Goal: Answer question/provide support

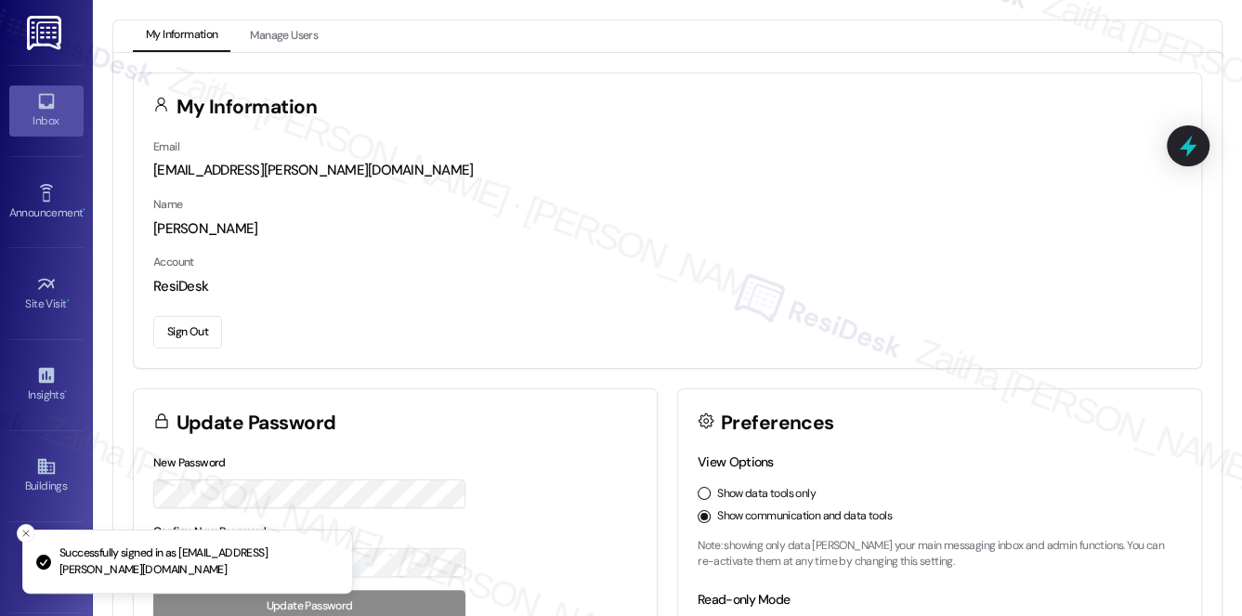
click at [18, 115] on div "Inbox" at bounding box center [46, 121] width 93 height 19
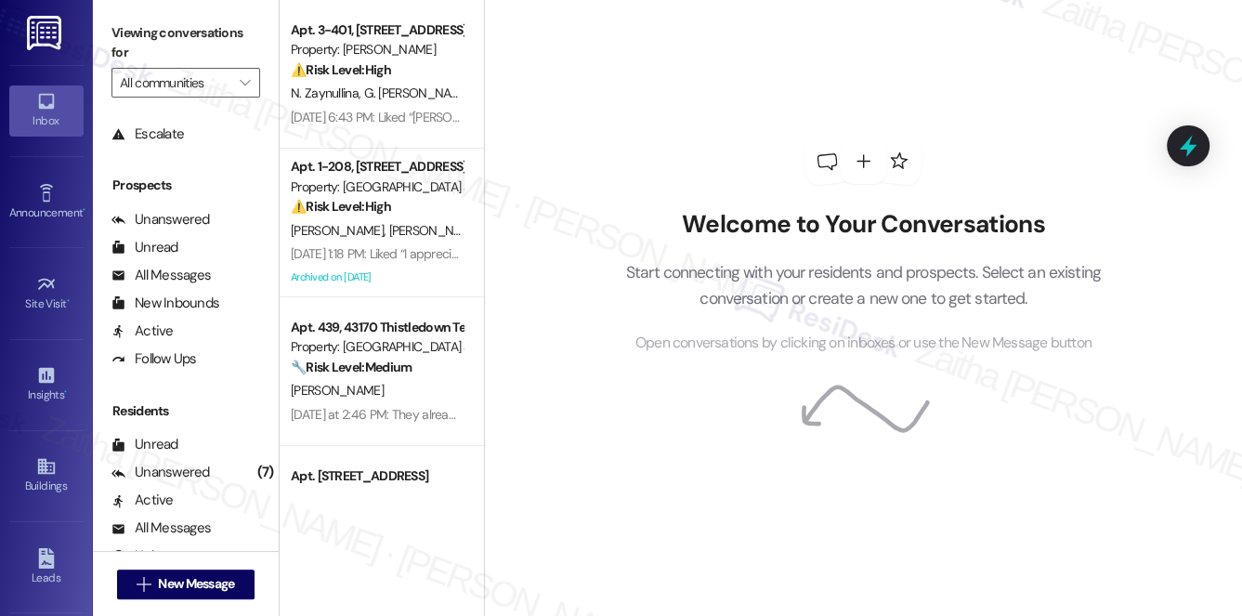
scroll to position [333, 0]
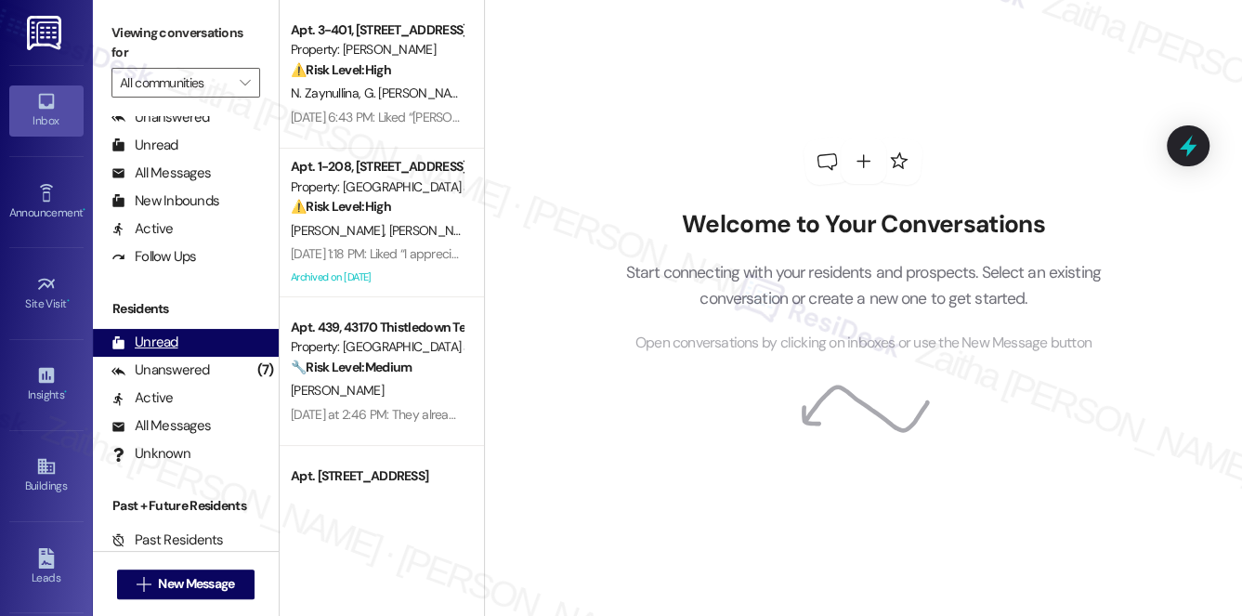
click at [185, 348] on div "Unread (0)" at bounding box center [186, 343] width 186 height 28
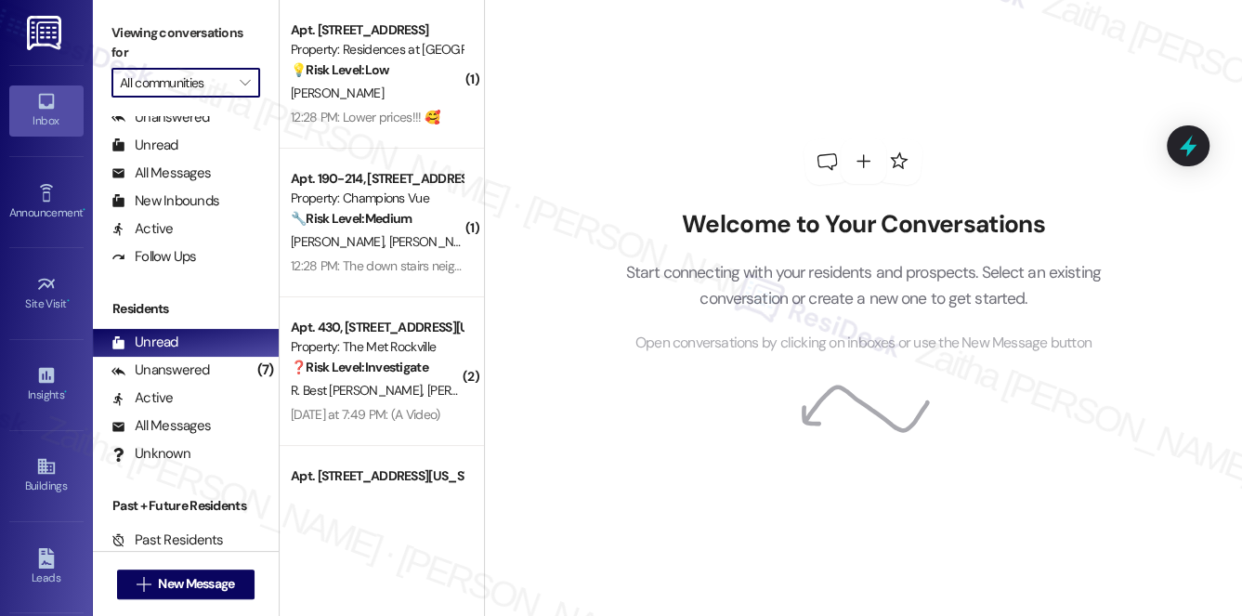
click at [220, 87] on input "All communities" at bounding box center [175, 83] width 111 height 30
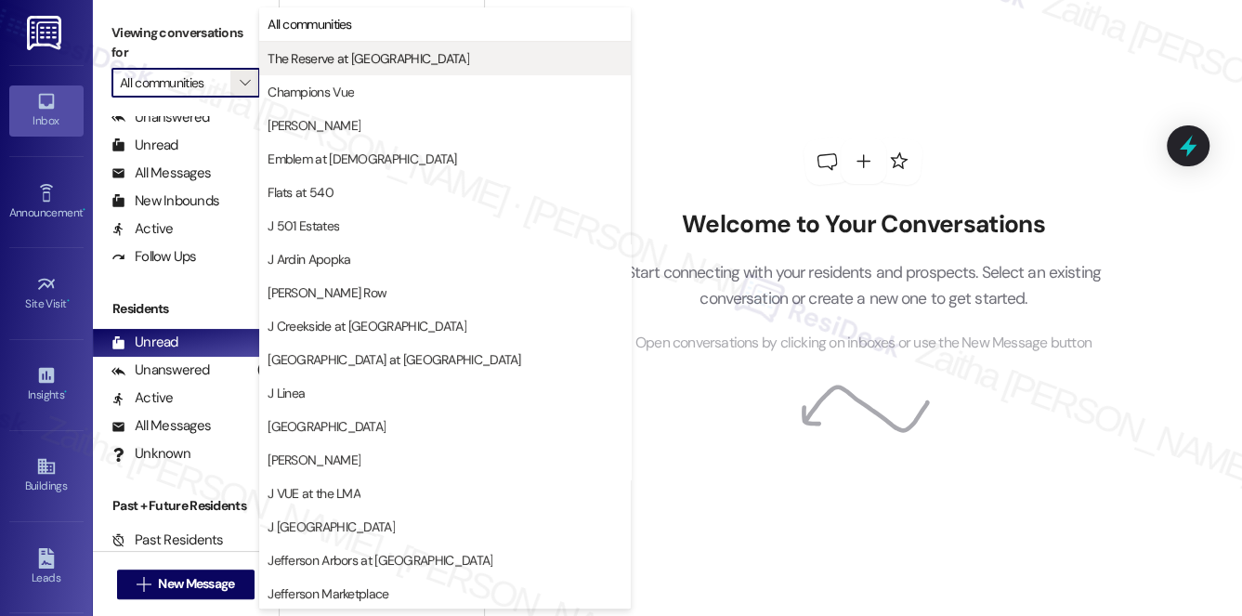
click at [344, 54] on span "The Reserve at [GEOGRAPHIC_DATA]" at bounding box center [369, 58] width 202 height 19
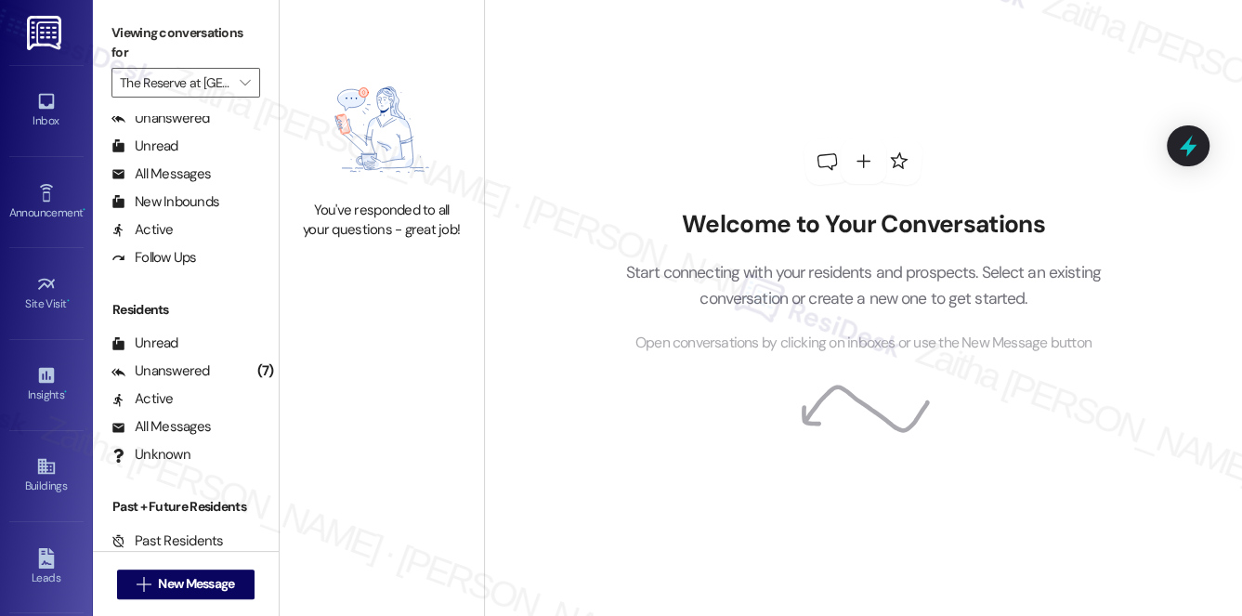
scroll to position [333, 0]
click at [181, 348] on div "Unread (0)" at bounding box center [186, 343] width 186 height 28
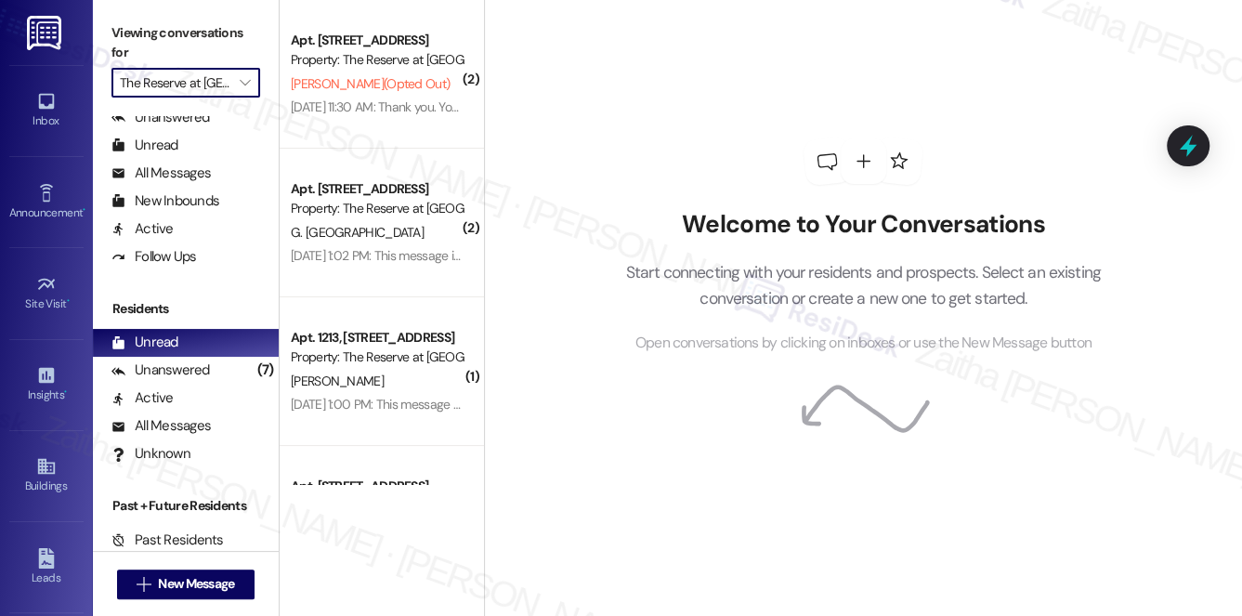
click at [217, 84] on input "The Reserve at [GEOGRAPHIC_DATA]" at bounding box center [175, 83] width 111 height 30
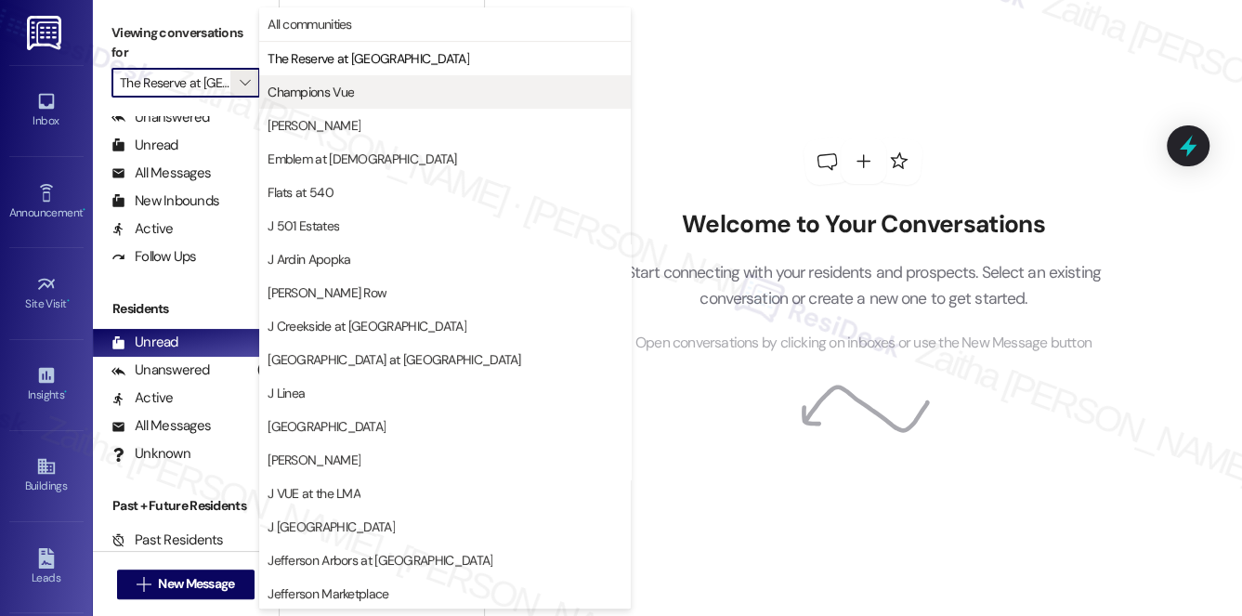
click at [331, 96] on span "Champions Vue" at bounding box center [311, 92] width 86 height 19
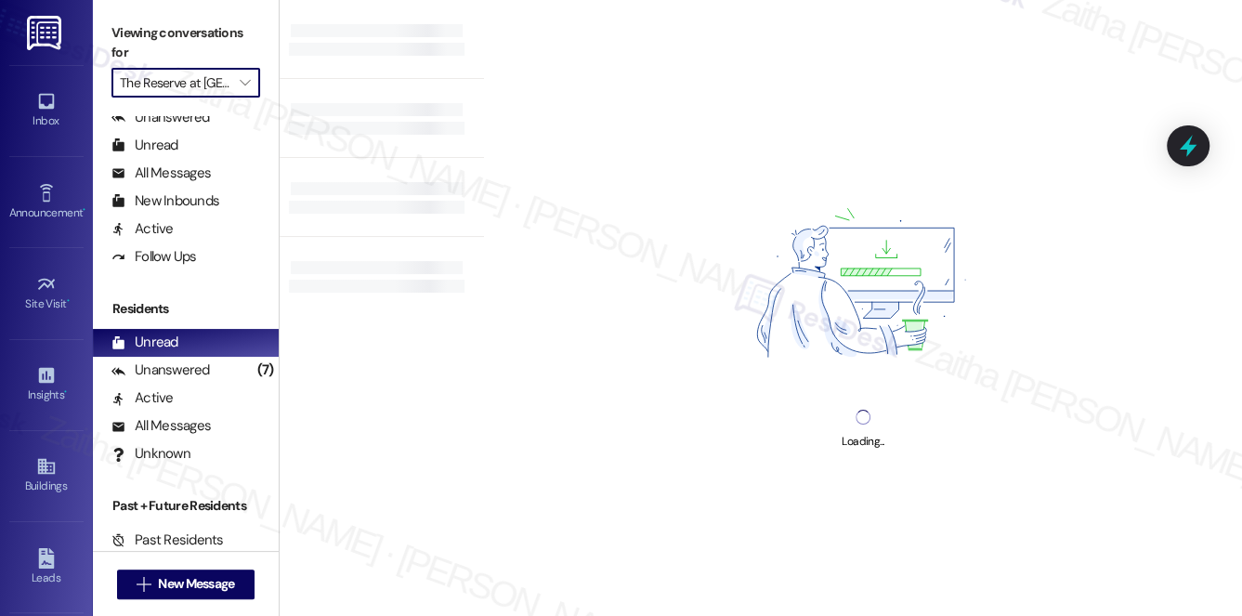
type input "Champions Vue"
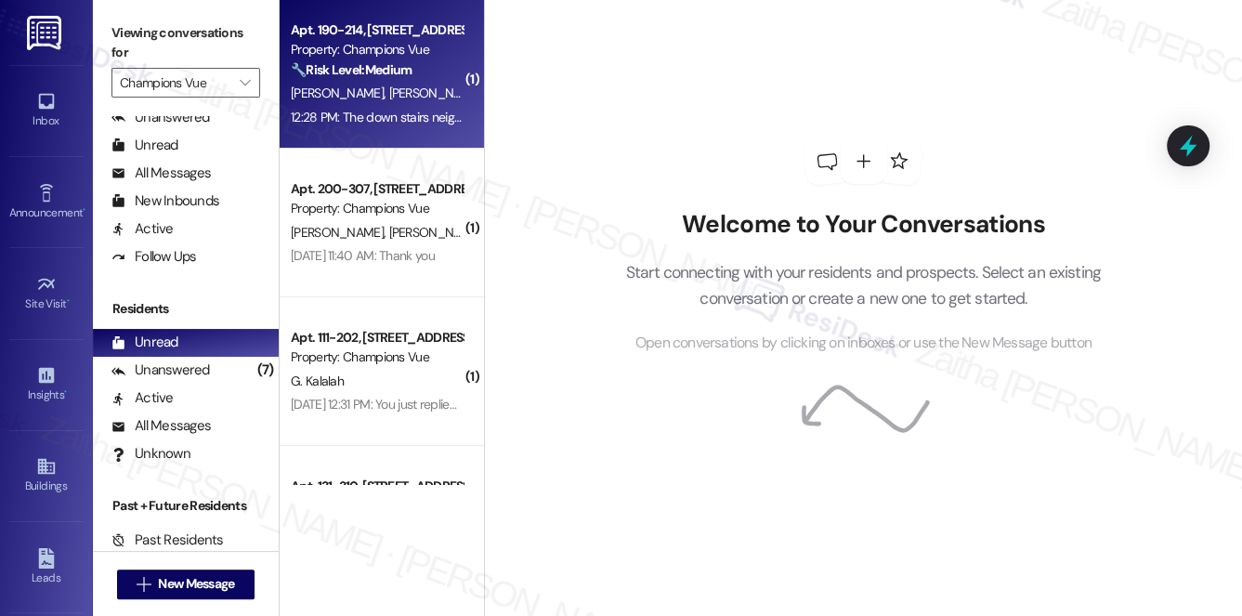
click at [433, 111] on div "12:28 PM: The down stairs neighbors pounding on our floor at all hours 12:28 PM…" at bounding box center [478, 117] width 374 height 17
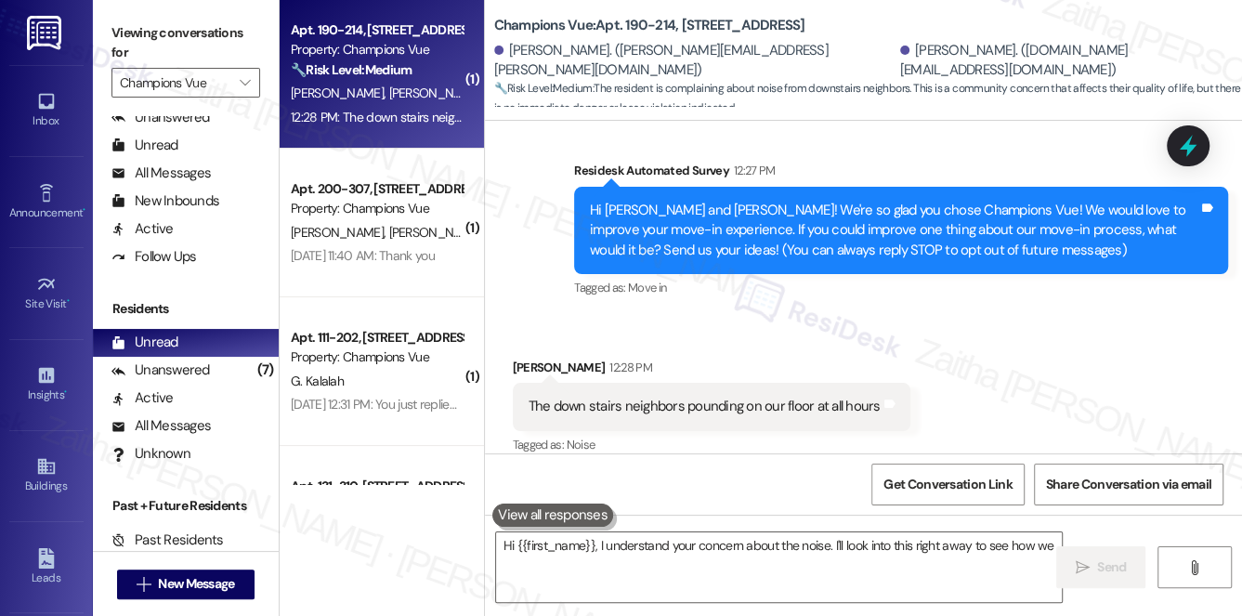
scroll to position [145, 0]
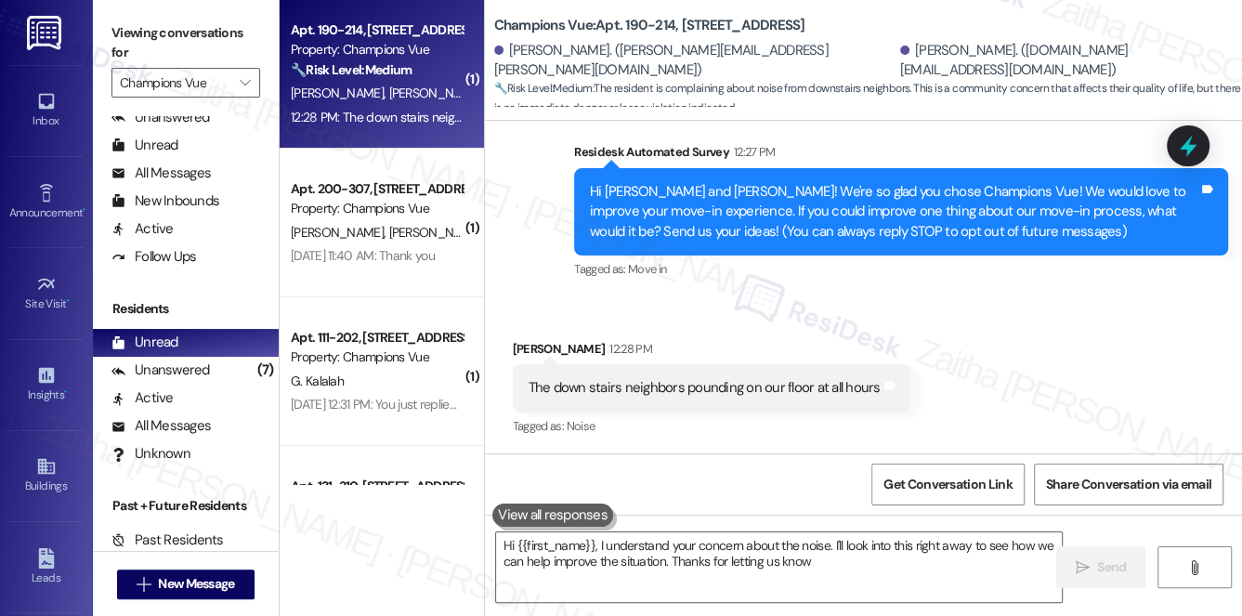
type textarea "Hi {{first_name}}, I understand your concern about the noise. I'll look into th…"
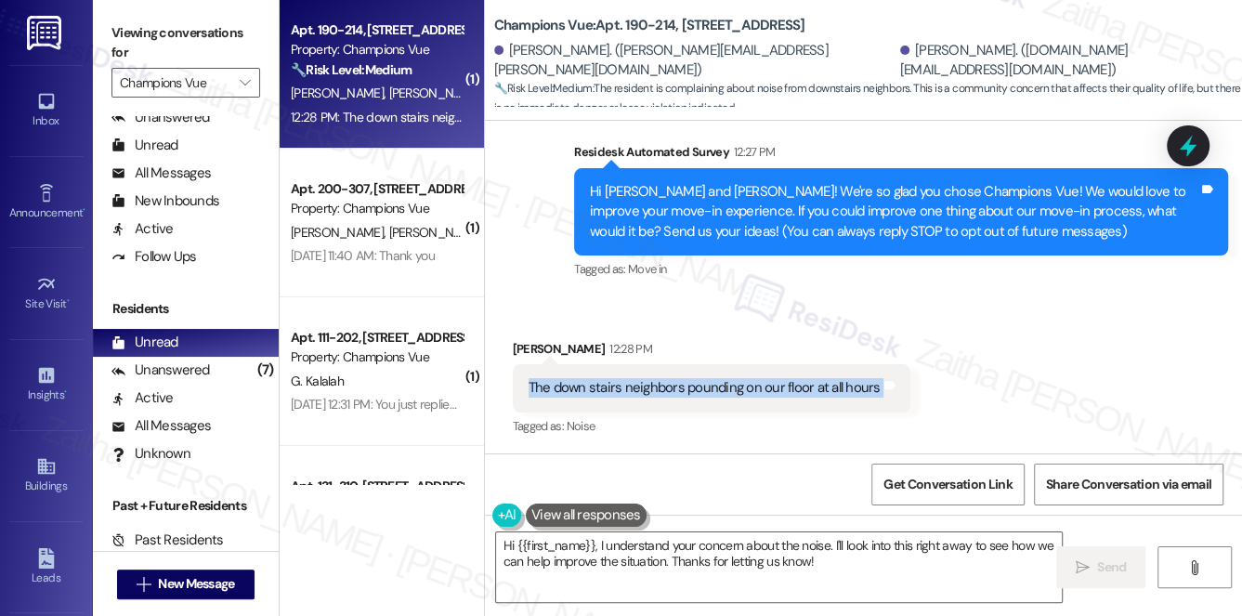
drag, startPoint x: 507, startPoint y: 393, endPoint x: 926, endPoint y: 396, distance: 419.1
click at [926, 396] on div "Received via SMS [PERSON_NAME] 12:28 PM The down stairs neighbors pounding on o…" at bounding box center [863, 375] width 757 height 157
copy div "The down stairs neighbors pounding on our floor at all hours Tags and notes"
click at [914, 331] on div "Received via SMS [PERSON_NAME] 12:28 PM The down stairs neighbors pounding on o…" at bounding box center [712, 389] width 426 height 129
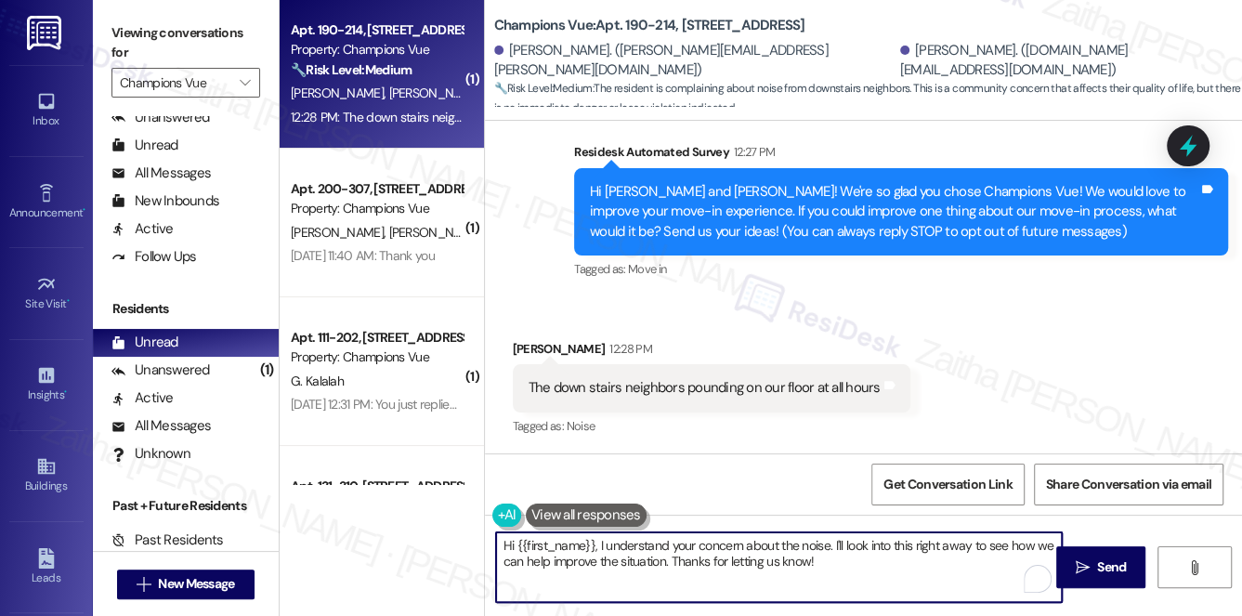
drag, startPoint x: 537, startPoint y: 556, endPoint x: 867, endPoint y: 572, distance: 330.3
click at [861, 579] on textarea "Hi {{first_name}}, I understand your concern about the noise. I'll look into th…" at bounding box center [779, 567] width 567 height 70
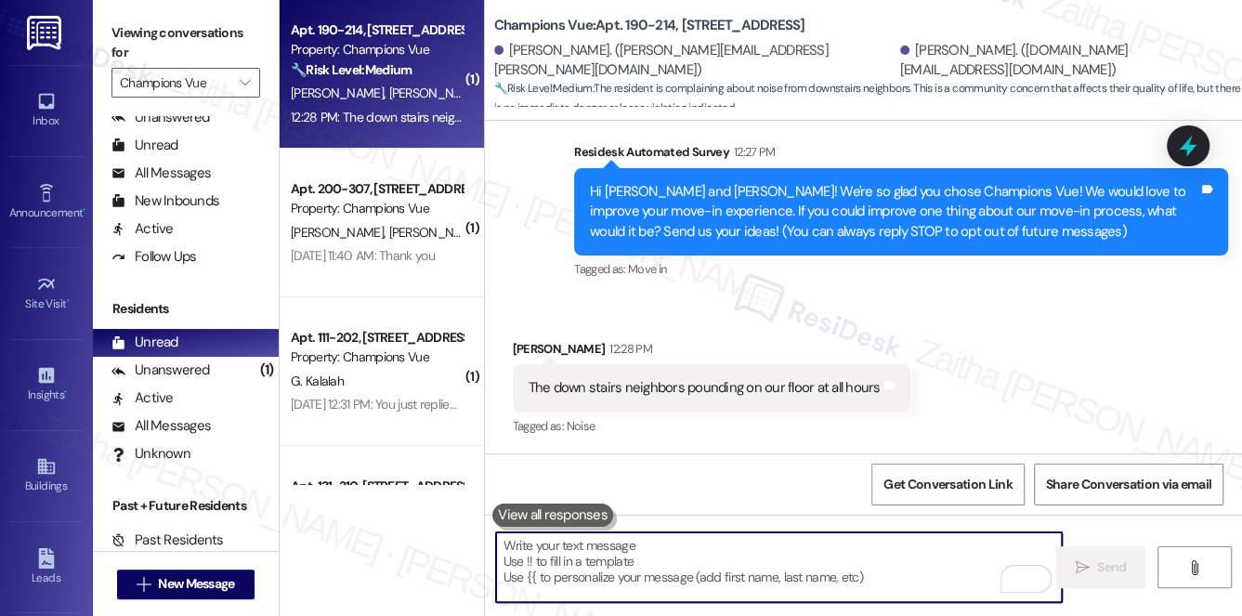
paste textarea "Hello {{first_name}}, thank you for sharing your feedback about your move-in ex…"
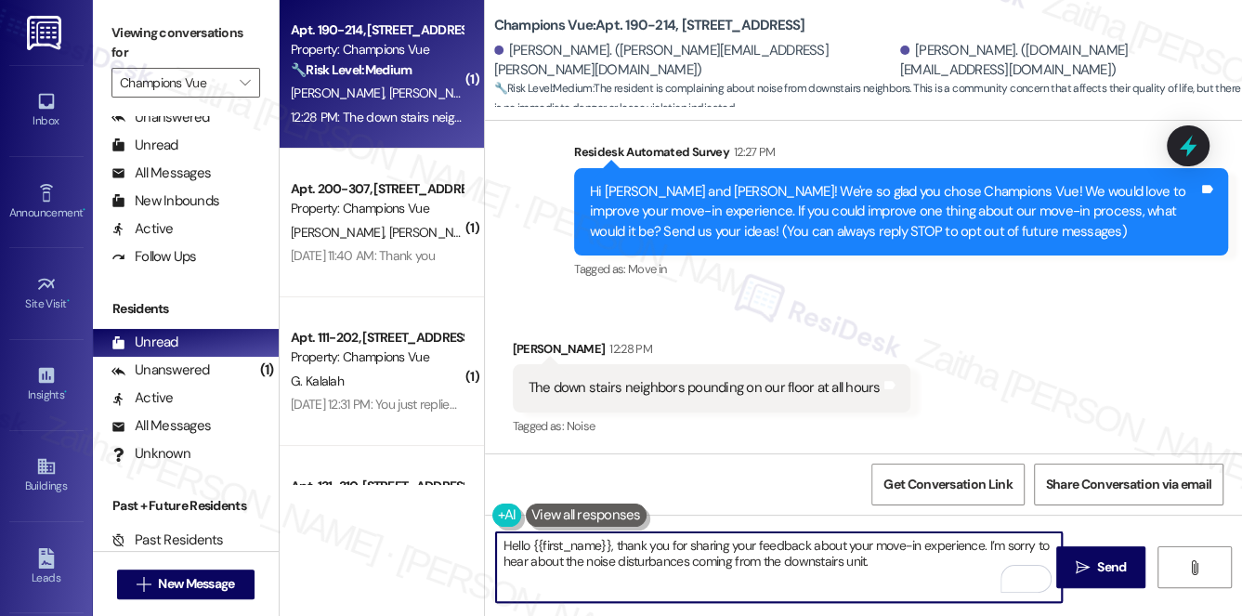
paste textarea "Could you tell me more about the type of noise you’re experiencing (for example…"
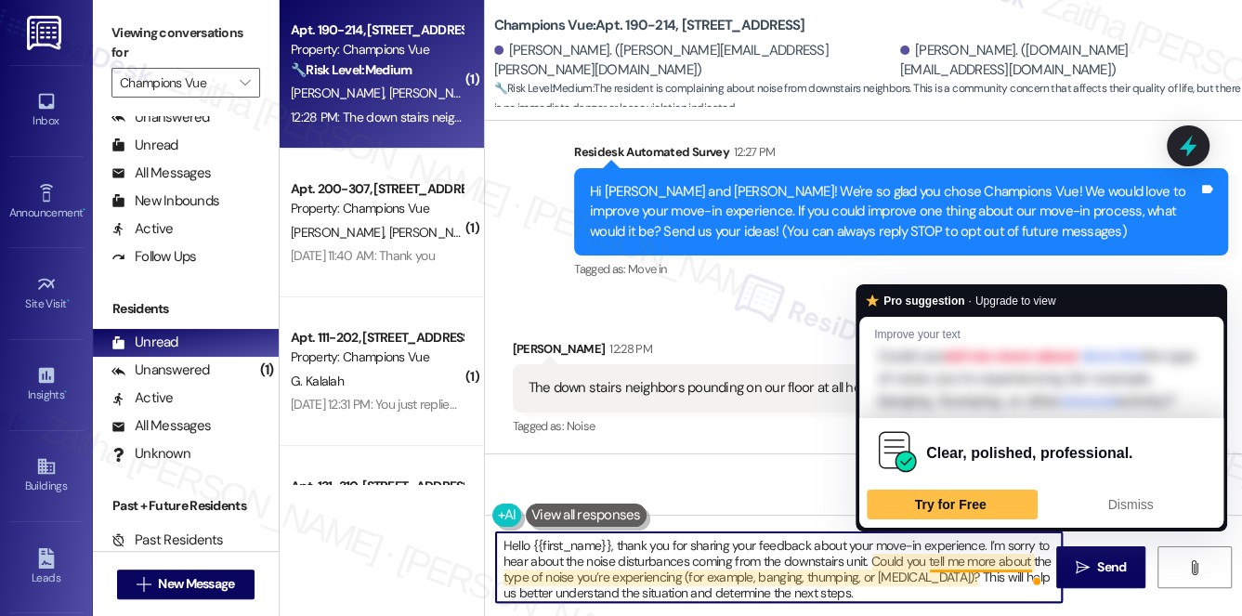
click at [926, 562] on textarea "Hello {{first_name}}, thank you for sharing your feedback about your move-in ex…" at bounding box center [779, 567] width 567 height 70
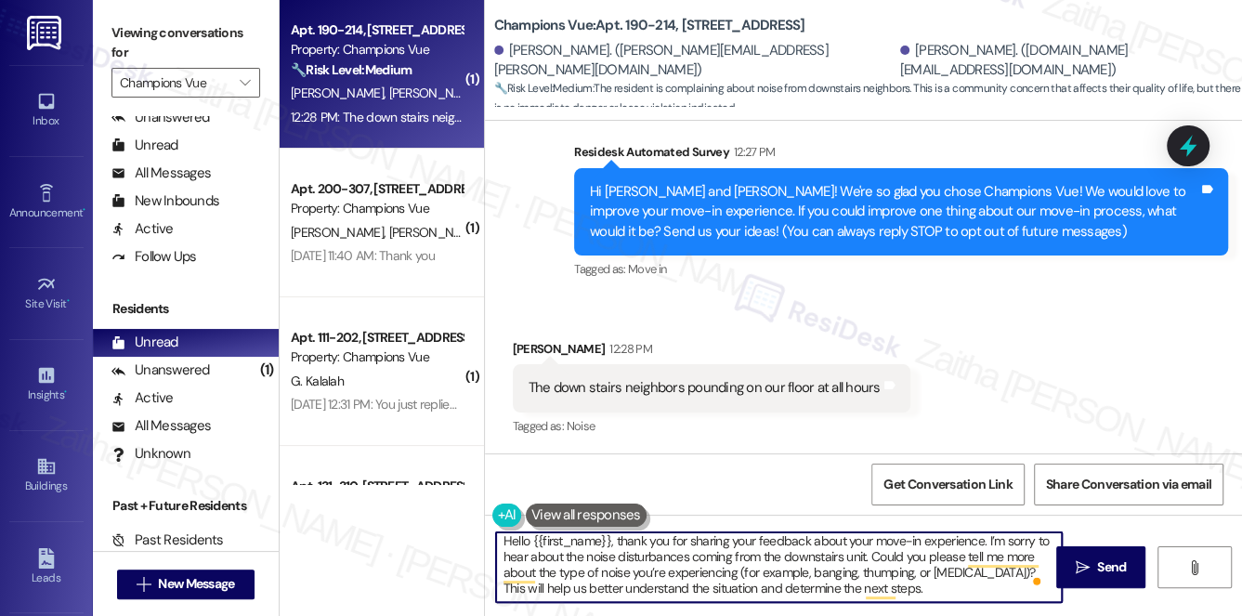
scroll to position [0, 0]
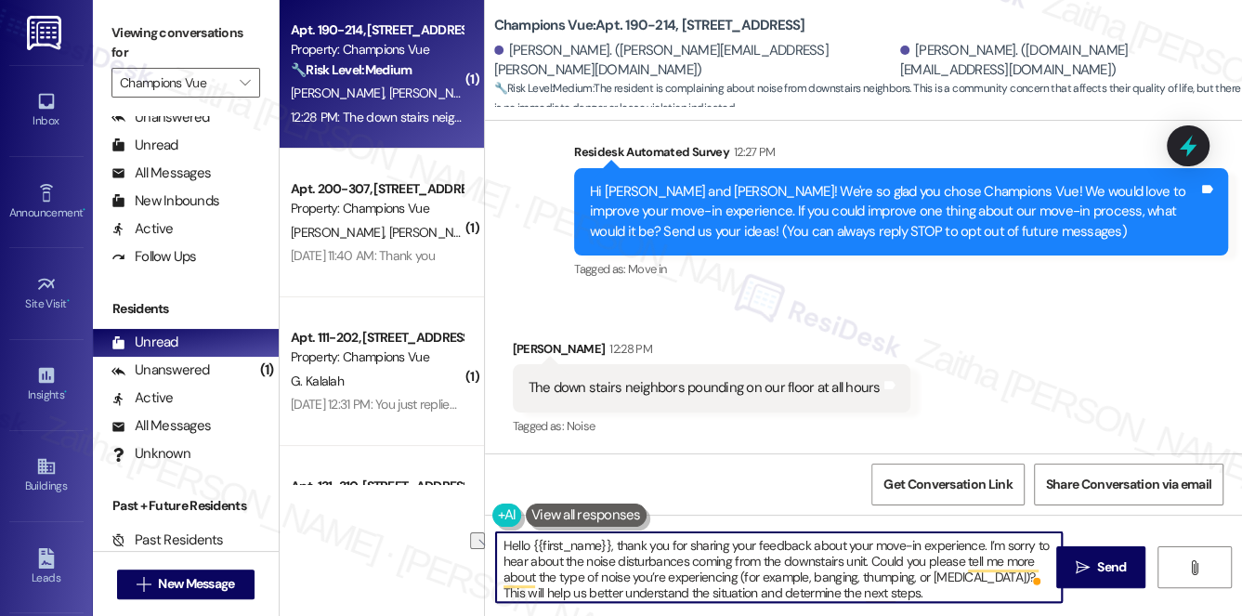
drag, startPoint x: 618, startPoint y: 539, endPoint x: 487, endPoint y: 531, distance: 131.3
click at [487, 541] on div "Hello {{first_name}}, thank you for sharing your feedback about your move-in ex…" at bounding box center [770, 568] width 569 height 72
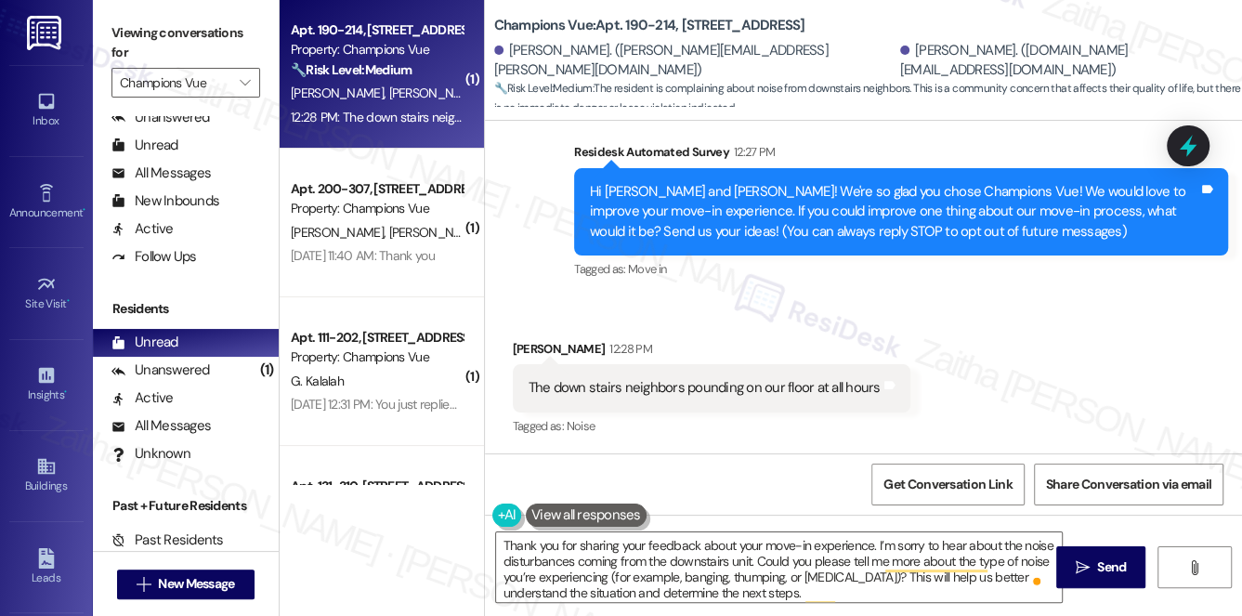
click at [525, 345] on div "[PERSON_NAME] 12:28 PM" at bounding box center [712, 352] width 398 height 26
copy div "[PERSON_NAME]"
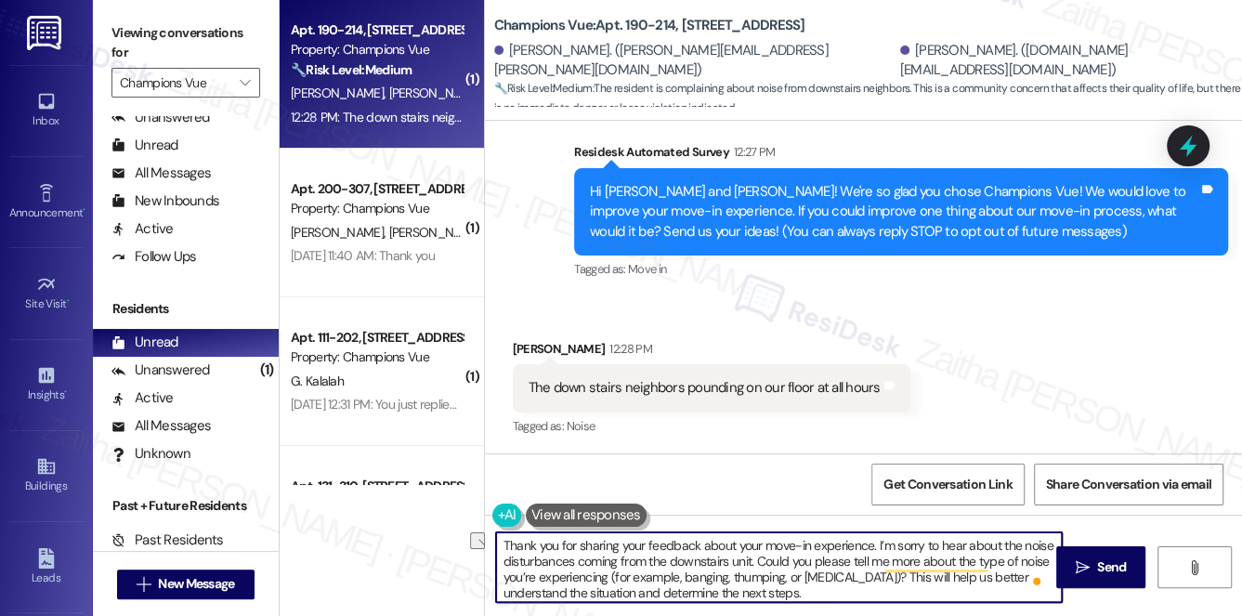
drag, startPoint x: 869, startPoint y: 545, endPoint x: 700, endPoint y: 540, distance: 169.2
click at [700, 540] on textarea "Thank you for sharing your feedback about your move-in experience. I’m sorry to…" at bounding box center [779, 567] width 567 height 70
paste textarea "[PERSON_NAME]"
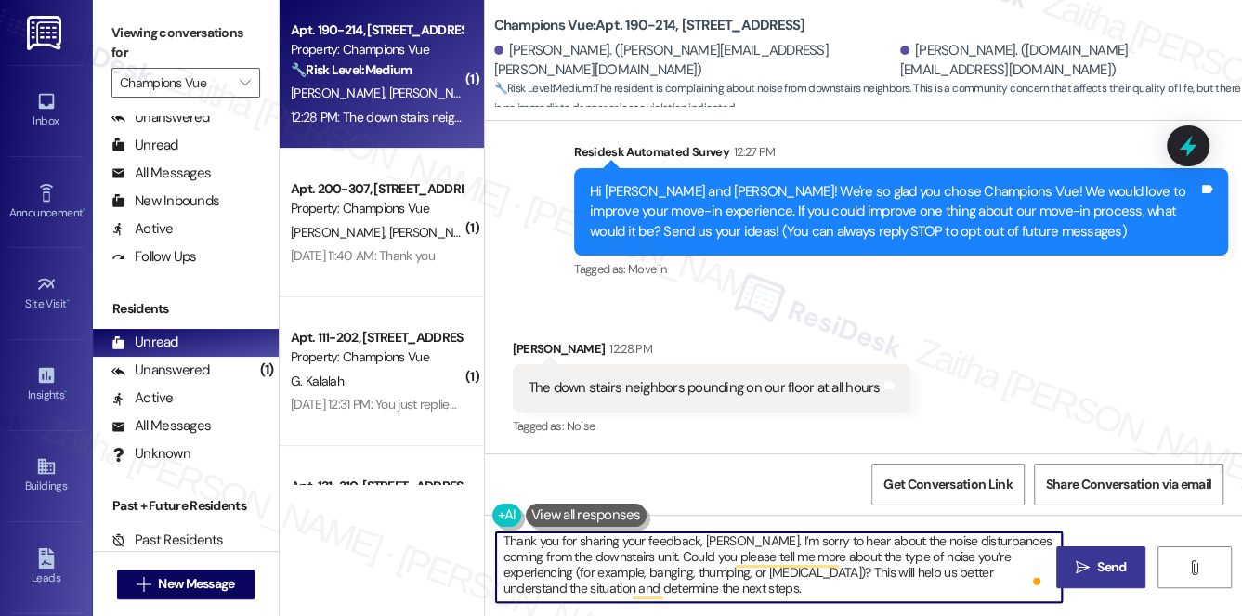
type textarea "Thank you for sharing your feedback, [PERSON_NAME]. I’m sorry to hear about the…"
click at [1124, 562] on span "Send" at bounding box center [1111, 568] width 29 height 20
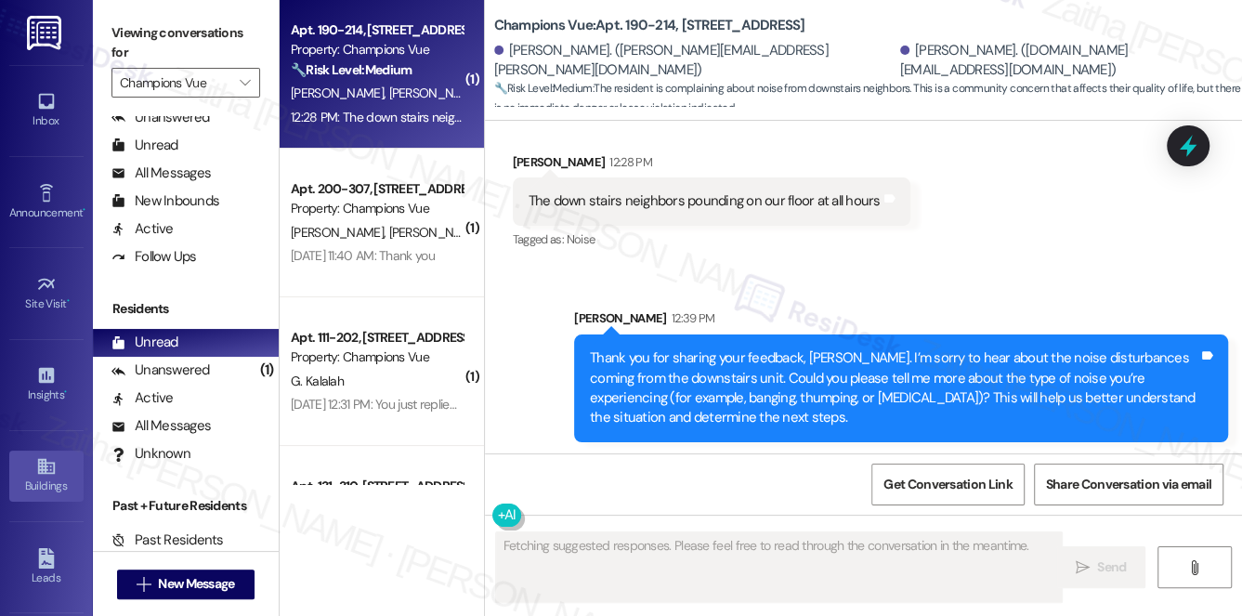
scroll to position [335, 0]
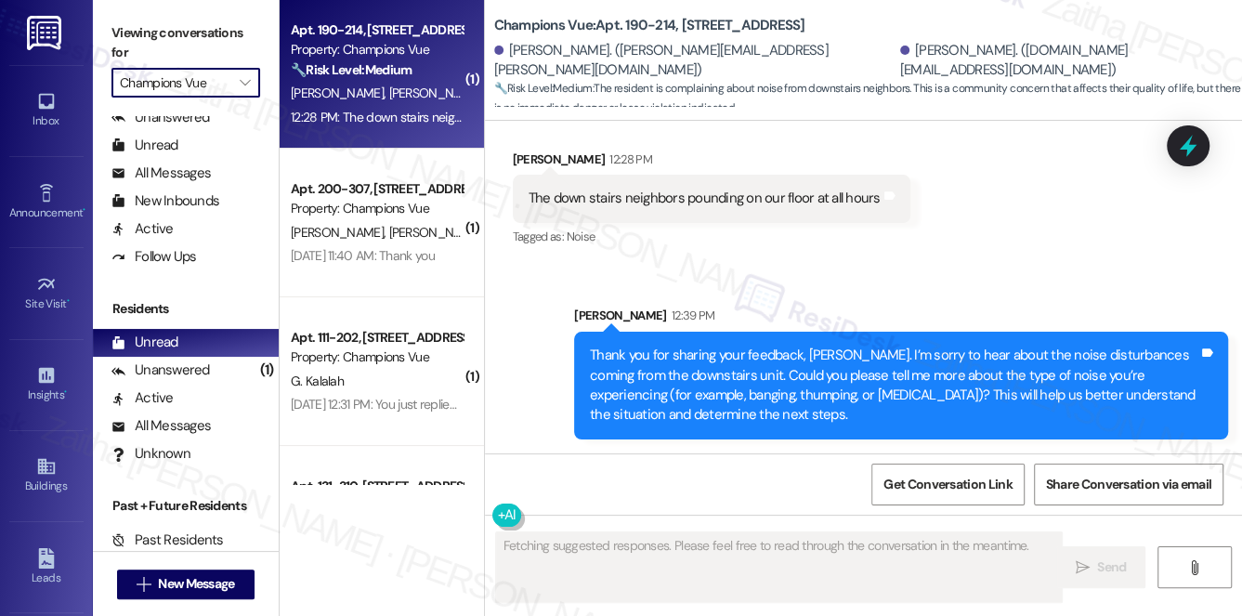
click at [194, 74] on input "Champions Vue" at bounding box center [175, 83] width 111 height 30
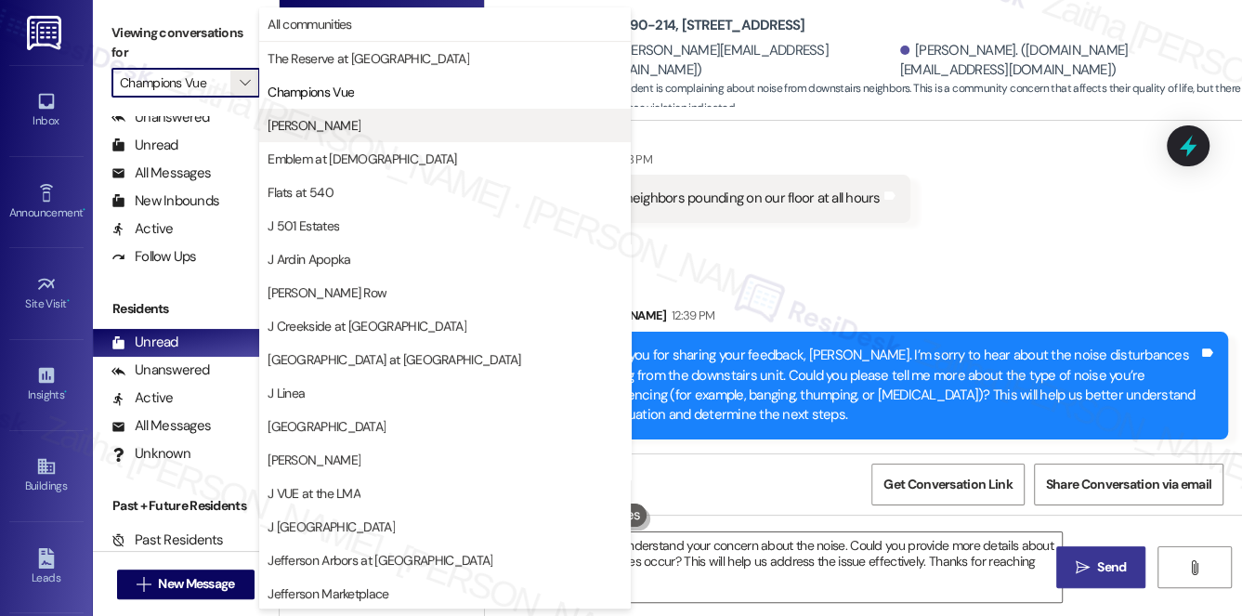
type textarea "Hi [PERSON_NAME], I understand your concern about the noise. Could you provide …"
click at [309, 136] on button "[PERSON_NAME]" at bounding box center [445, 125] width 372 height 33
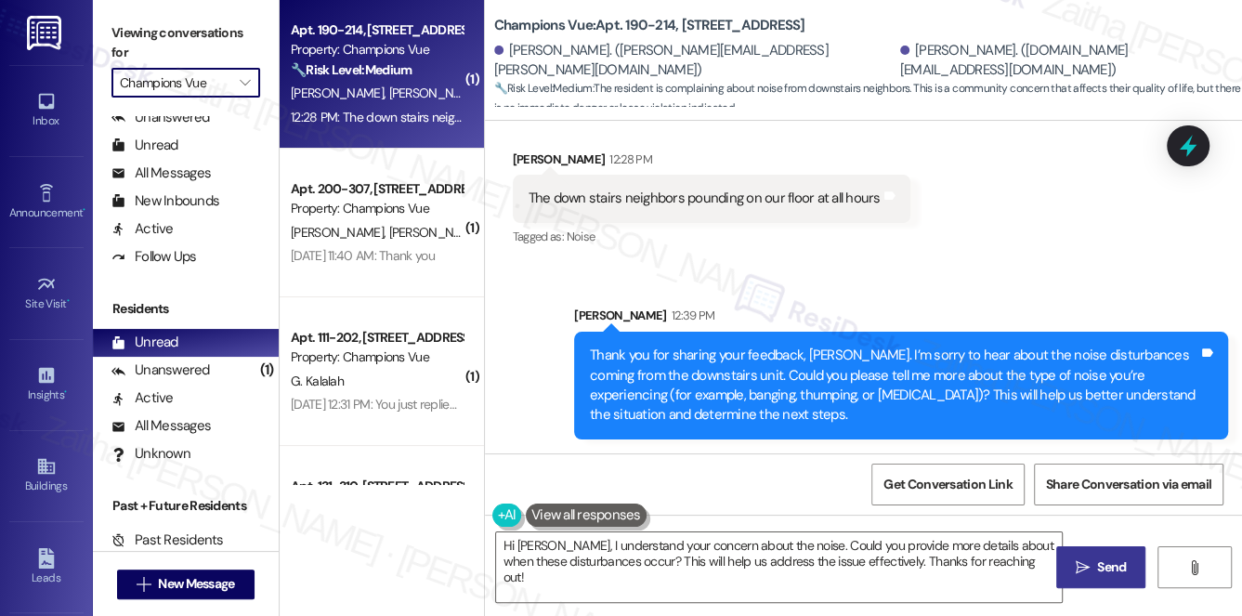
type input "[PERSON_NAME]"
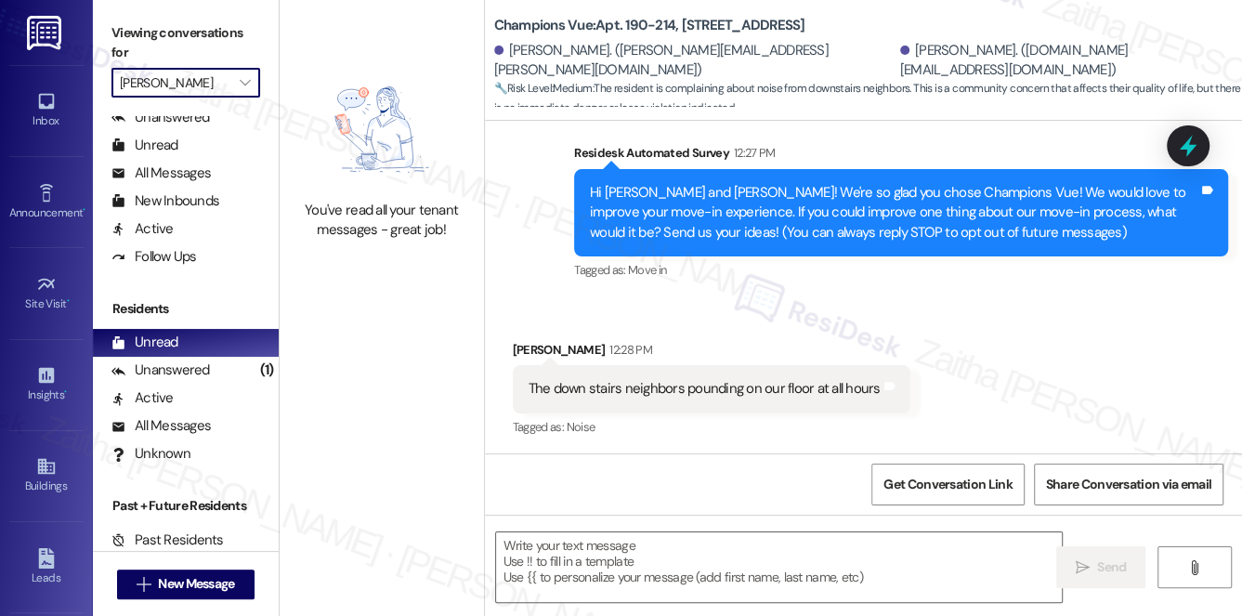
type textarea "Fetching suggested responses. Please feel free to read through the conversation…"
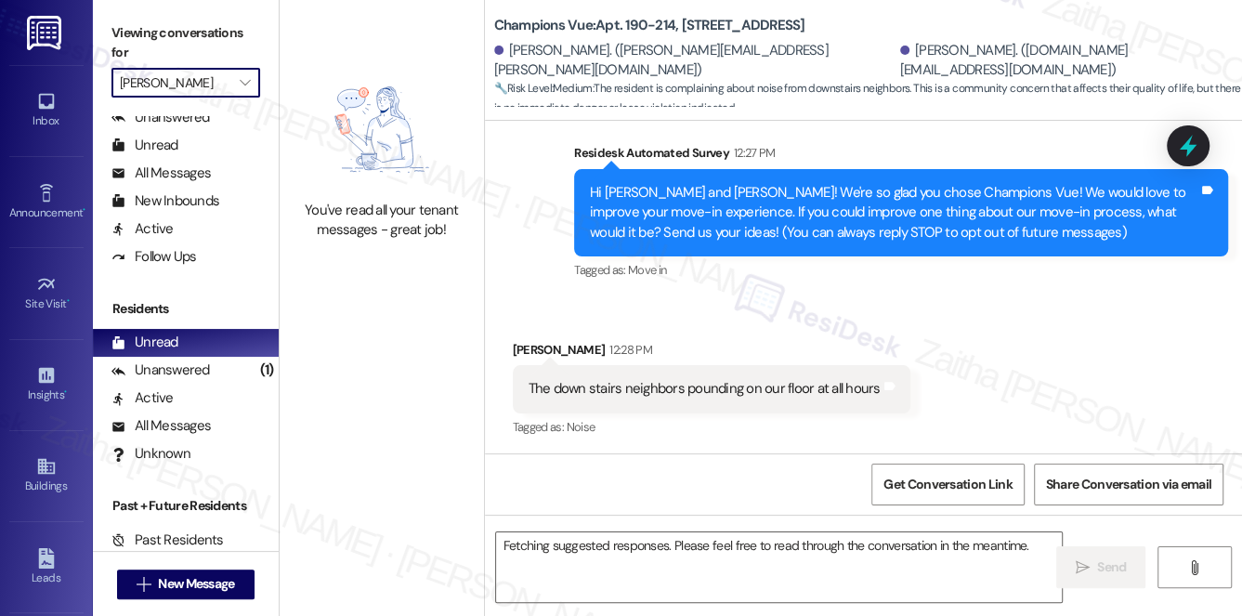
scroll to position [145, 0]
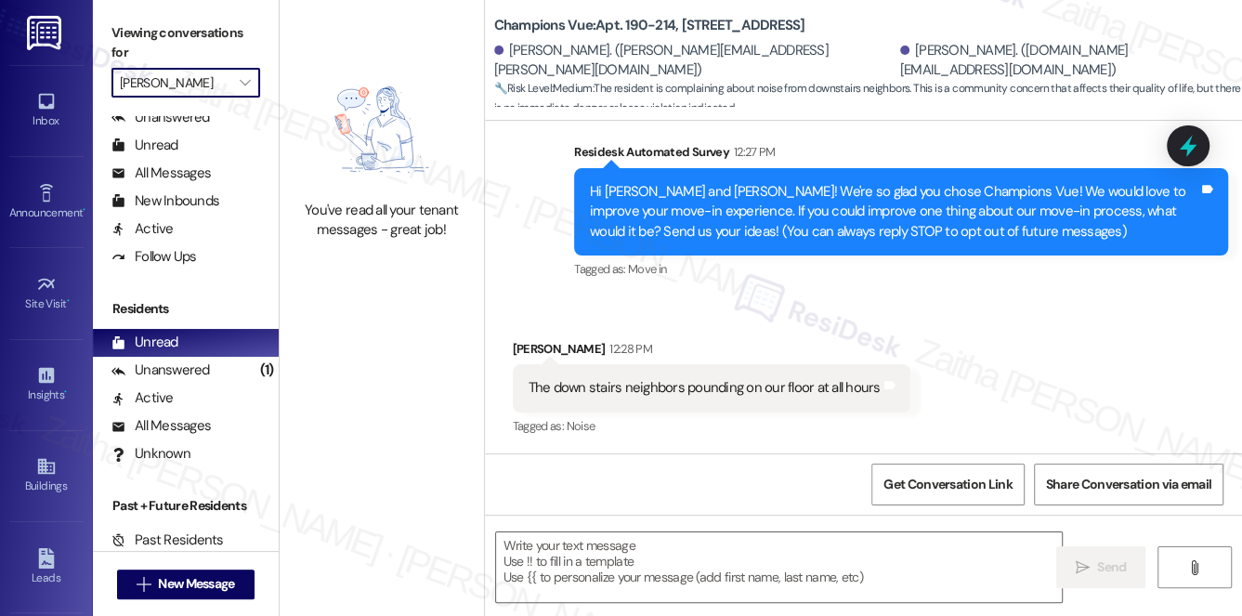
click at [210, 82] on input "[PERSON_NAME]" at bounding box center [175, 83] width 111 height 30
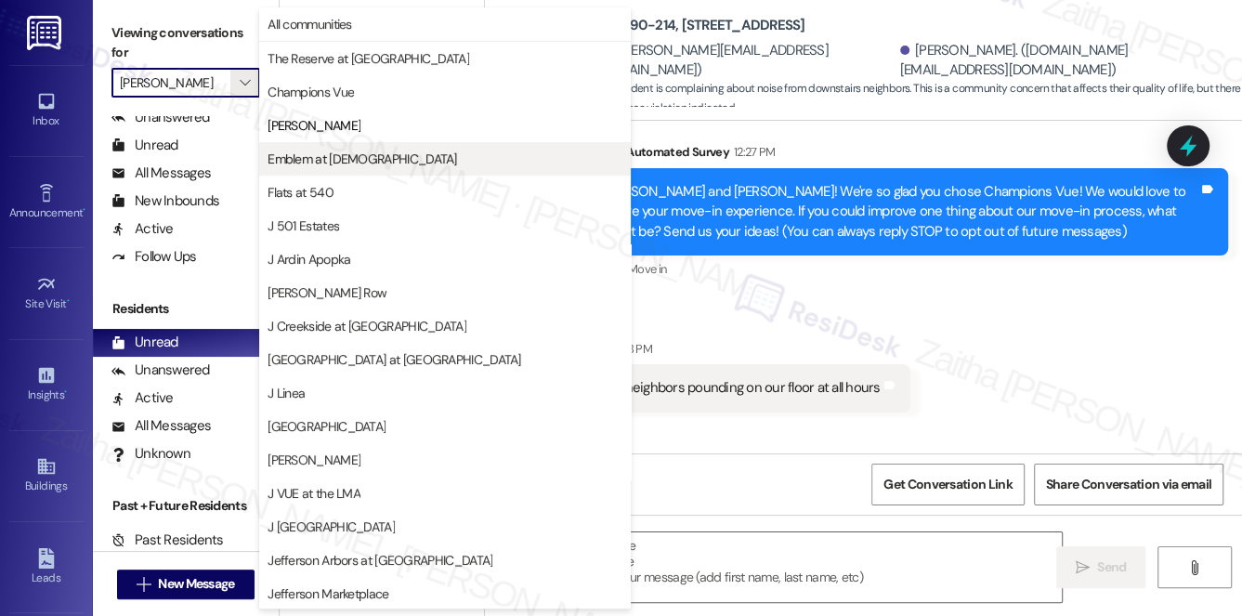
click at [318, 165] on span "Emblem at [DEMOGRAPHIC_DATA]" at bounding box center [362, 159] width 189 height 19
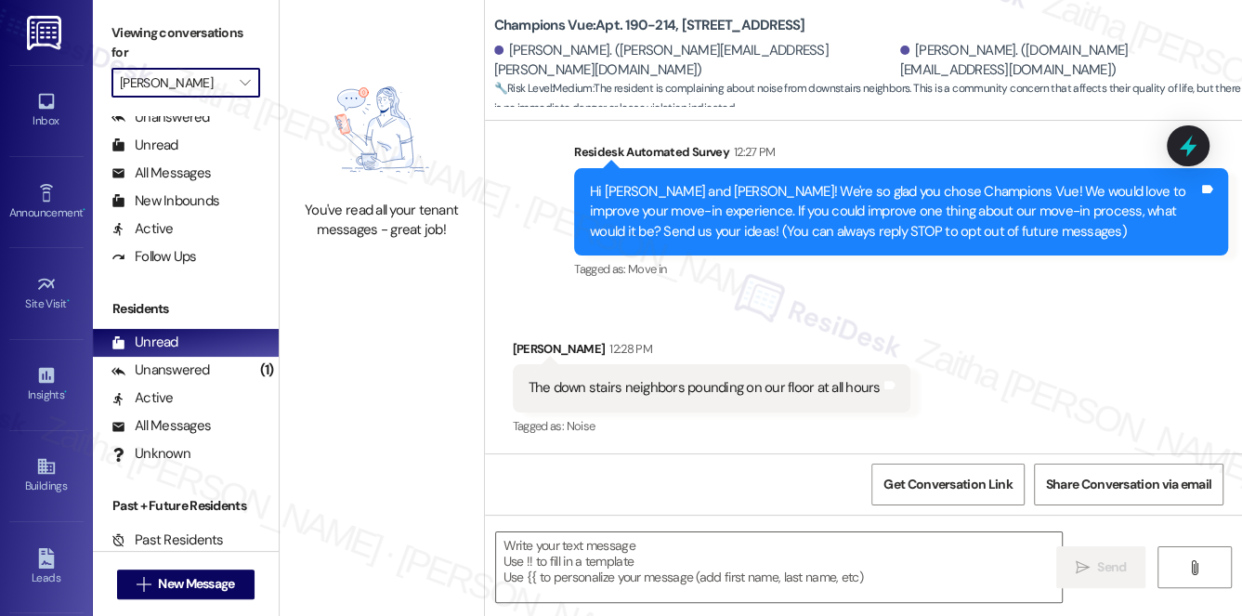
type input "Emblem at [DEMOGRAPHIC_DATA]"
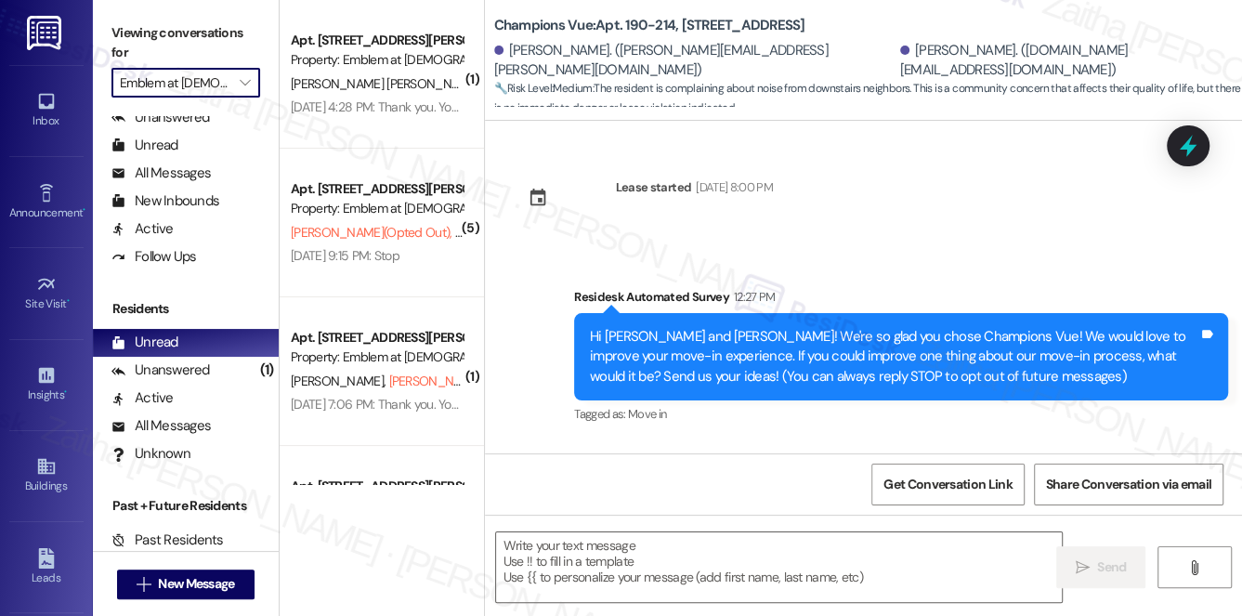
scroll to position [145, 0]
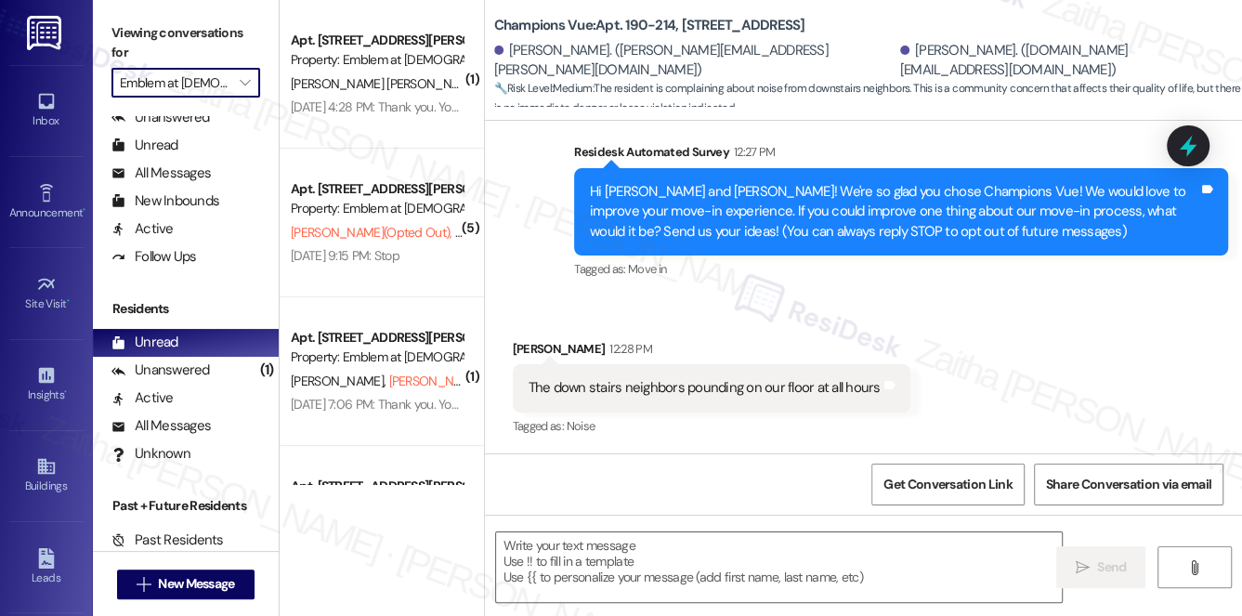
type textarea "Fetching suggested responses. Please feel free to read through the conversation…"
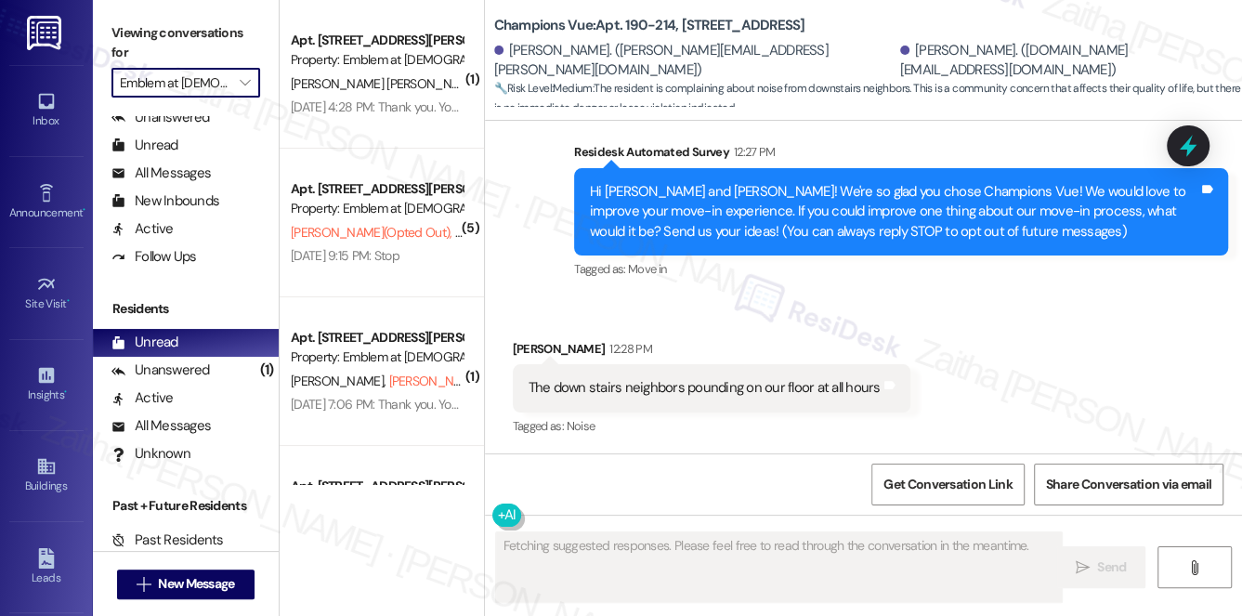
click at [226, 78] on input "Emblem at [DEMOGRAPHIC_DATA]" at bounding box center [175, 83] width 111 height 30
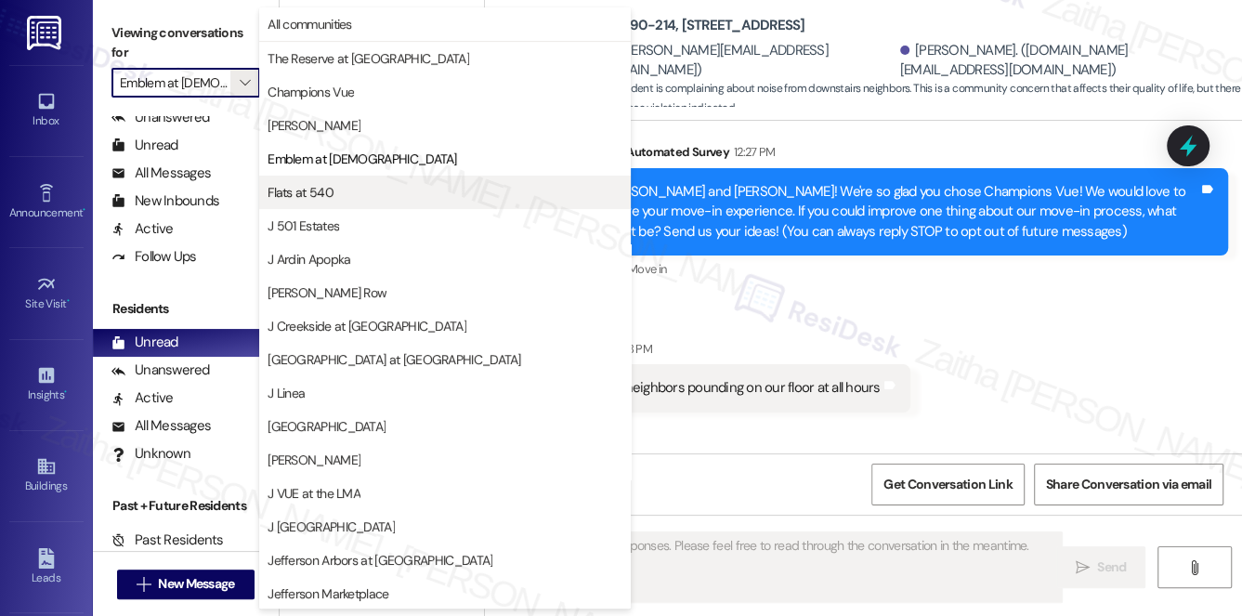
click at [323, 201] on span "Flats at 540" at bounding box center [301, 192] width 66 height 19
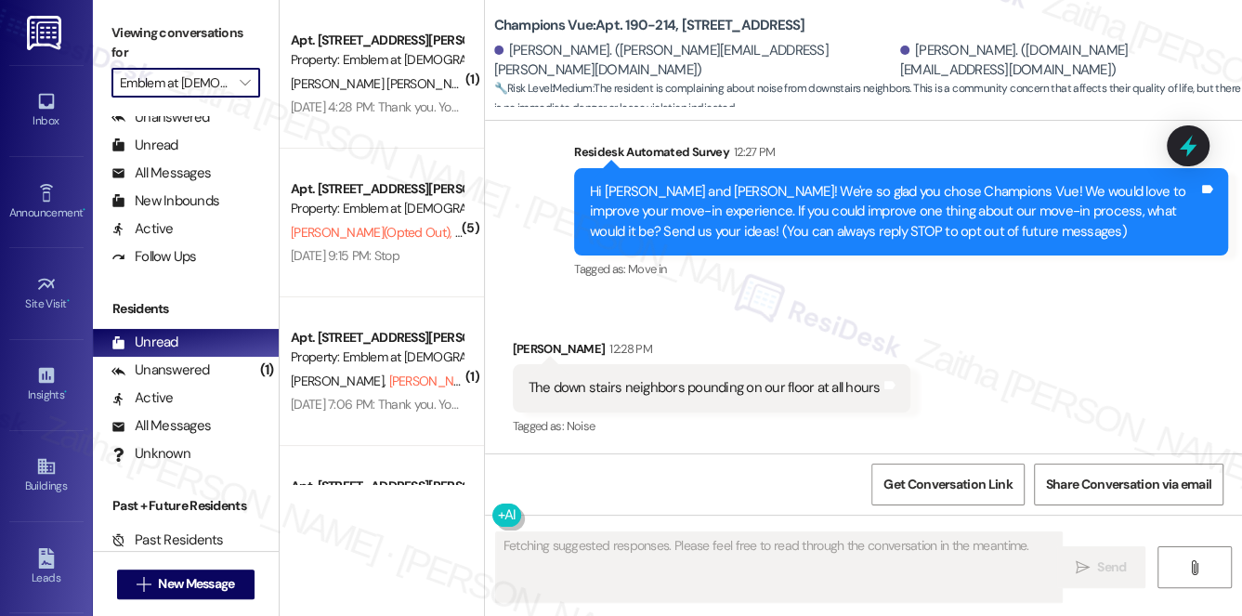
type input "Flats at 540"
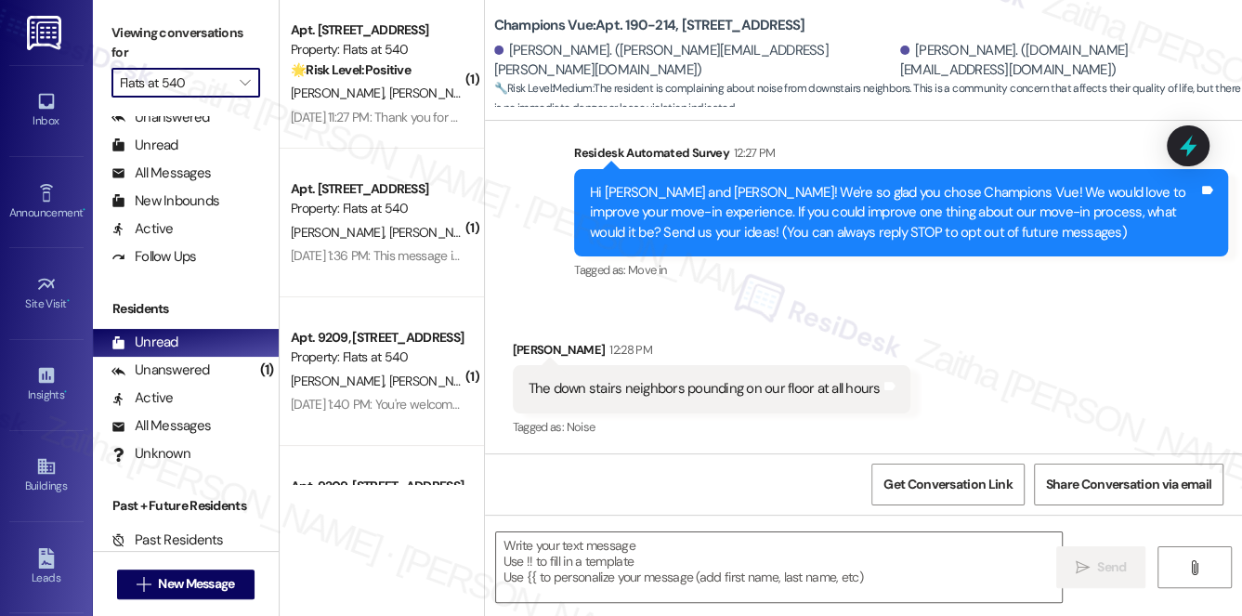
type textarea "Fetching suggested responses. Please feel free to read through the conversation…"
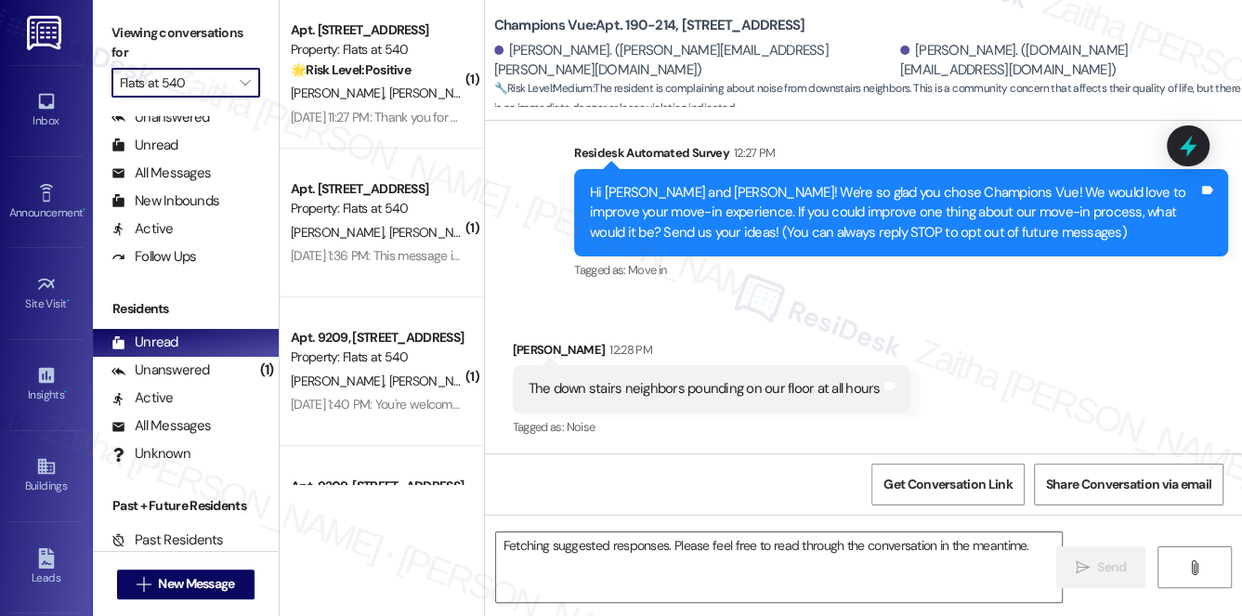
scroll to position [145, 0]
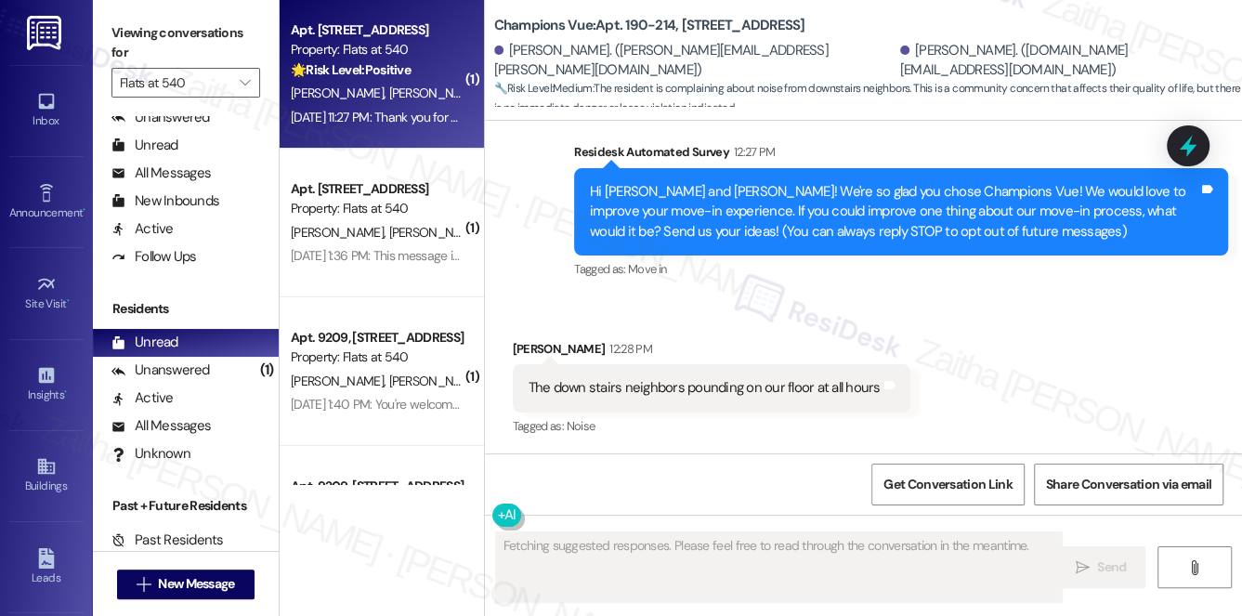
click at [436, 71] on div "🌟 Risk Level: Positive The resident is expressing positive sentiment about a pr…" at bounding box center [377, 70] width 172 height 20
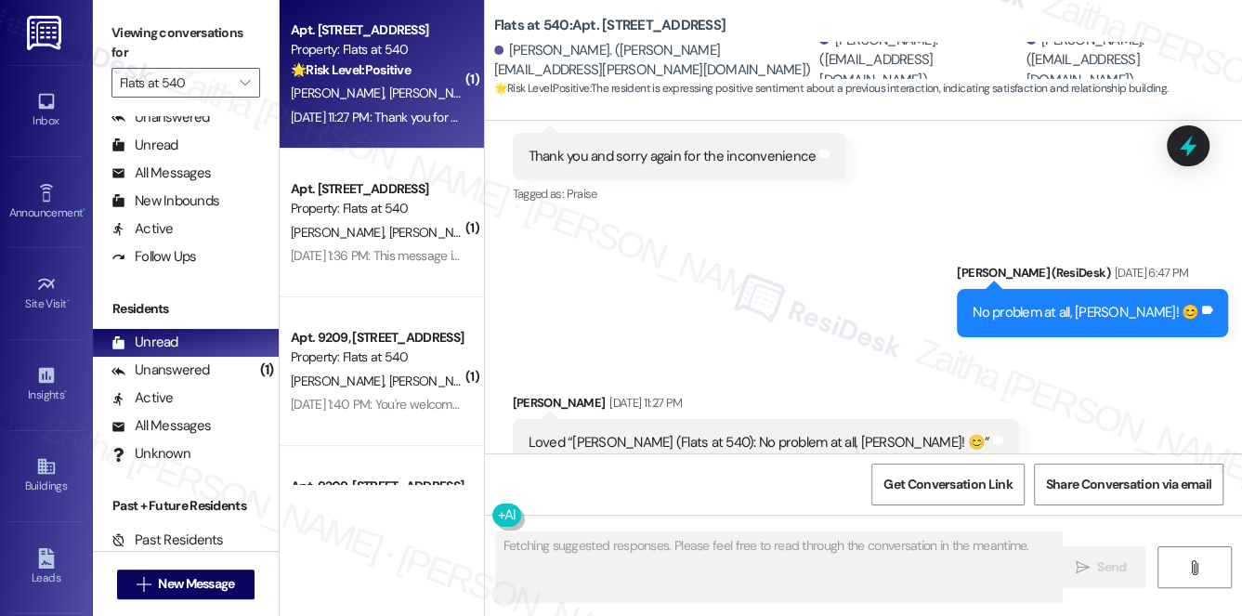
scroll to position [3464, 0]
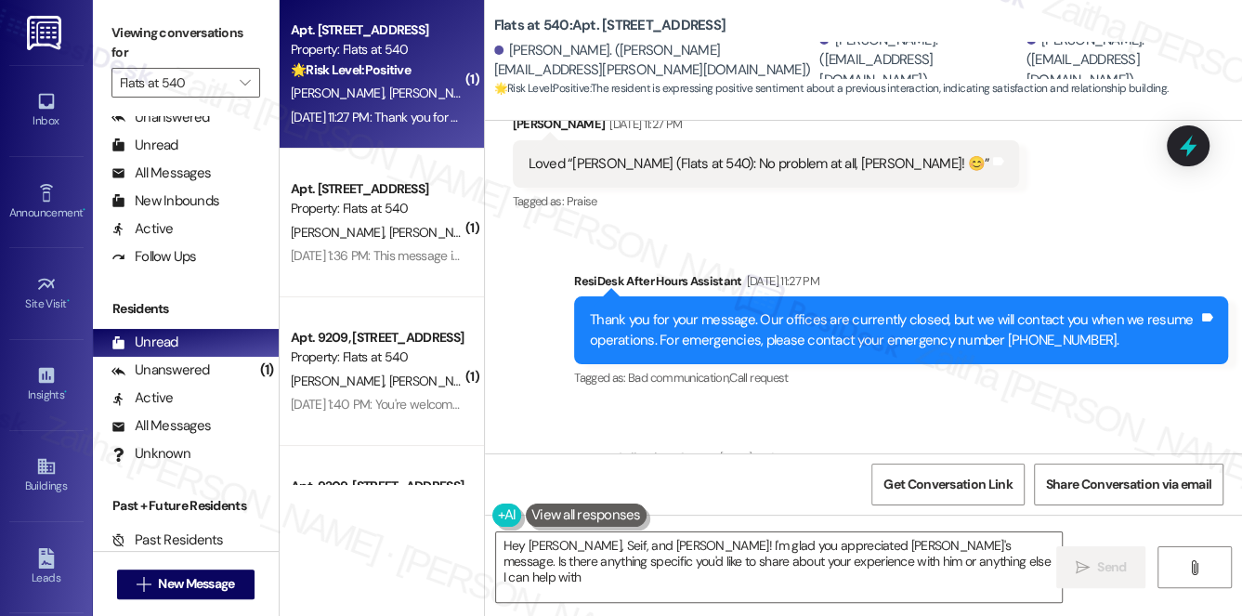
type textarea "Hey [PERSON_NAME], Seif, and [PERSON_NAME]! I'm glad you appreciated [PERSON_NA…"
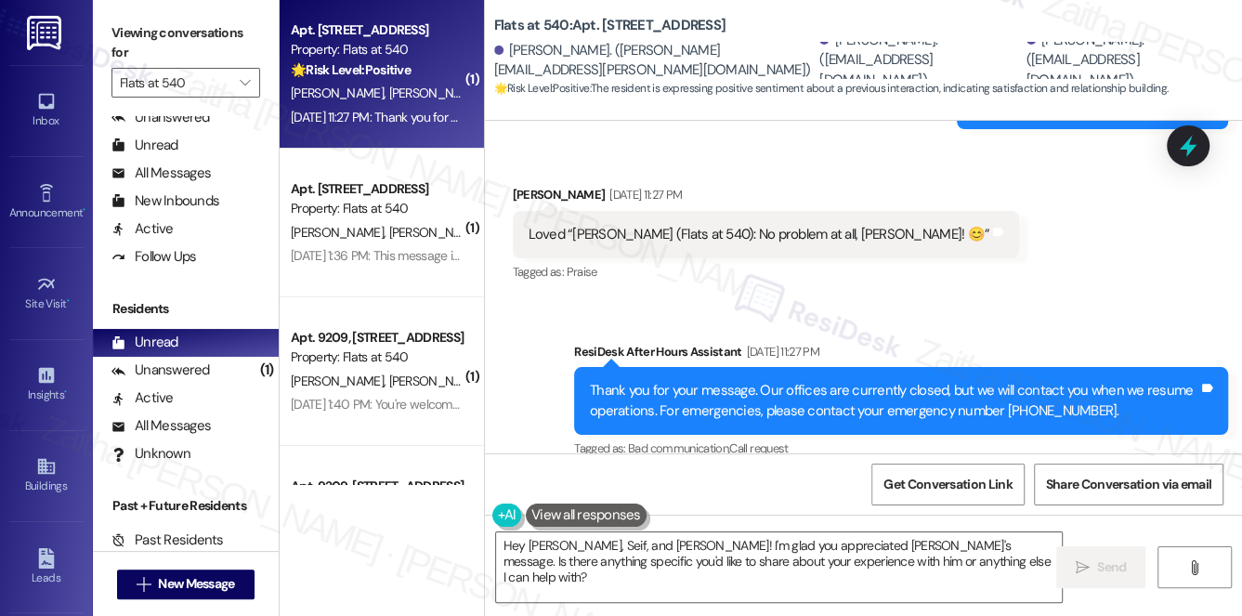
scroll to position [3643, 0]
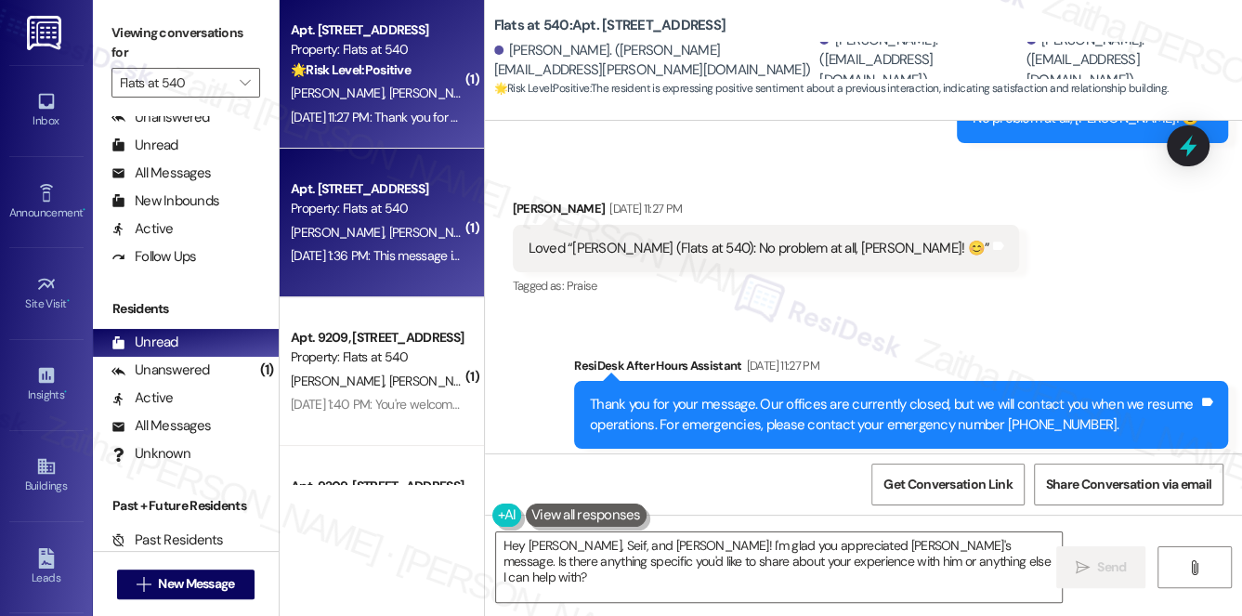
click at [414, 205] on div "Property: Flats at 540" at bounding box center [377, 209] width 172 height 20
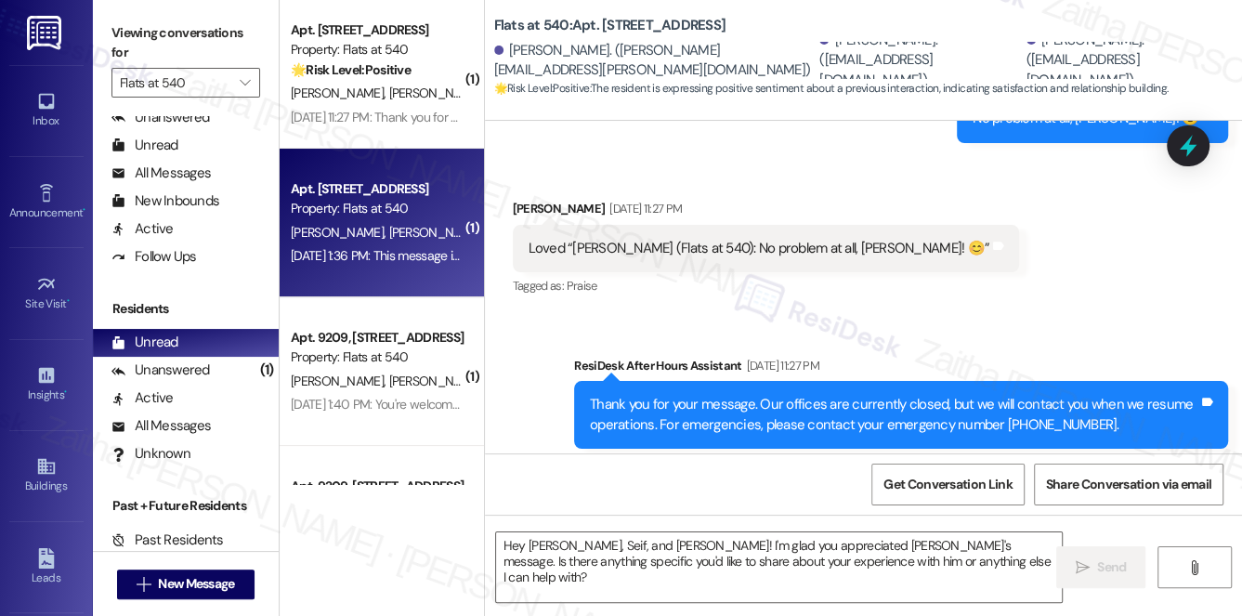
type textarea "Fetching suggested responses. Please feel free to read through the conversation…"
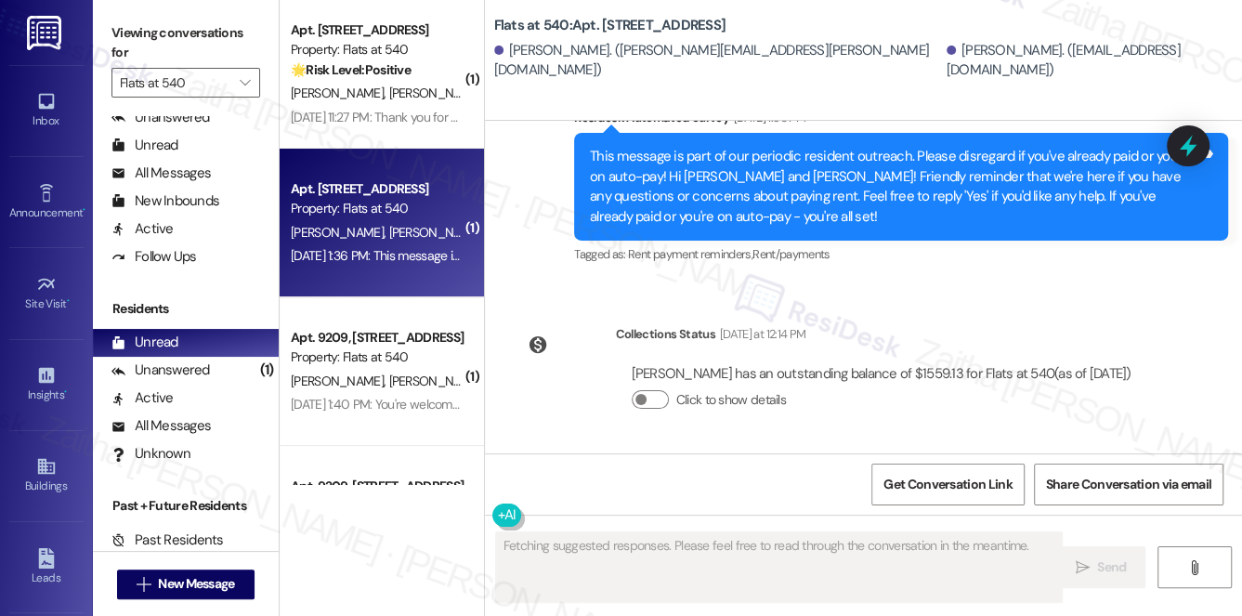
scroll to position [2075, 0]
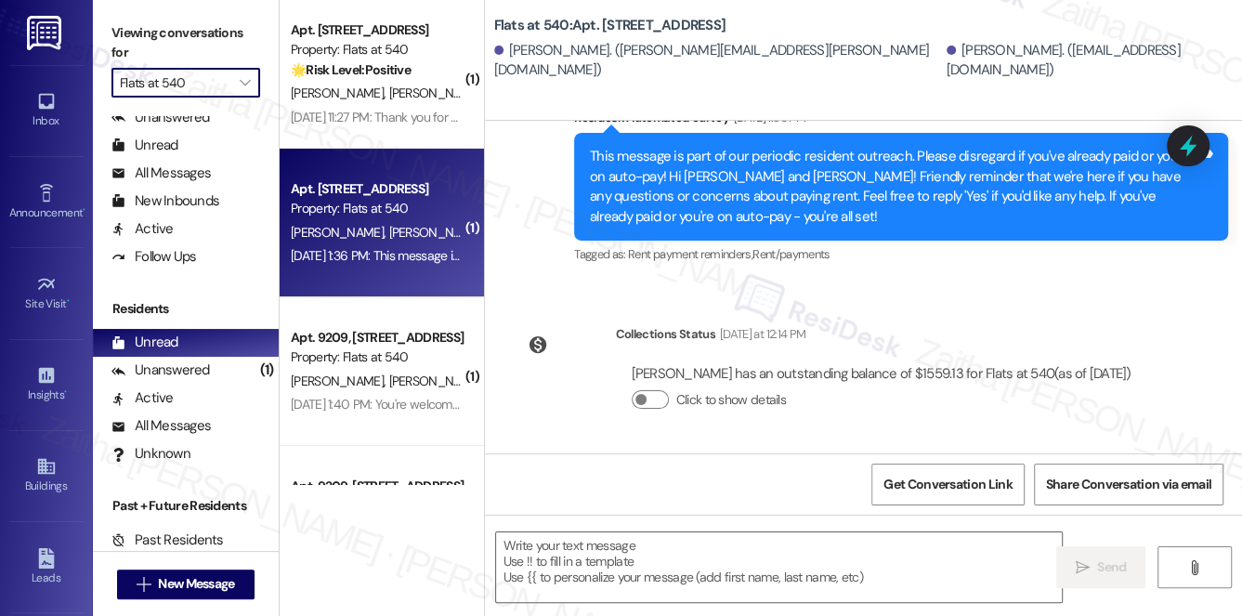
click at [195, 80] on input "Flats at 540" at bounding box center [175, 83] width 111 height 30
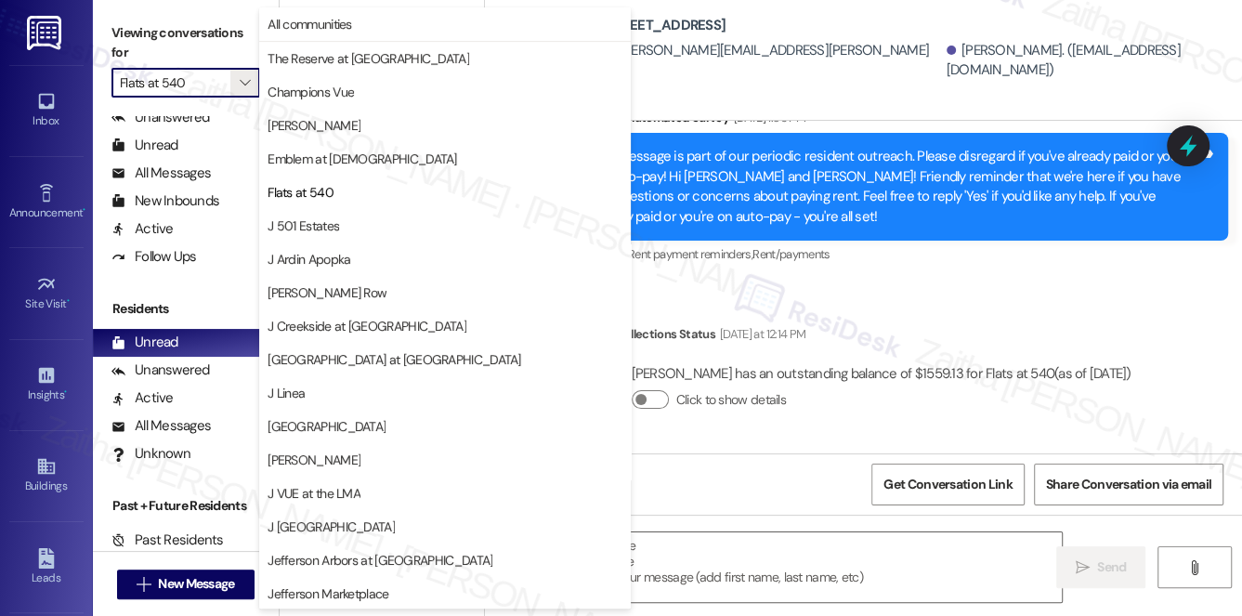
click at [991, 285] on div "Lease started [DATE] 7:00 PM Survey, sent via SMS Residesk Automated Survey [DA…" at bounding box center [863, 287] width 757 height 333
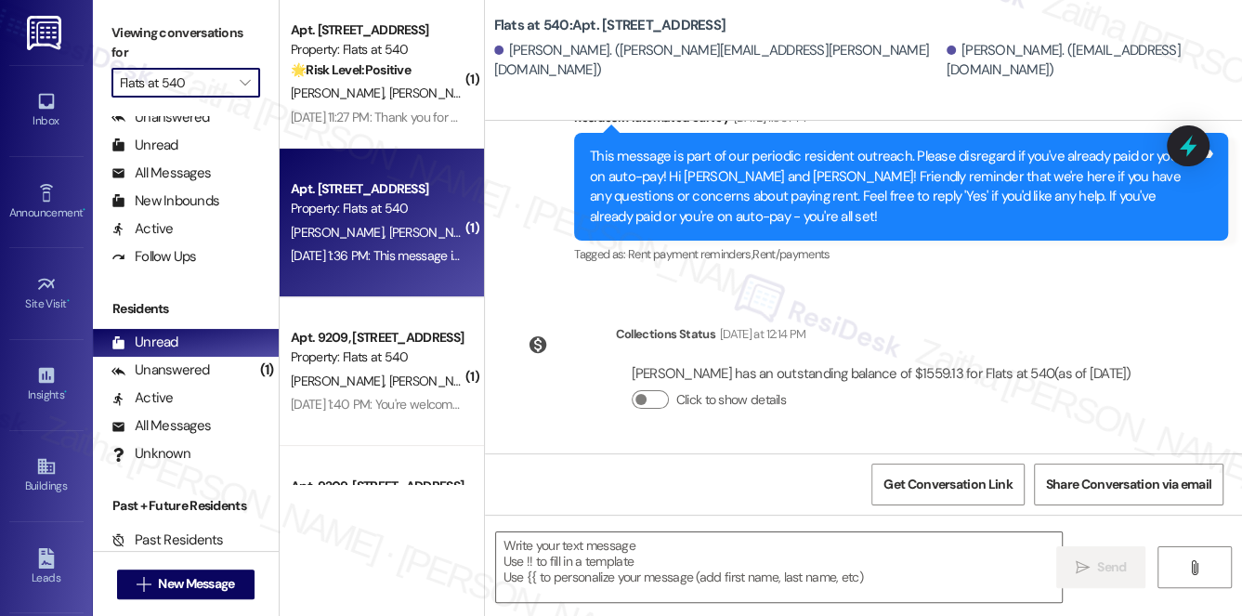
click at [226, 75] on input "Flats at 540" at bounding box center [175, 83] width 111 height 30
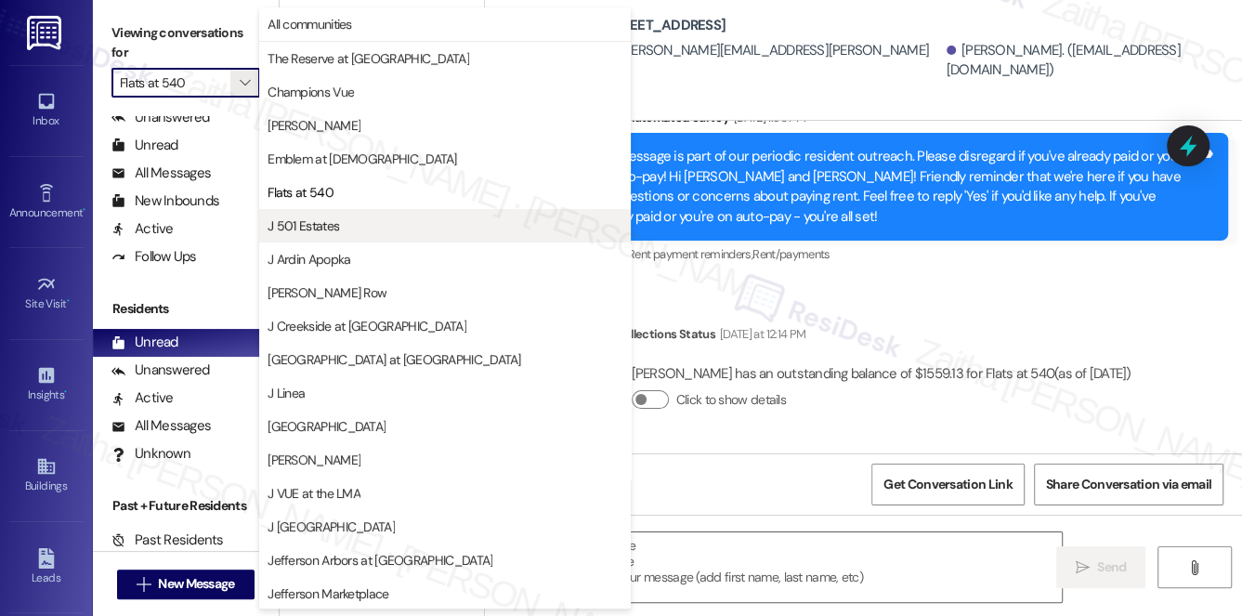
click at [342, 221] on span "J 501 Estates" at bounding box center [445, 226] width 355 height 19
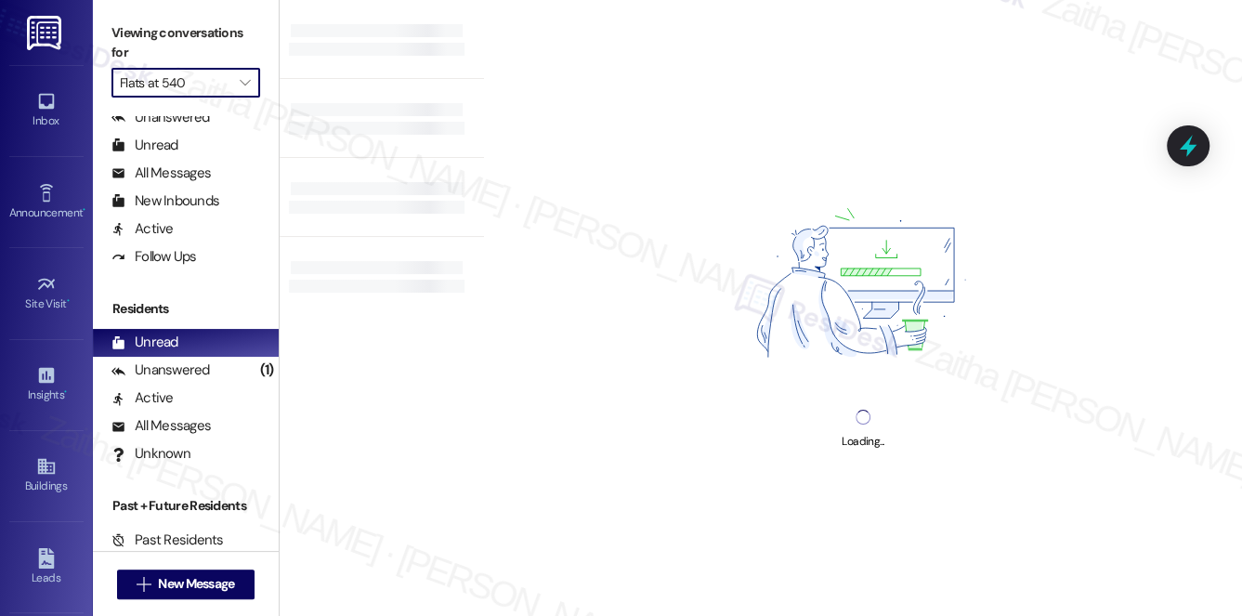
type input "J 501 Estates"
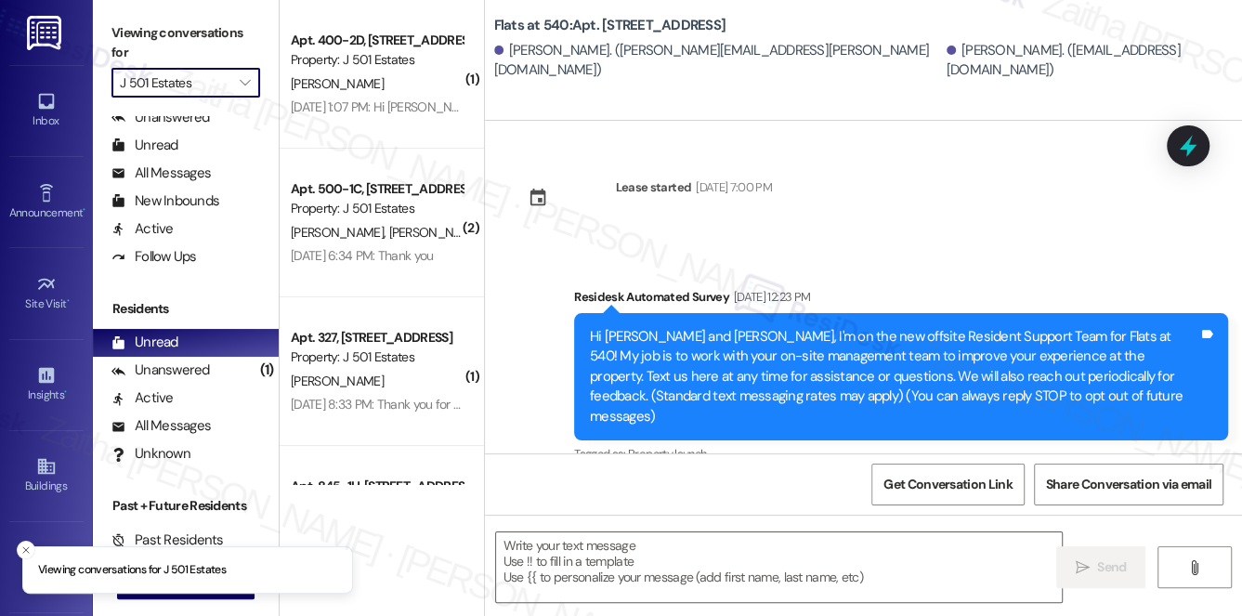
type textarea "Fetching suggested responses. Please feel free to read through the conversation…"
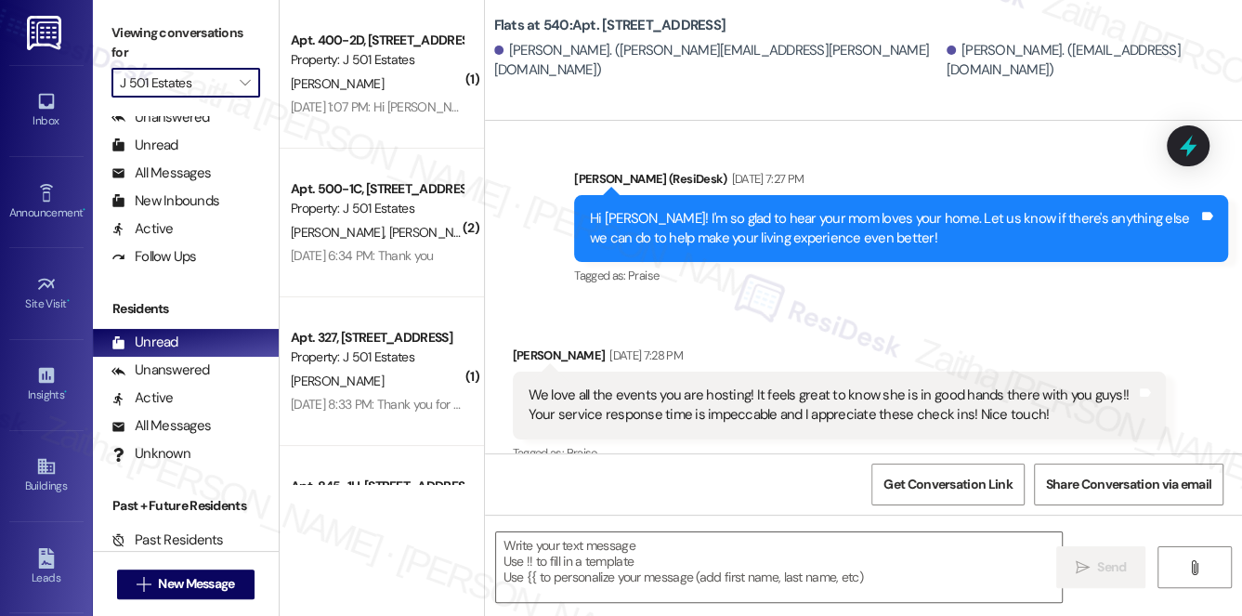
scroll to position [1470, 0]
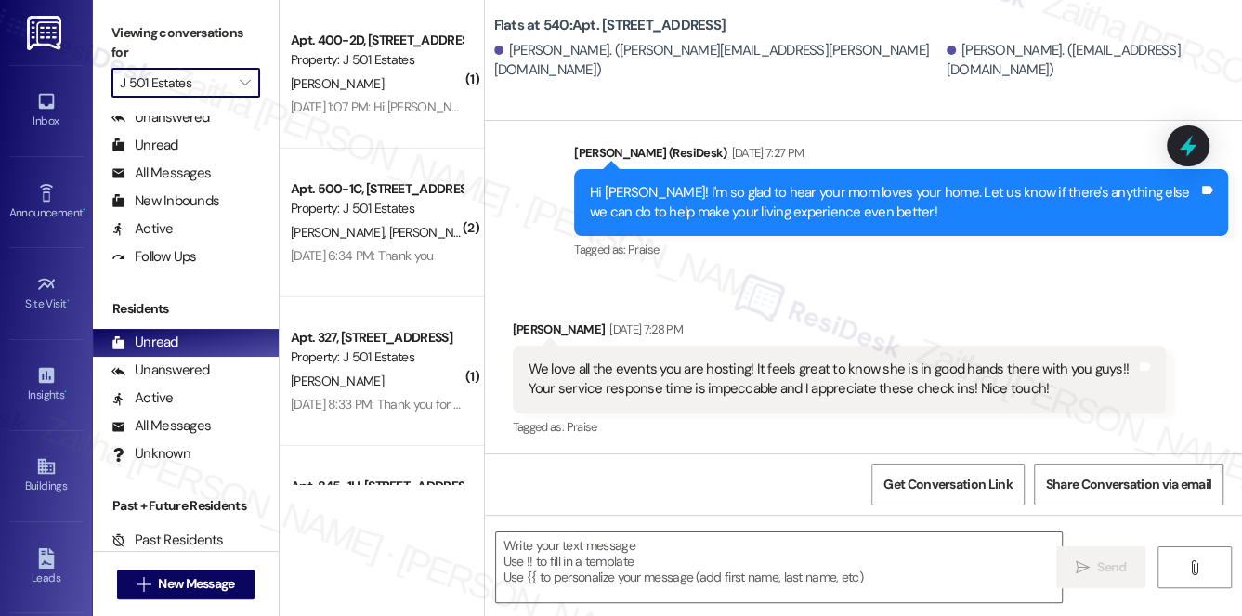
click at [214, 87] on input "J 501 Estates" at bounding box center [175, 83] width 111 height 30
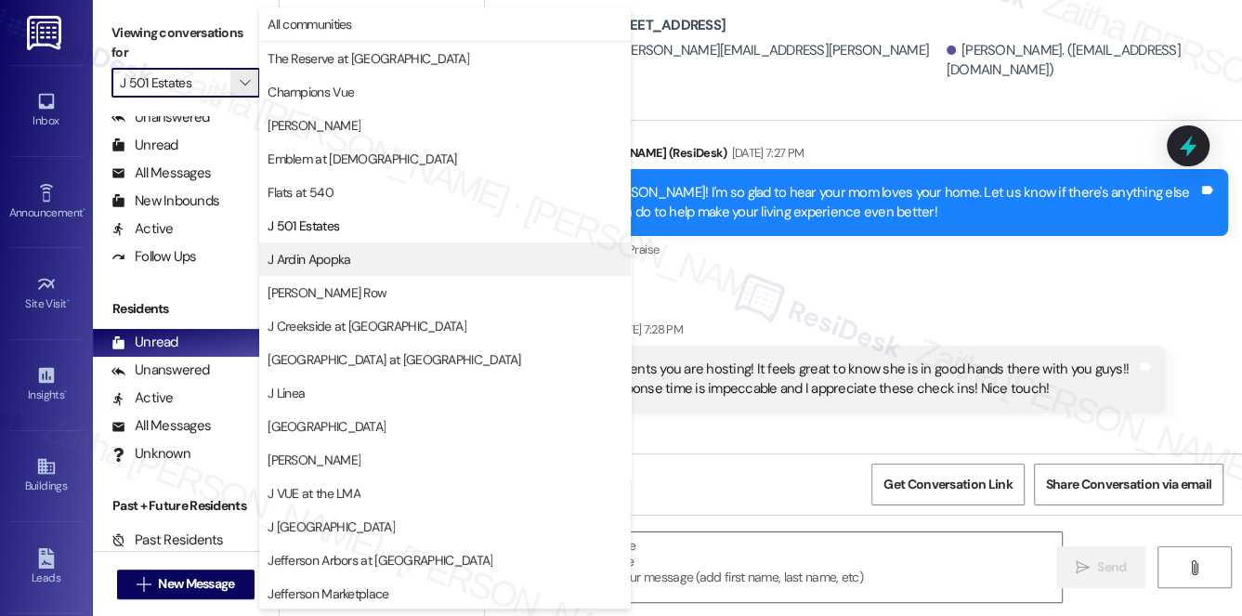
click at [341, 256] on span "J Ardin Apopka" at bounding box center [309, 259] width 83 height 19
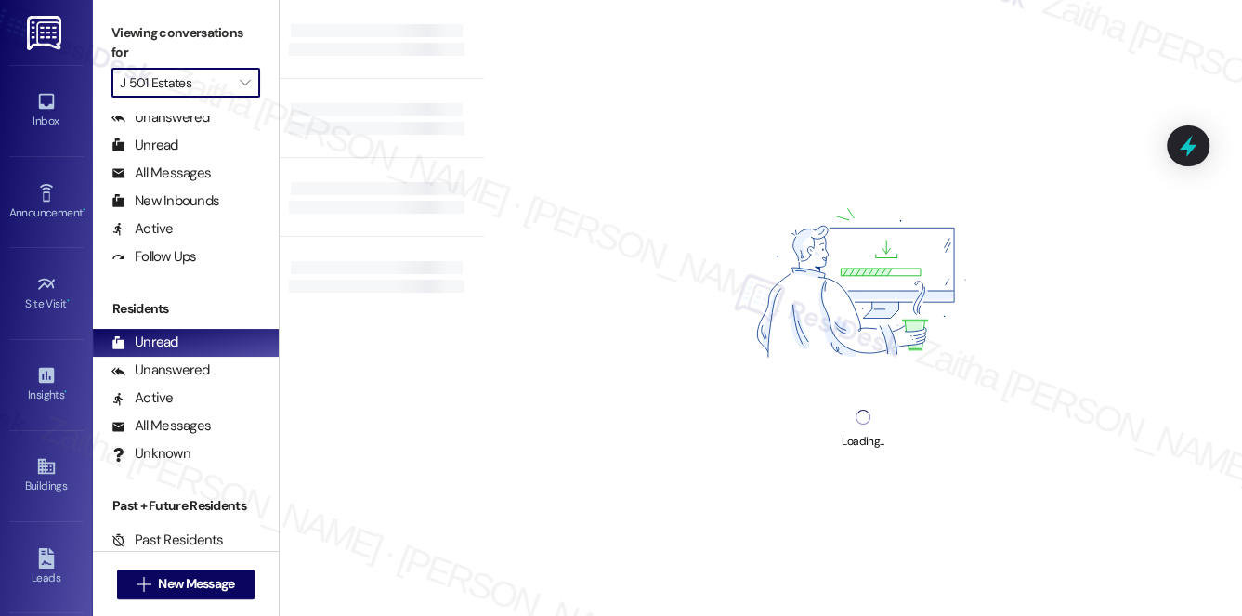
type input "J Ardin Apopka"
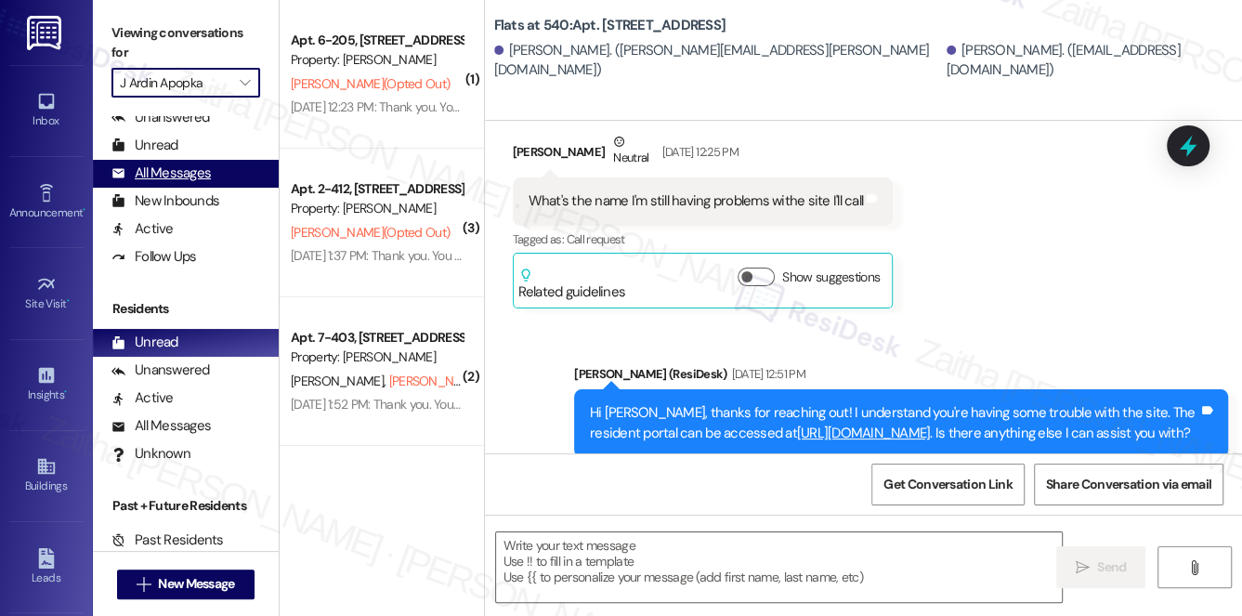
type textarea "Fetching suggested responses. Please feel free to read through the conversation…"
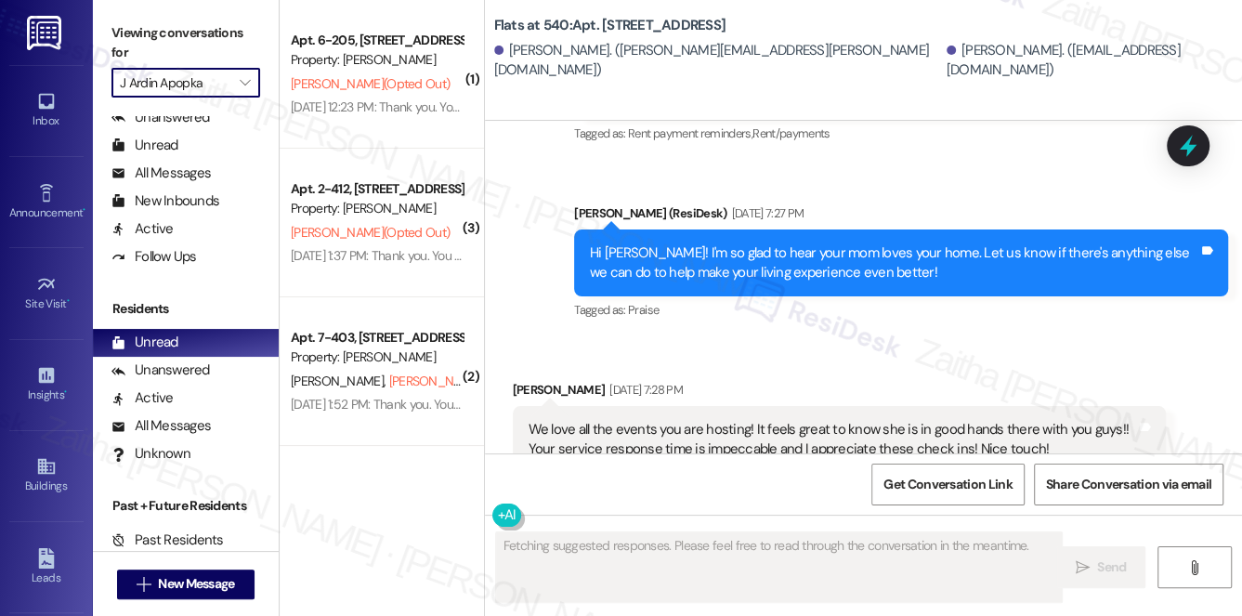
scroll to position [1470, 0]
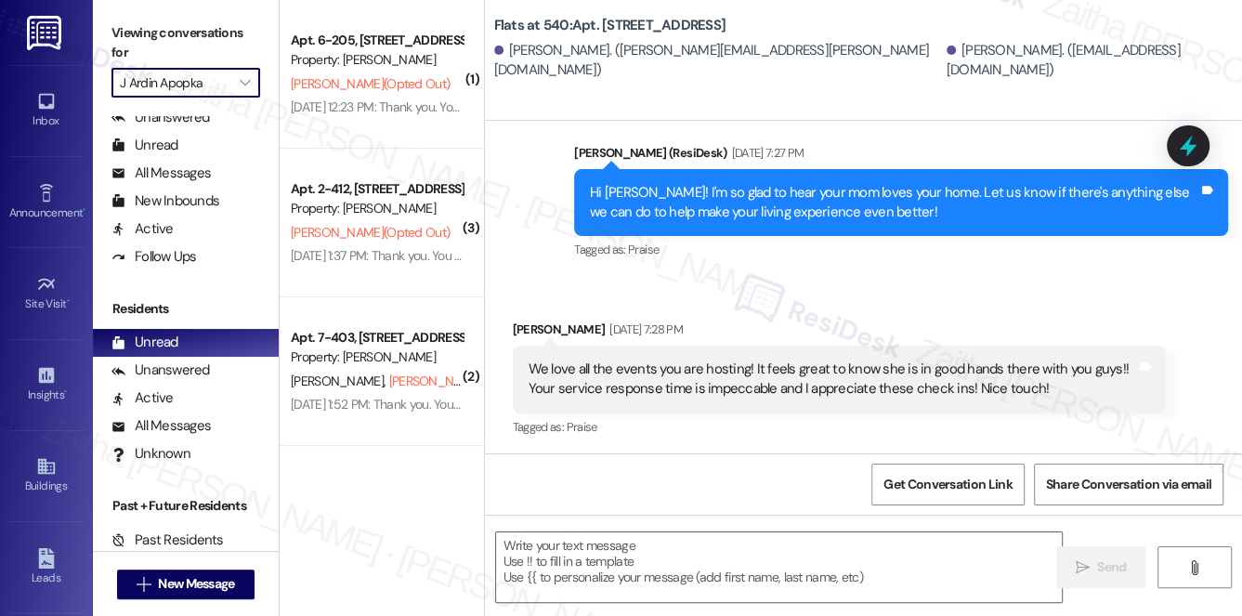
click at [223, 88] on input "J Ardin Apopka" at bounding box center [175, 83] width 111 height 30
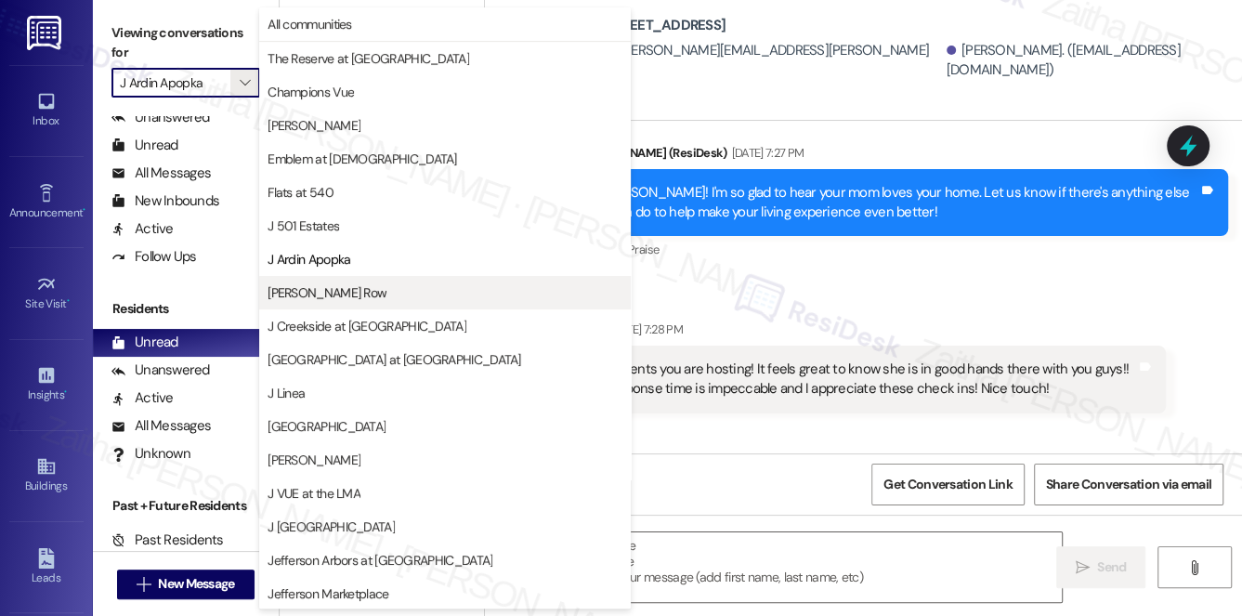
click at [333, 299] on span "[PERSON_NAME] Row" at bounding box center [327, 292] width 119 height 19
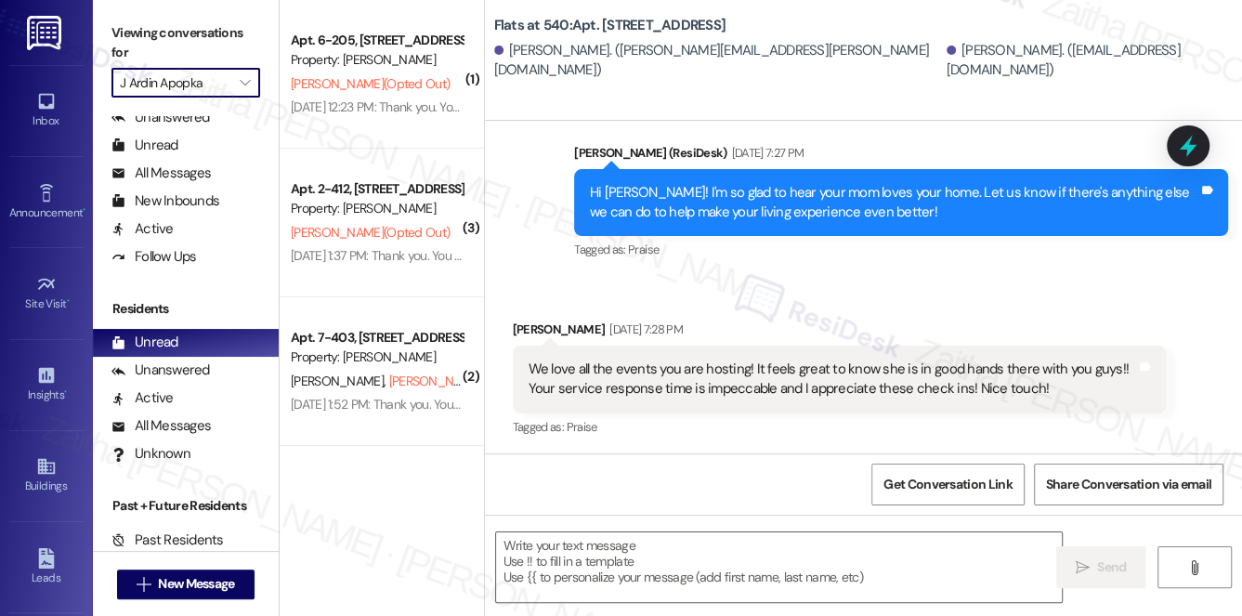
type input "[PERSON_NAME] Row"
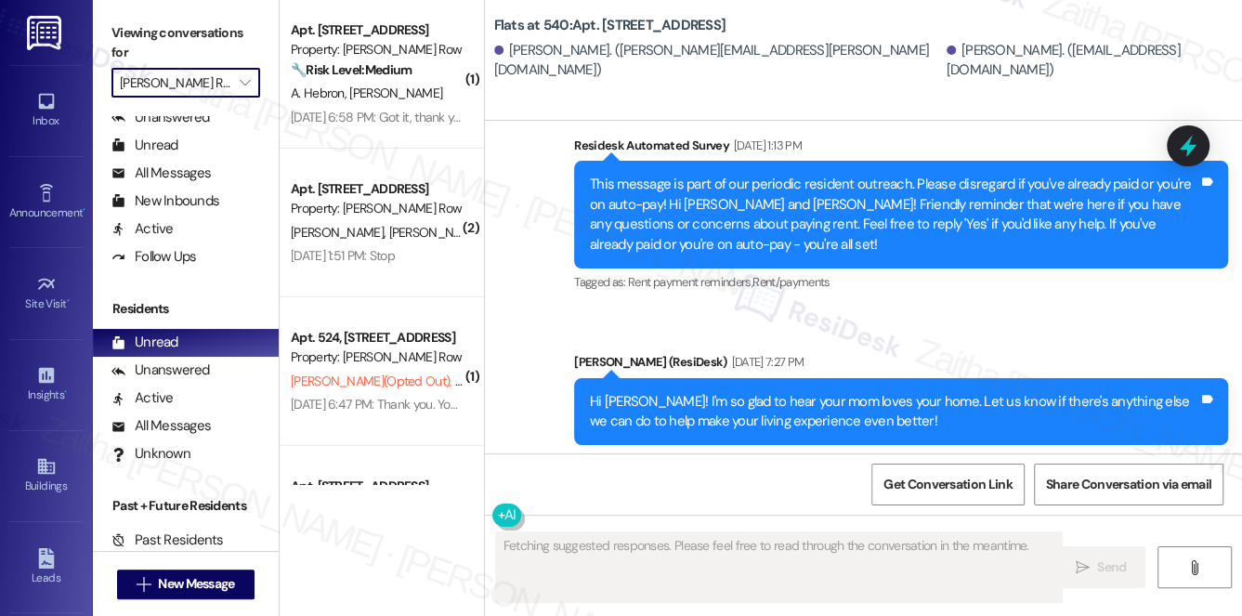
type textarea "Fetching suggested responses. Please feel free to read through the conversation…"
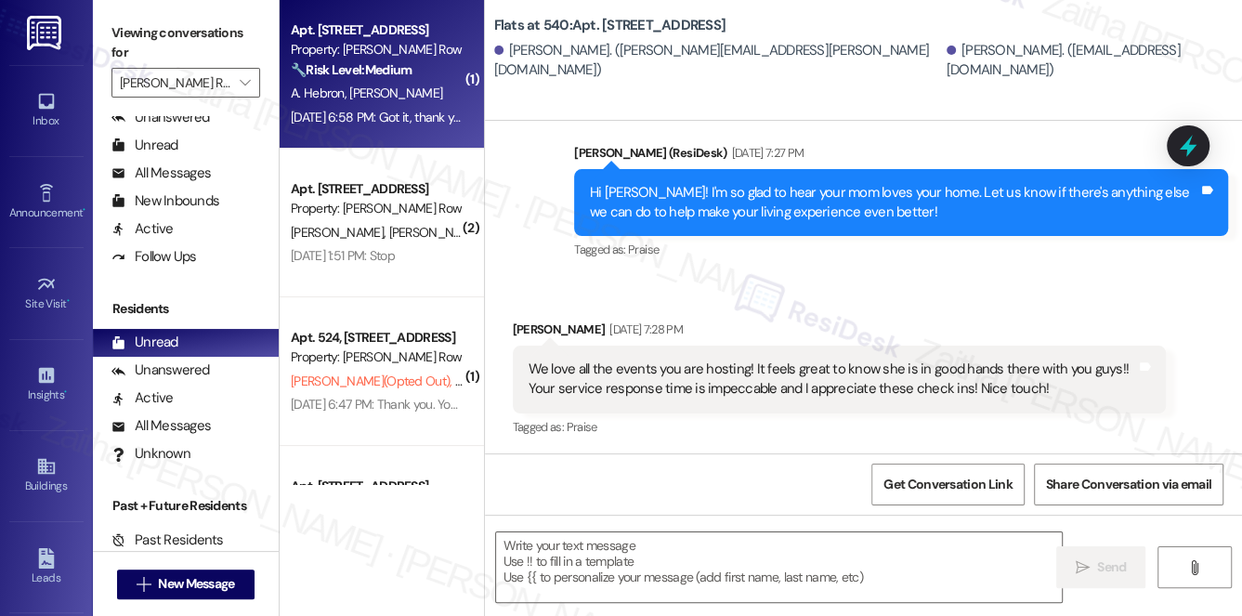
click at [452, 88] on div "[PERSON_NAME] [PERSON_NAME]" at bounding box center [377, 93] width 176 height 23
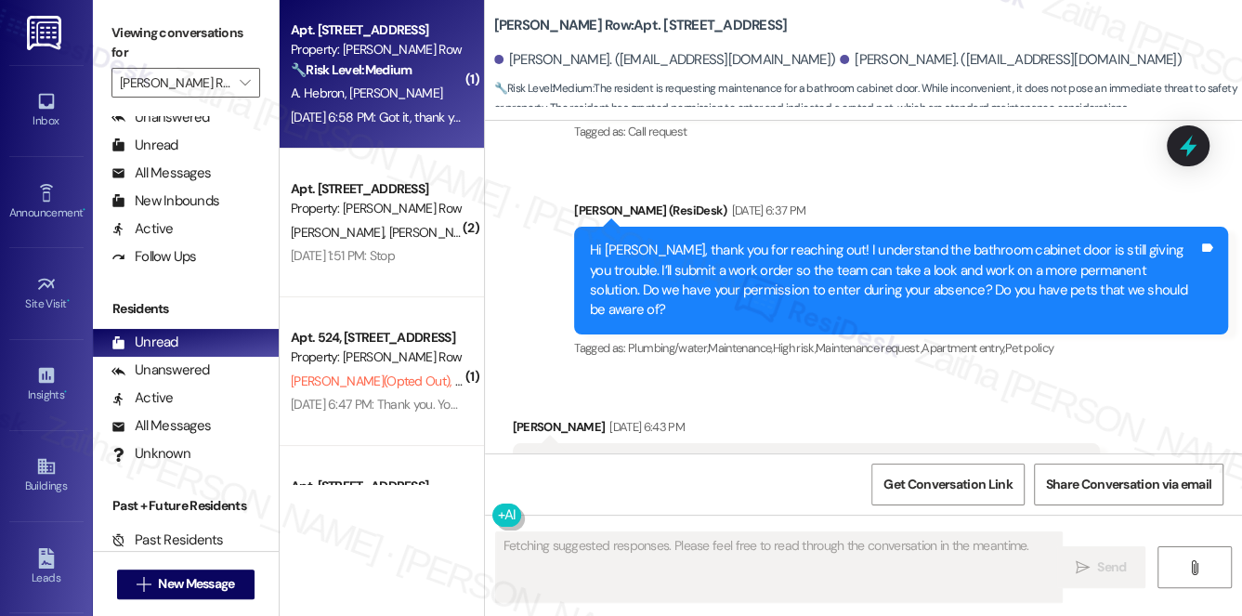
scroll to position [4811, 0]
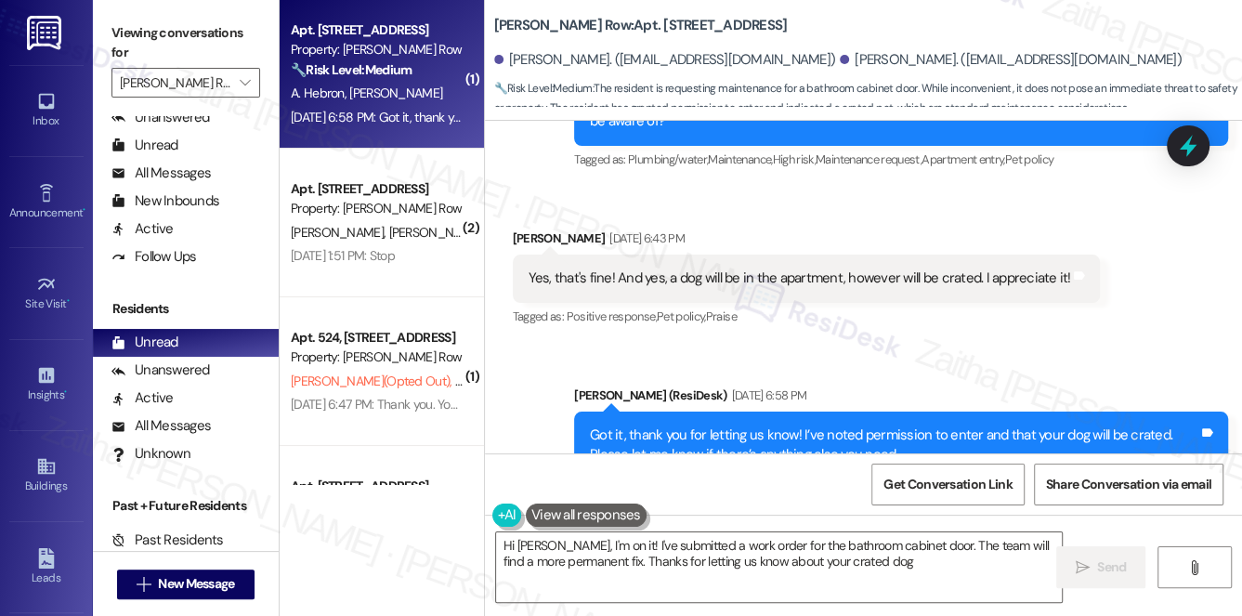
type textarea "Hi [PERSON_NAME], I'm on it! I've submitted a work order for the bathroom cabin…"
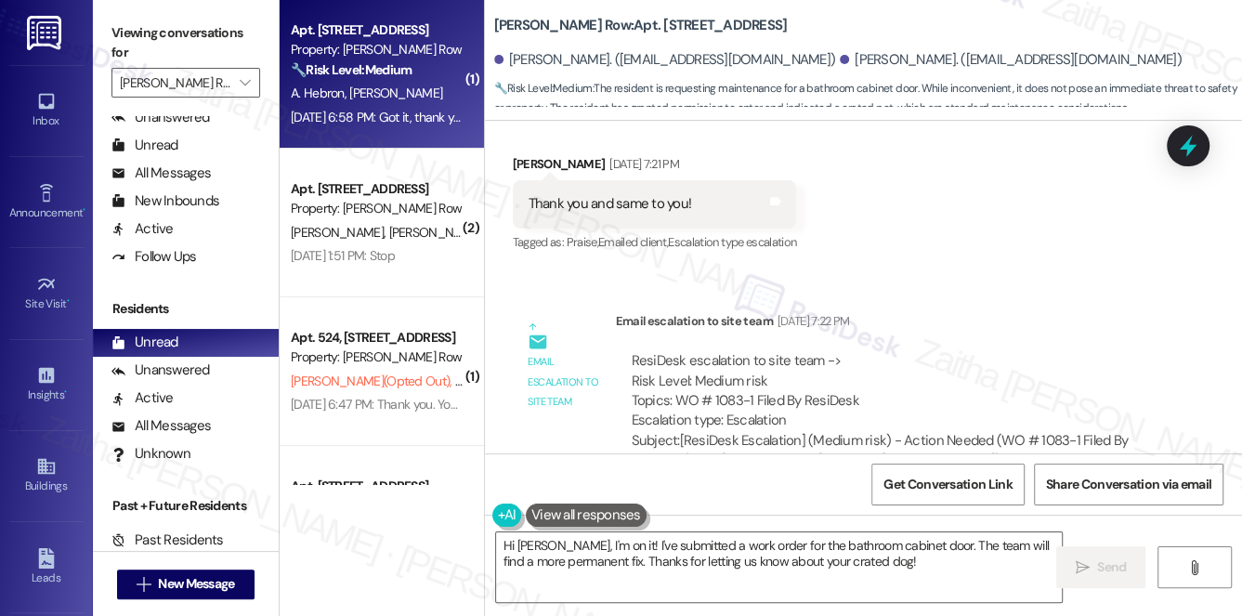
scroll to position [3722, 0]
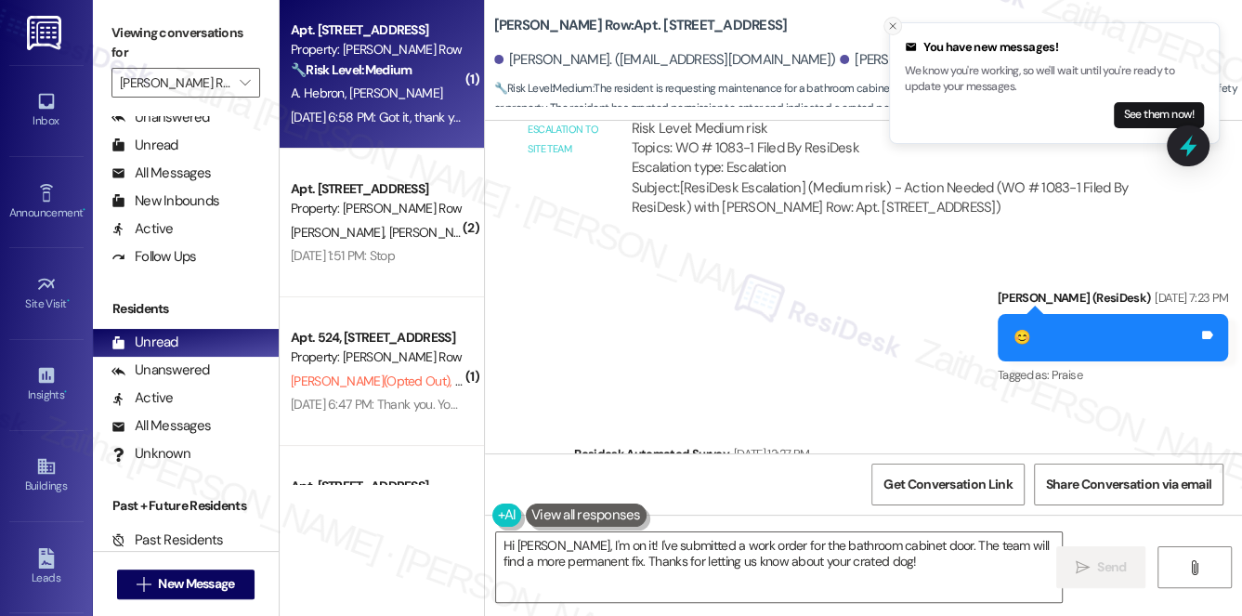
click at [890, 27] on line "Close toast" at bounding box center [893, 26] width 6 height 6
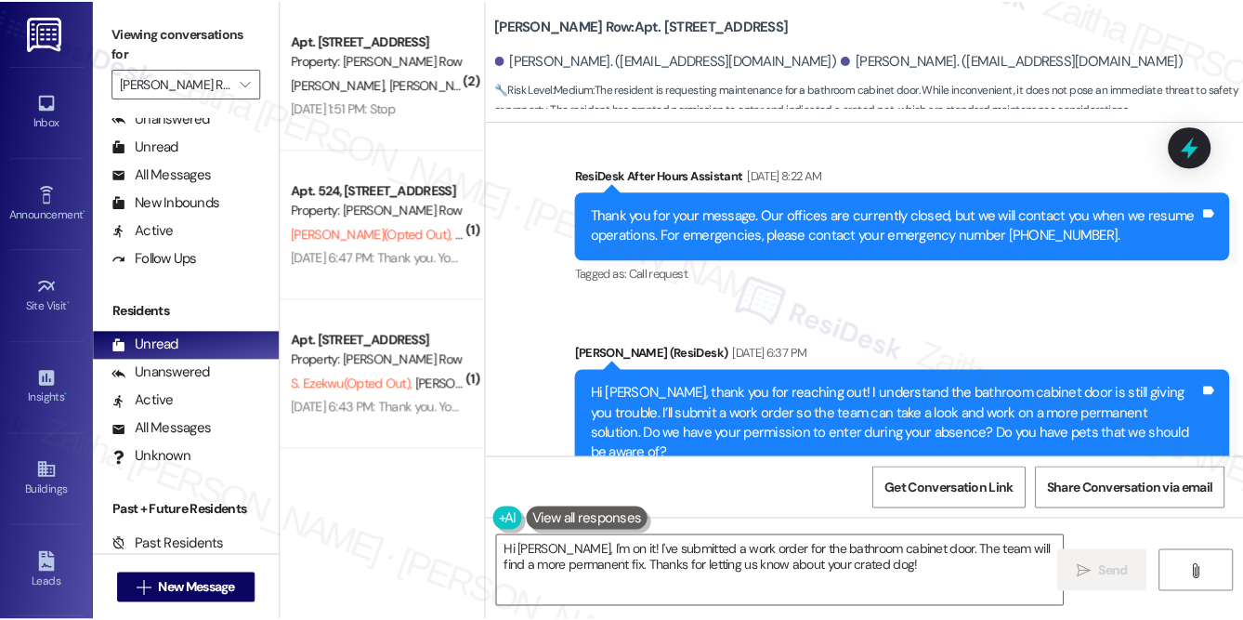
scroll to position [4988, 0]
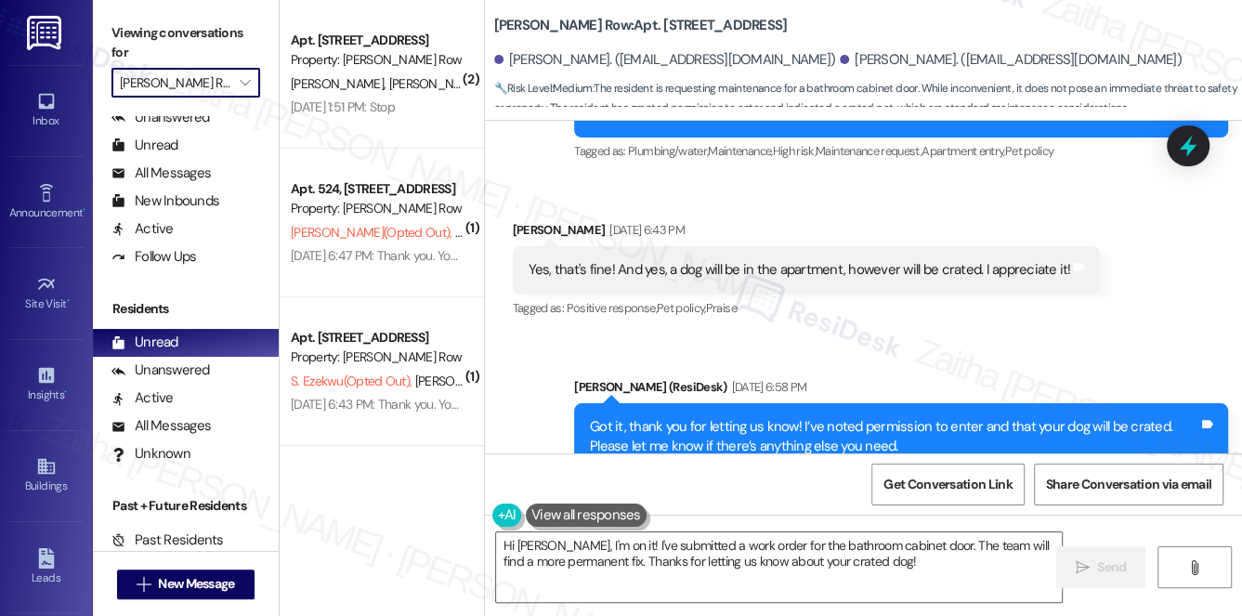
click at [213, 87] on input "[PERSON_NAME] Row" at bounding box center [175, 83] width 111 height 30
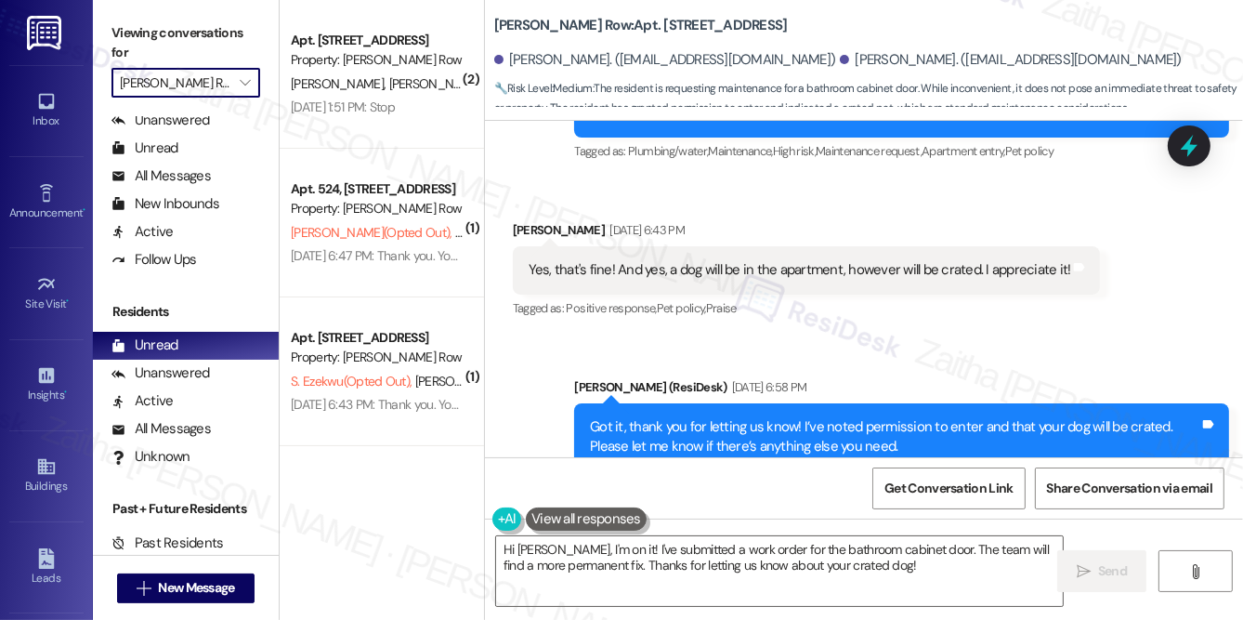
scroll to position [4985, 0]
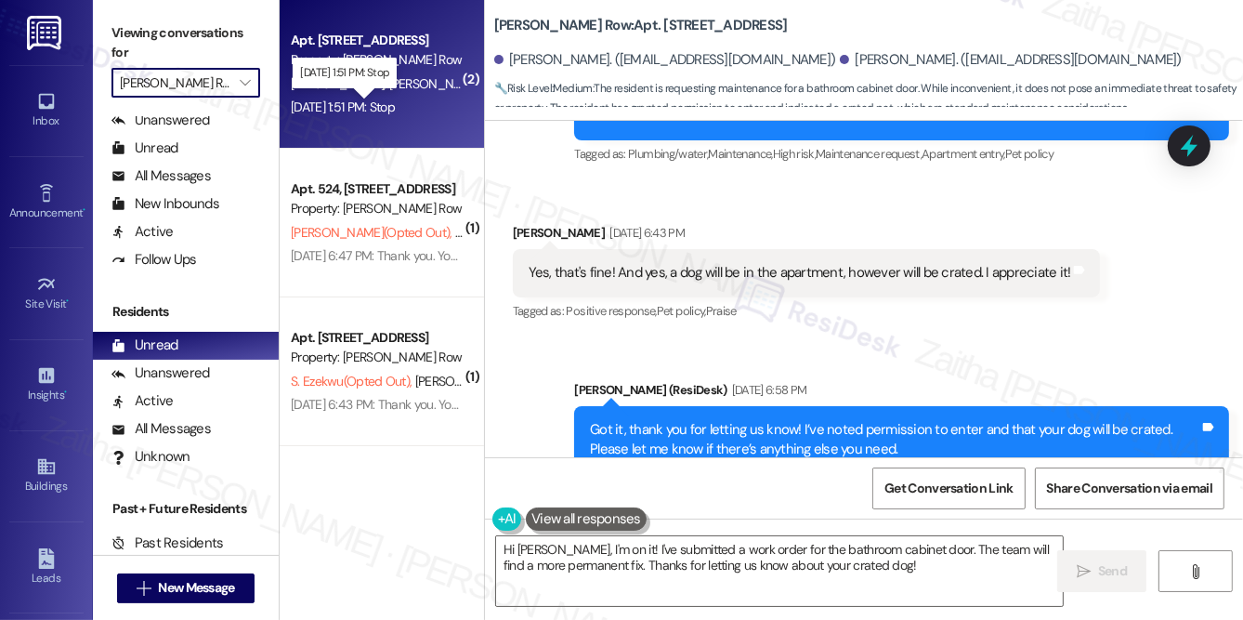
click at [395, 105] on div "[DATE] 1:51 PM: Stop [DATE] 1:51 PM: Stop" at bounding box center [343, 106] width 104 height 17
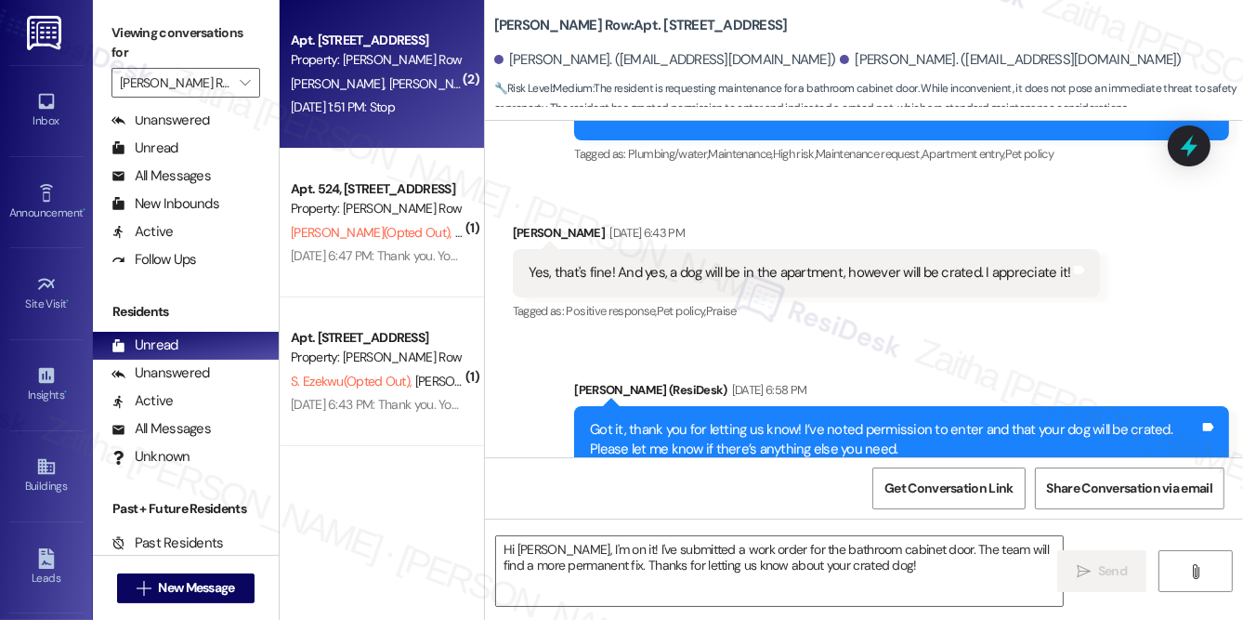
type textarea "Fetching suggested responses. Please feel free to read through the conversation…"
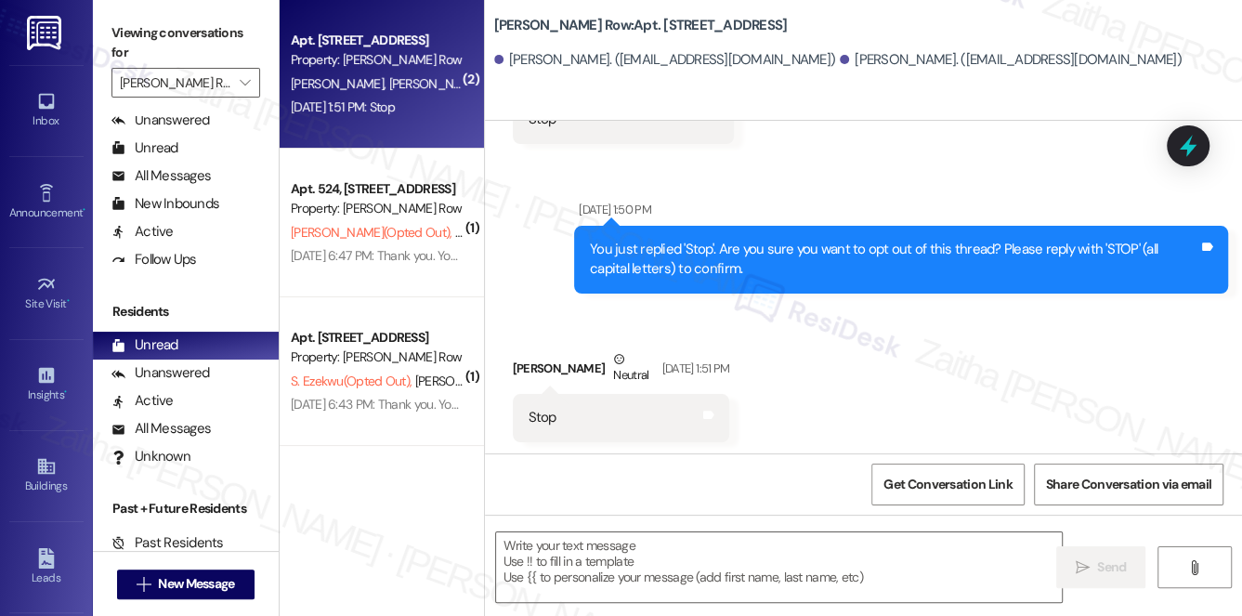
scroll to position [333, 0]
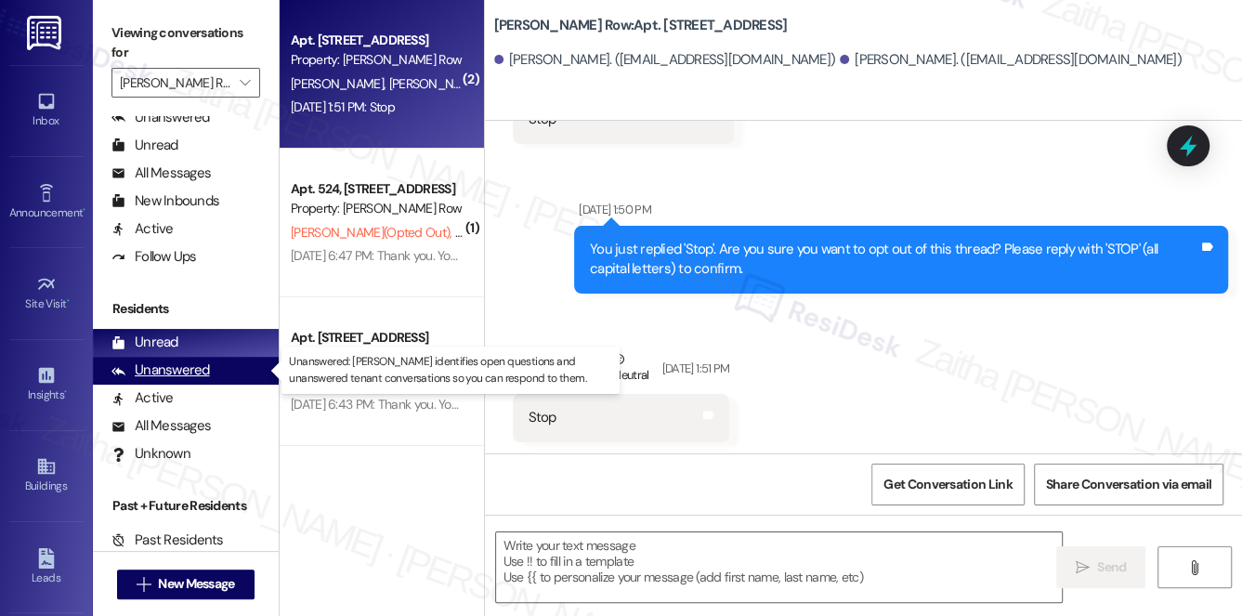
click at [193, 379] on div "Unanswered" at bounding box center [161, 371] width 98 height 20
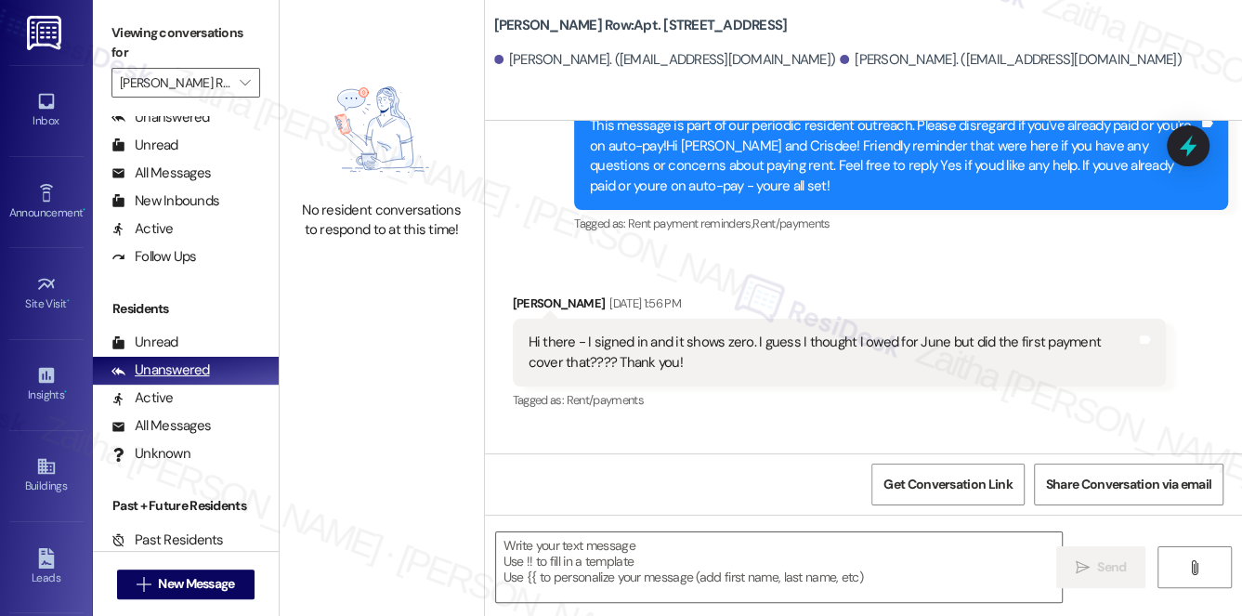
type textarea "Fetching suggested responses. Please feel free to read through the conversation…"
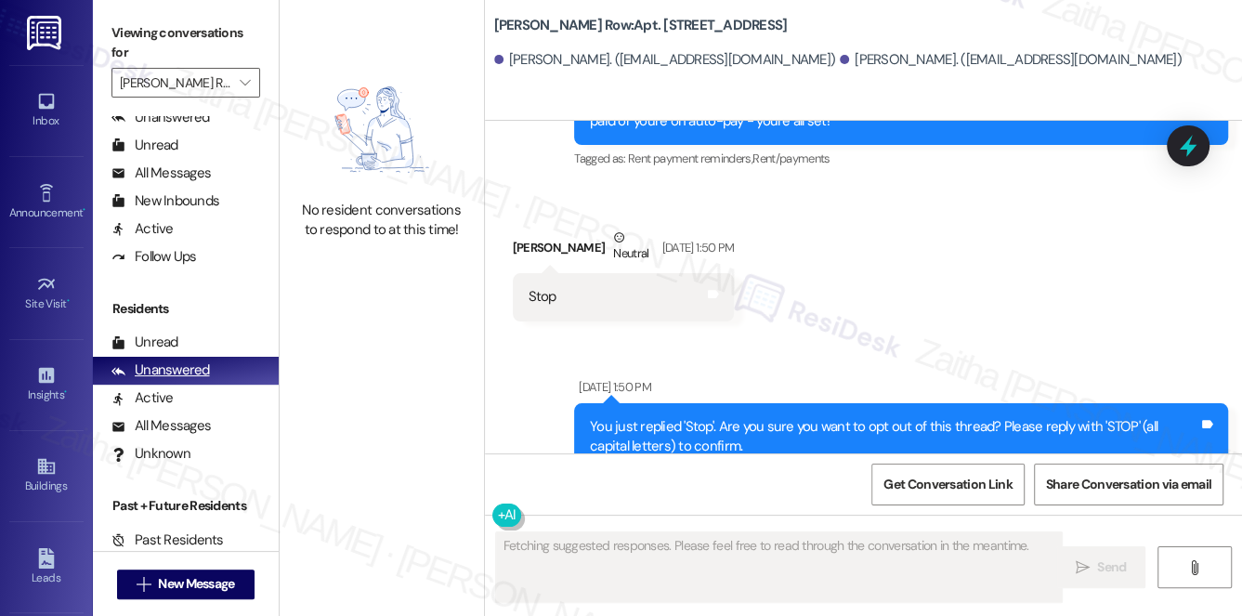
scroll to position [2433, 0]
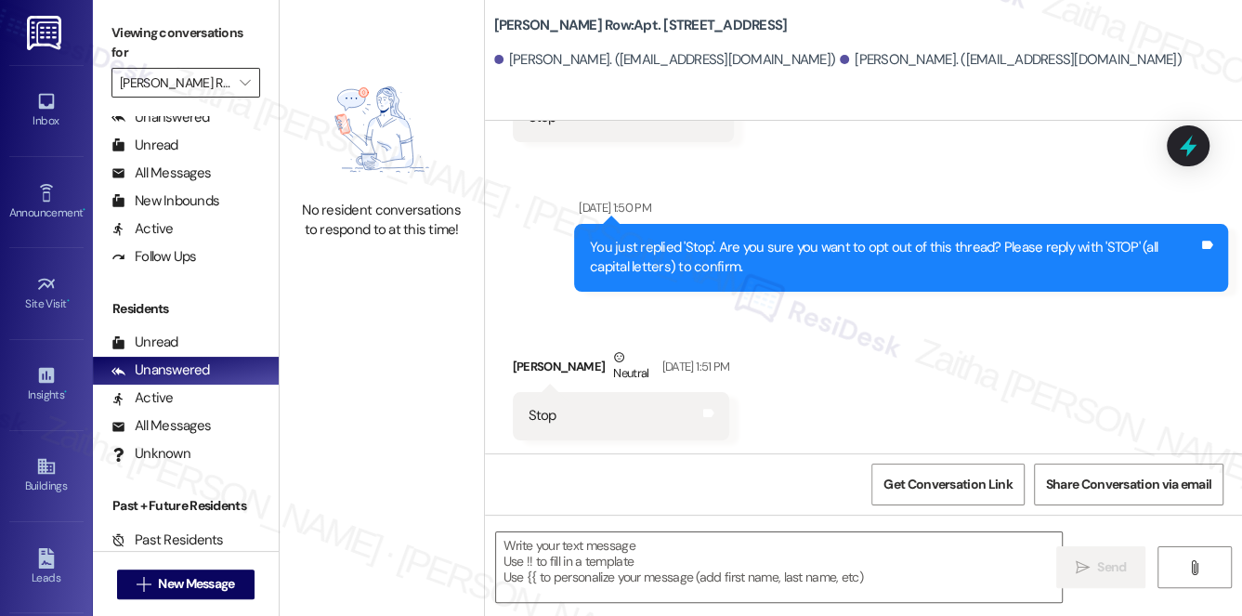
click at [203, 80] on input "[PERSON_NAME] Row" at bounding box center [175, 83] width 111 height 30
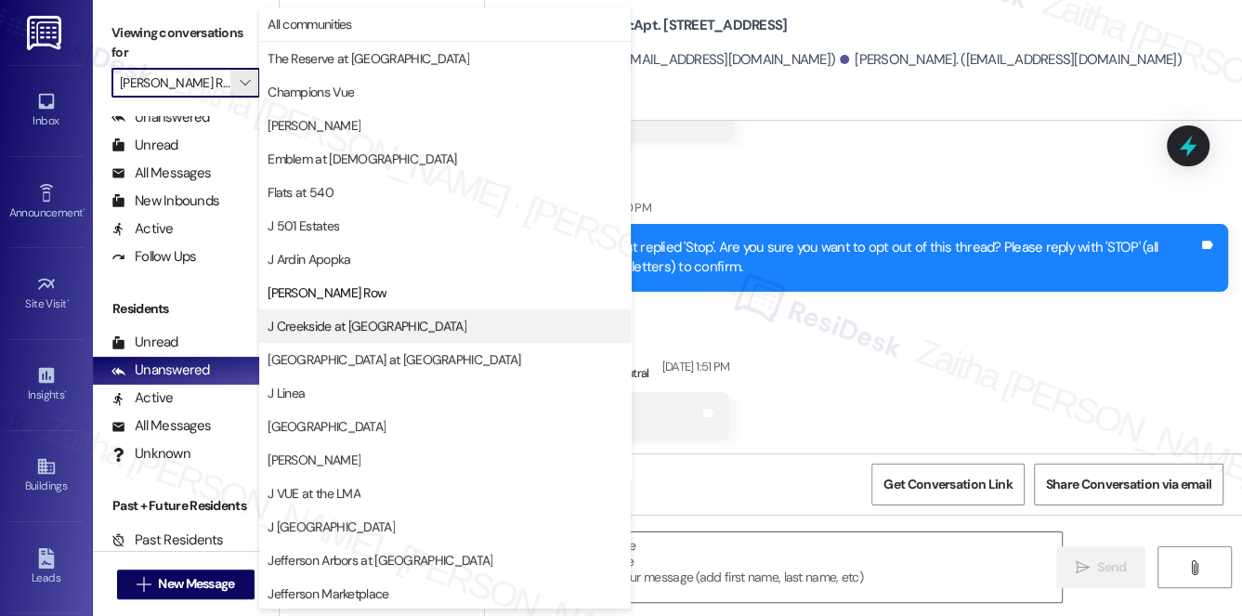
click at [348, 332] on span "J Creekside at [GEOGRAPHIC_DATA]" at bounding box center [367, 326] width 199 height 19
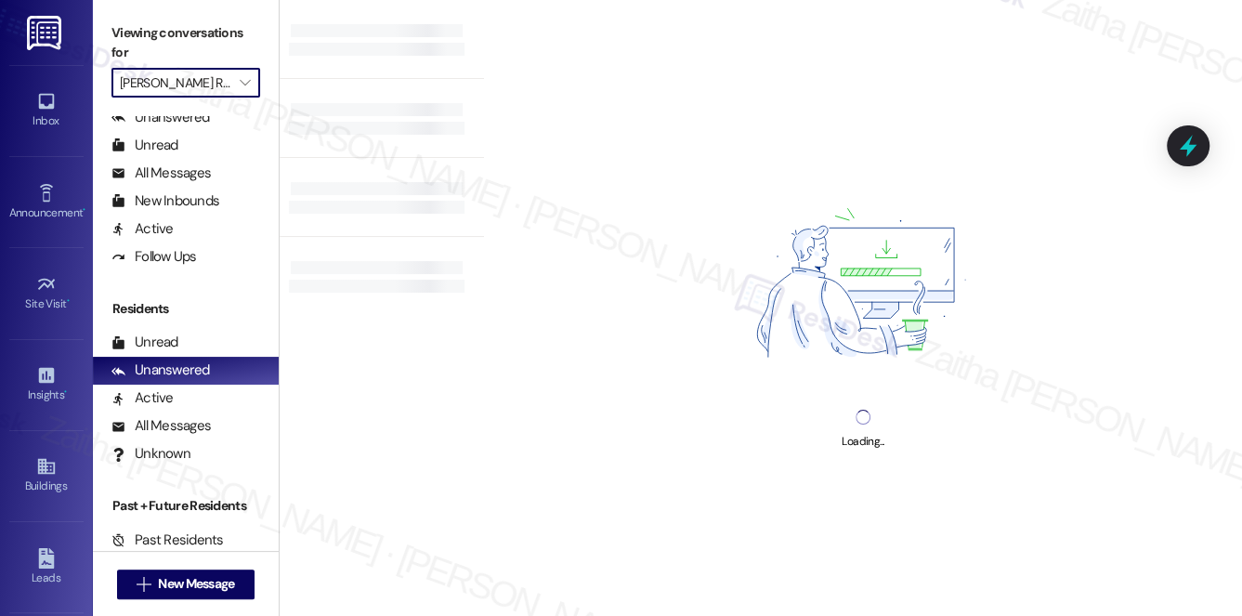
type input "J Creekside at [GEOGRAPHIC_DATA]"
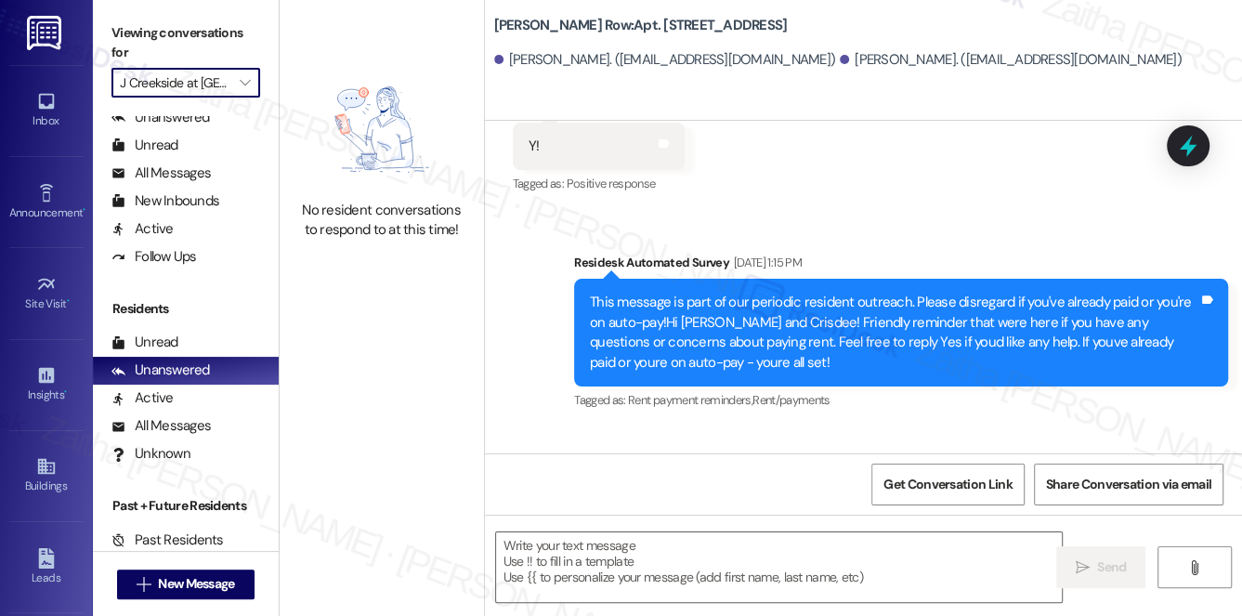
type textarea "Fetching suggested responses. Please feel free to read through the conversation…"
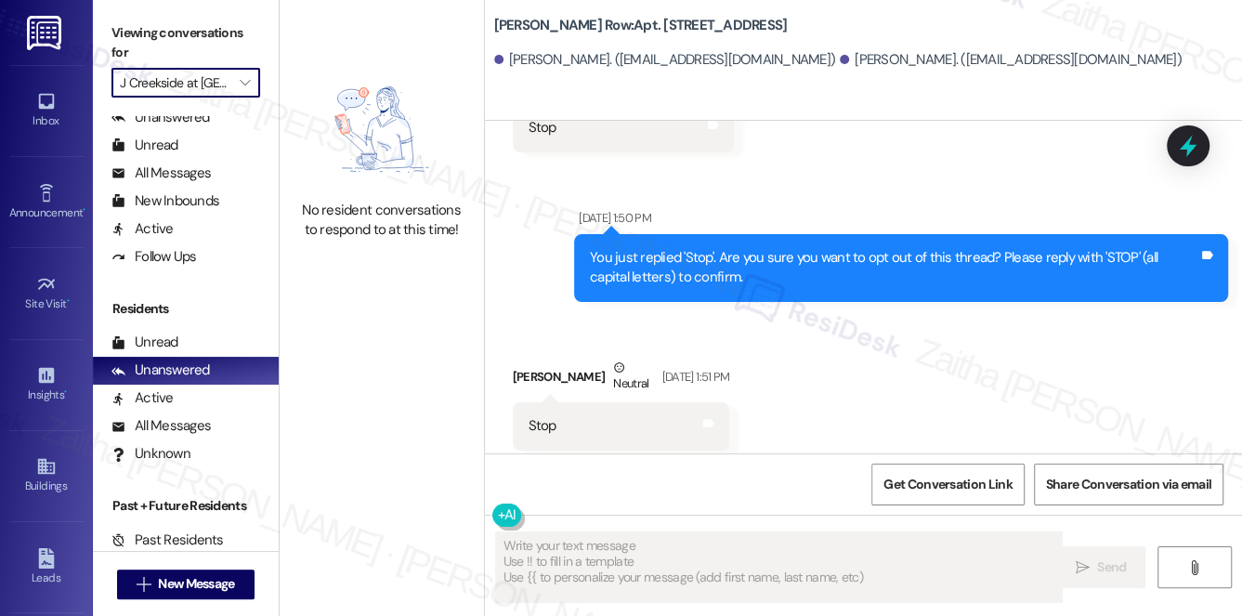
click at [203, 87] on input "J Creekside at [GEOGRAPHIC_DATA]" at bounding box center [175, 83] width 111 height 30
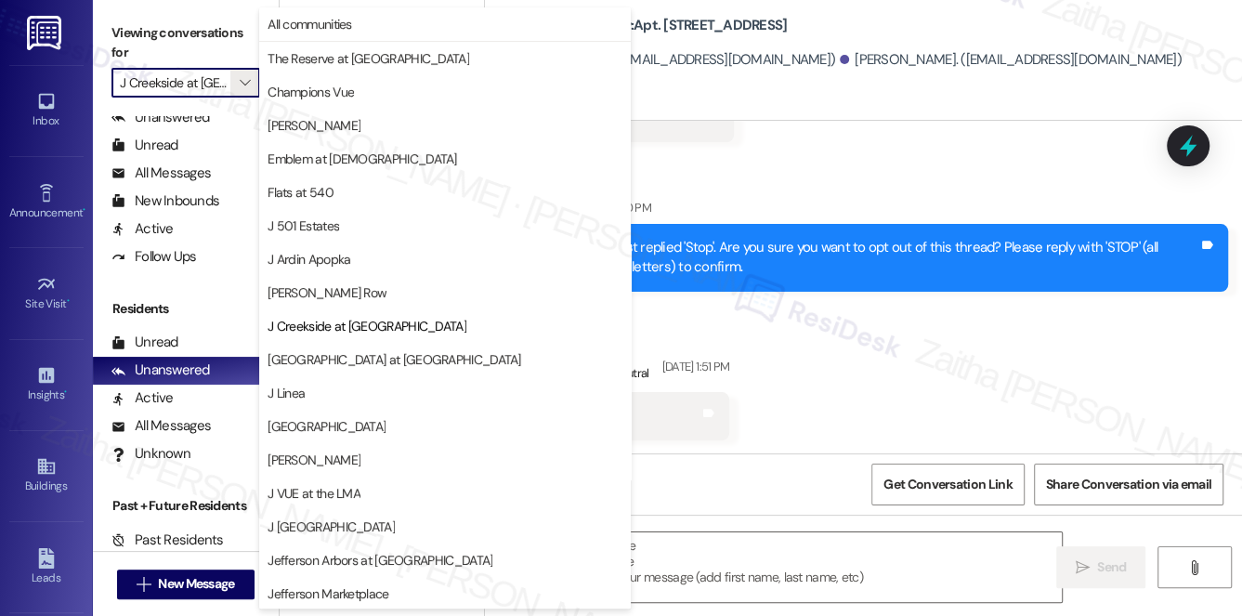
scroll to position [302, 0]
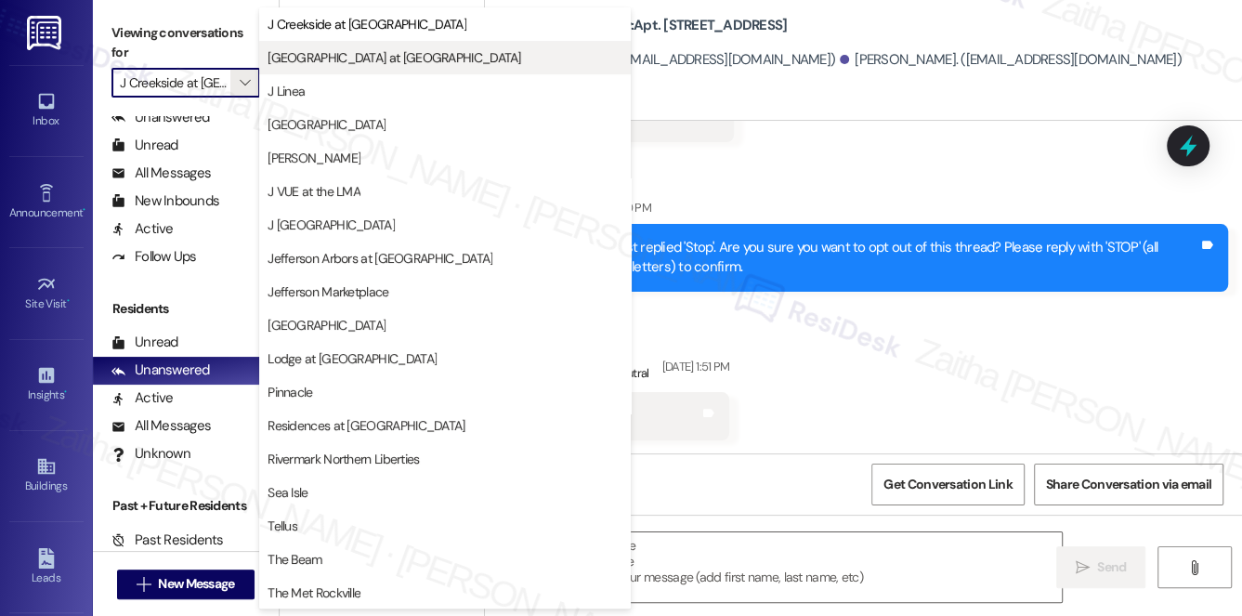
click at [356, 65] on span "[GEOGRAPHIC_DATA] at [GEOGRAPHIC_DATA]" at bounding box center [394, 57] width 253 height 19
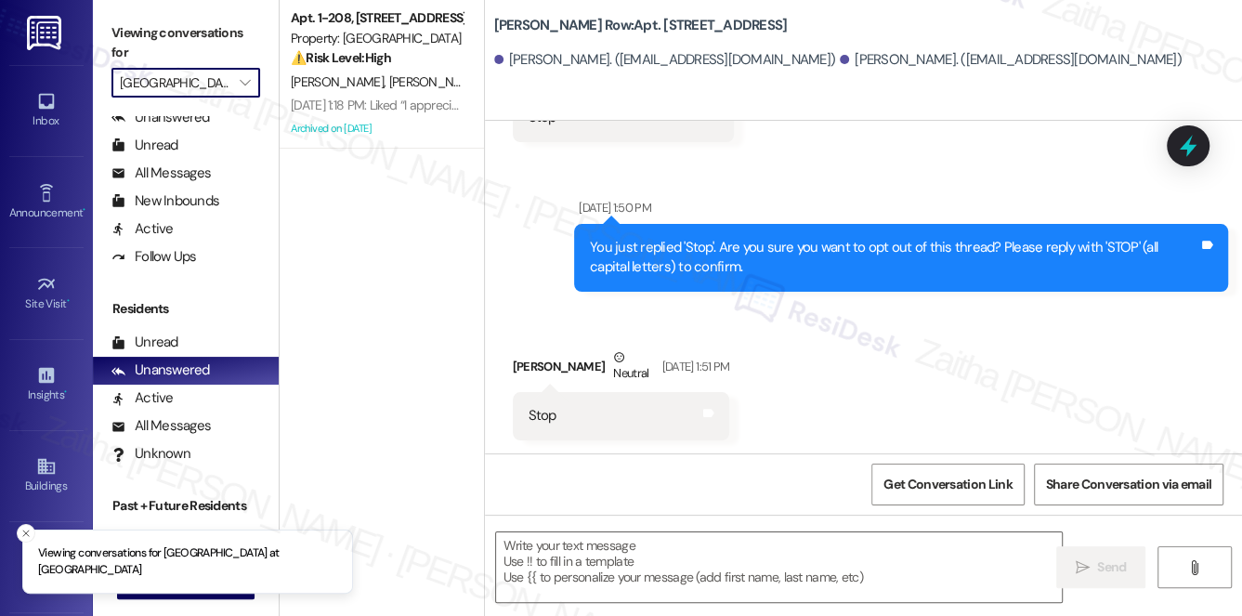
click at [223, 85] on input "[GEOGRAPHIC_DATA] at [GEOGRAPHIC_DATA]" at bounding box center [175, 83] width 111 height 30
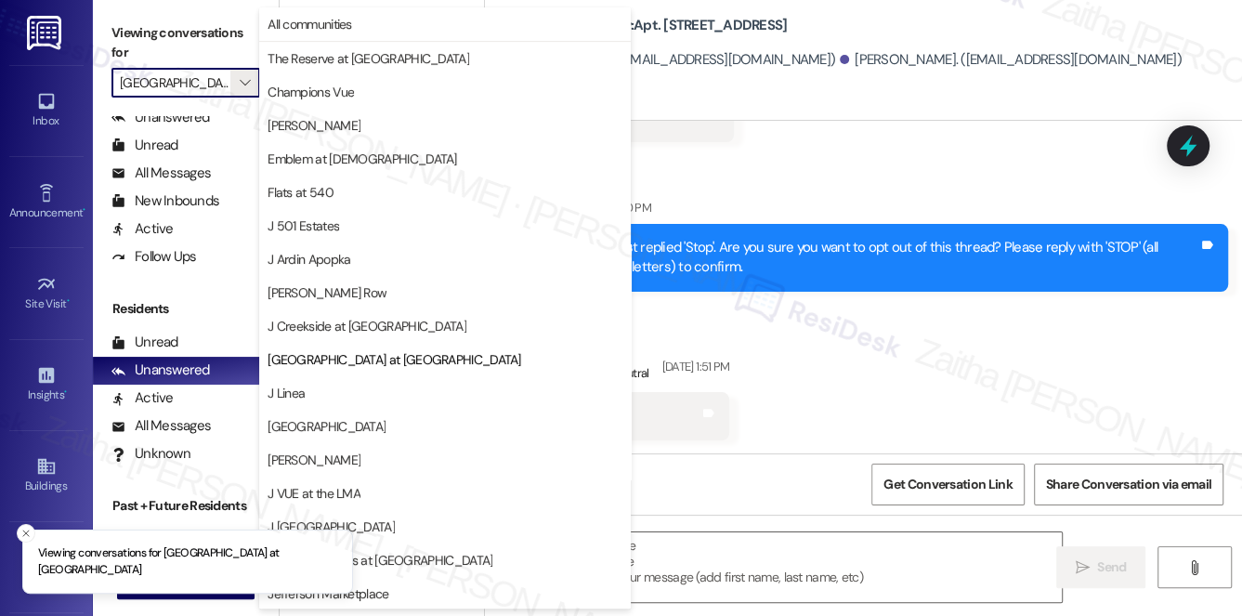
scroll to position [302, 0]
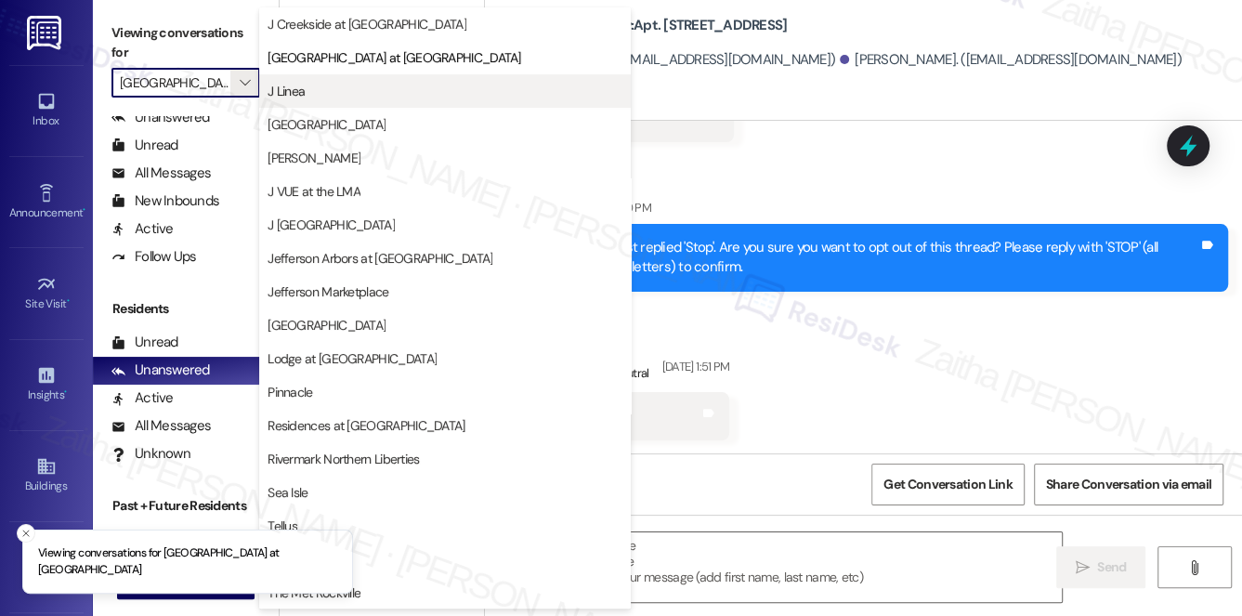
click at [350, 104] on button "J Linea" at bounding box center [445, 90] width 372 height 33
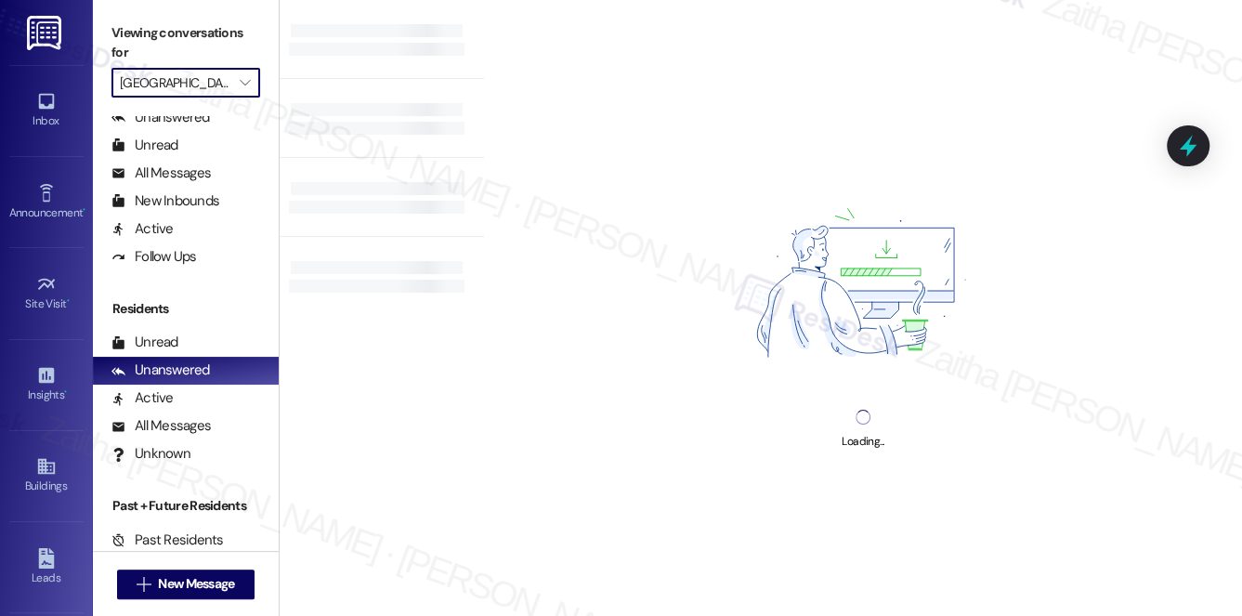
type input "J Linea"
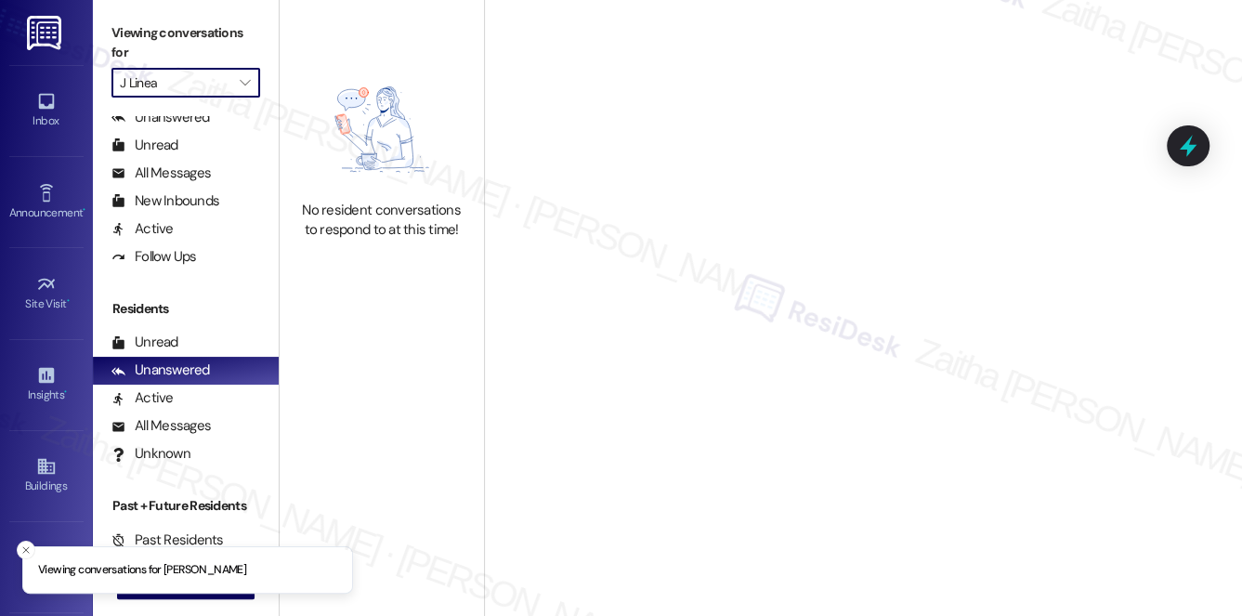
click at [216, 82] on input "J Linea" at bounding box center [175, 83] width 111 height 30
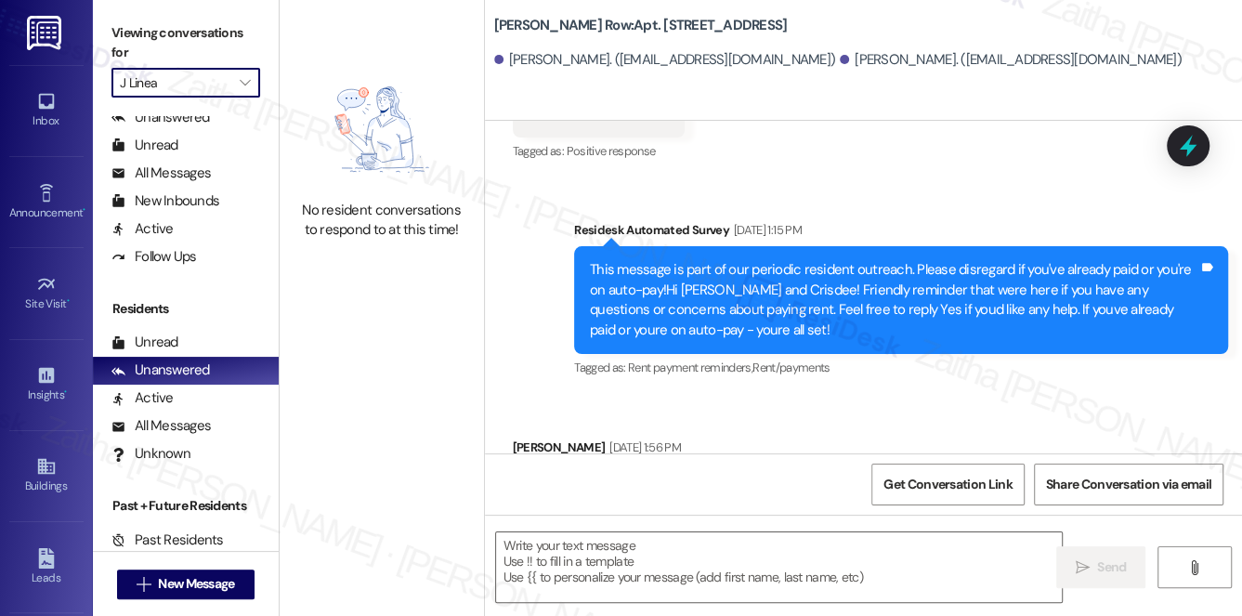
type textarea "Fetching suggested responses. Please feel free to read through the conversation…"
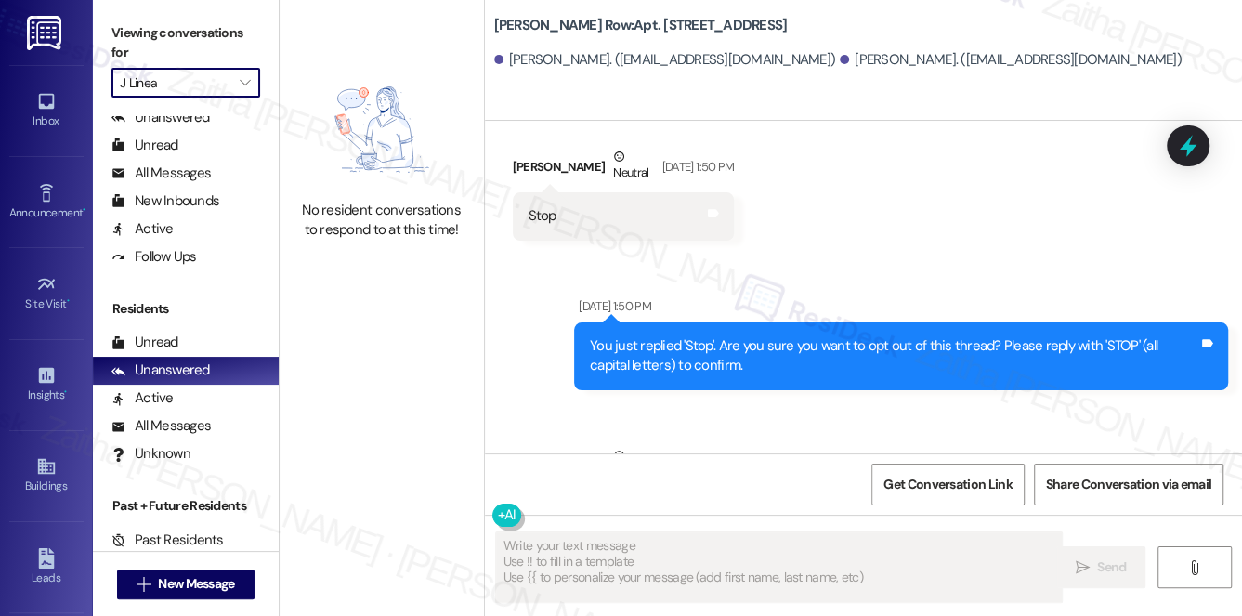
scroll to position [2433, 0]
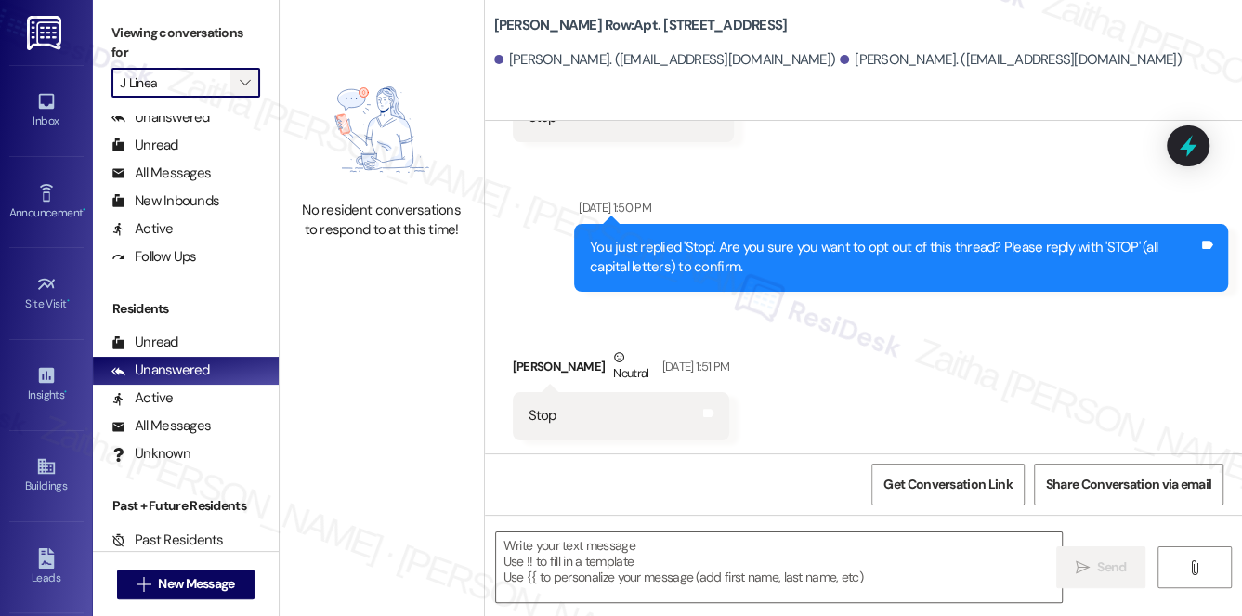
click at [240, 73] on span "" at bounding box center [245, 83] width 18 height 30
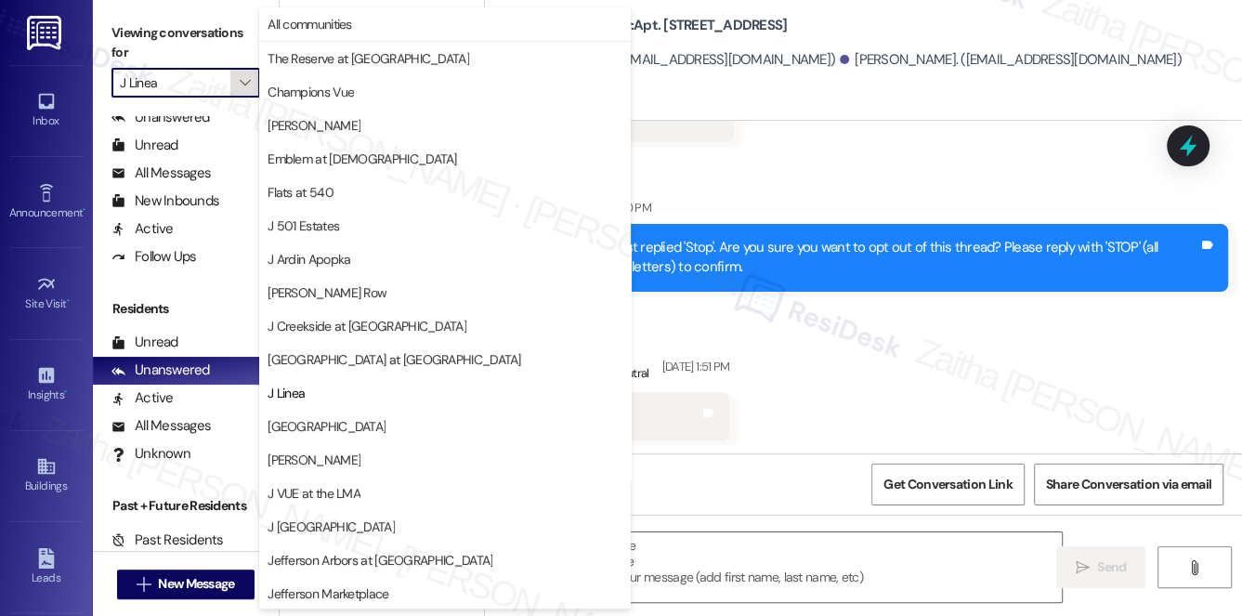
scroll to position [302, 0]
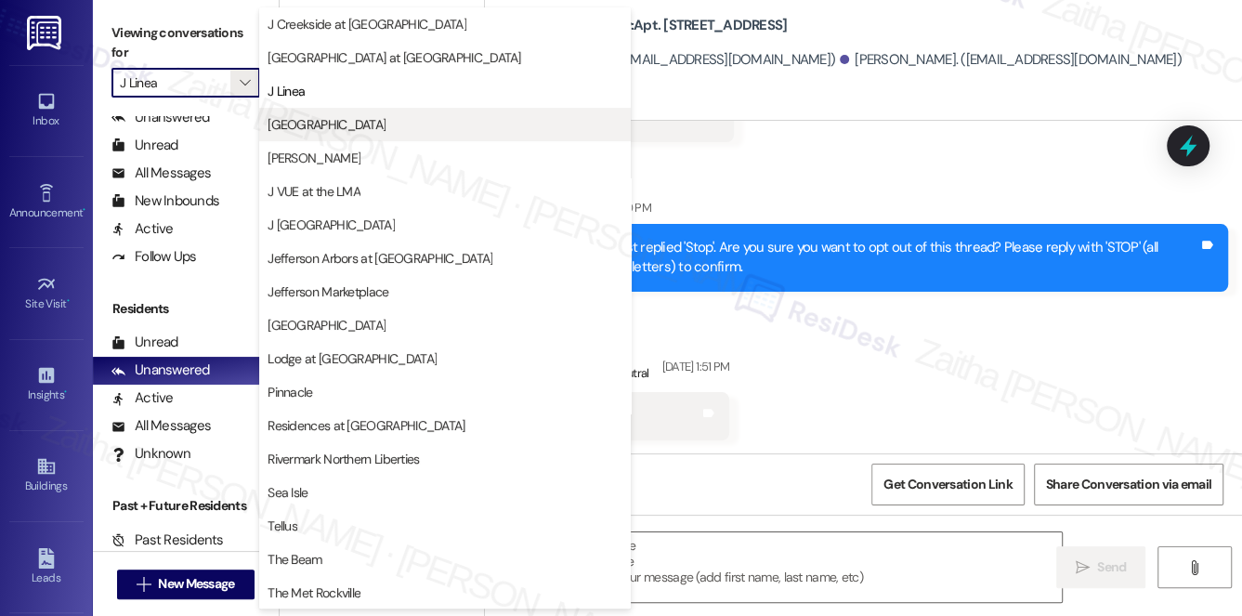
click at [332, 118] on span "[GEOGRAPHIC_DATA]" at bounding box center [327, 124] width 118 height 19
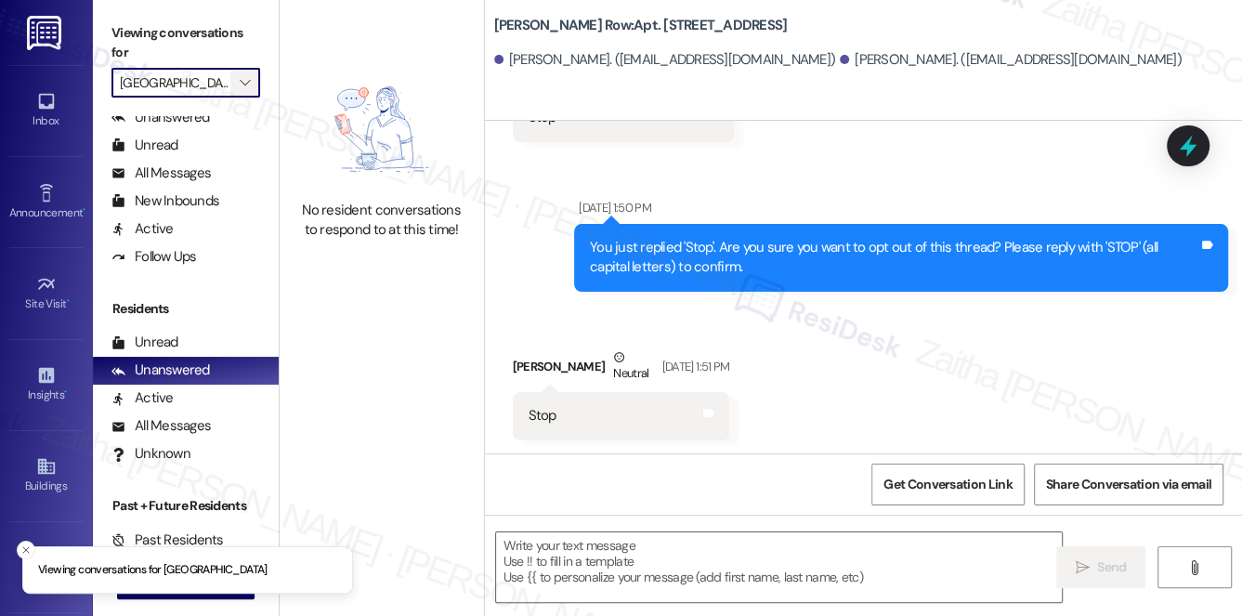
click at [243, 85] on icon "" at bounding box center [245, 82] width 10 height 15
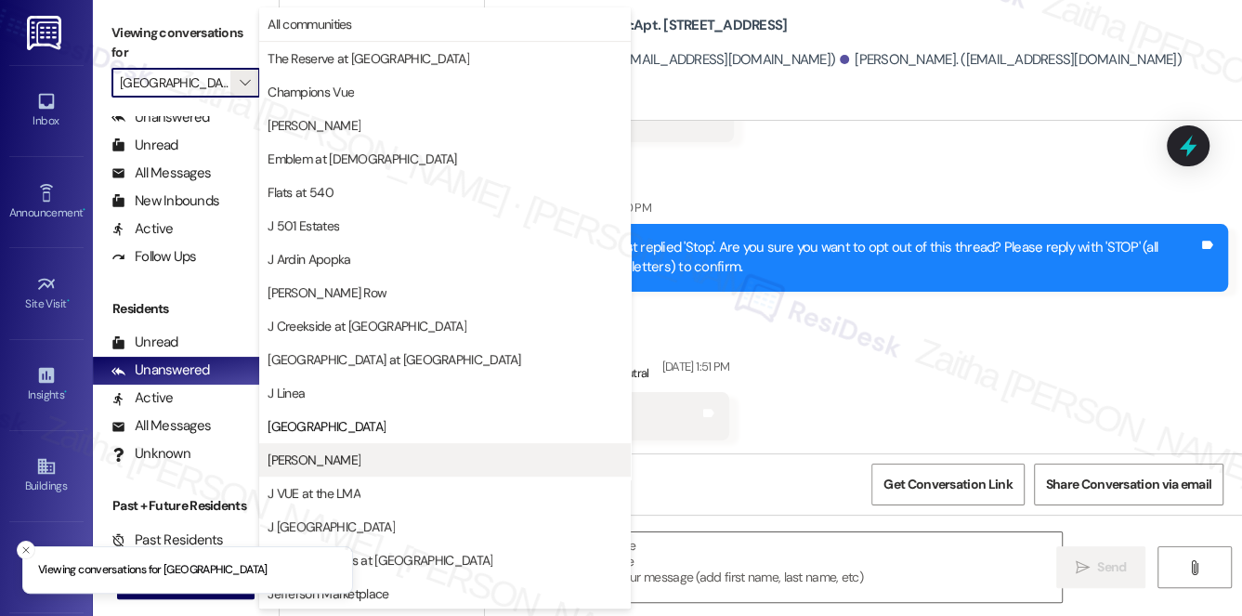
scroll to position [302, 0]
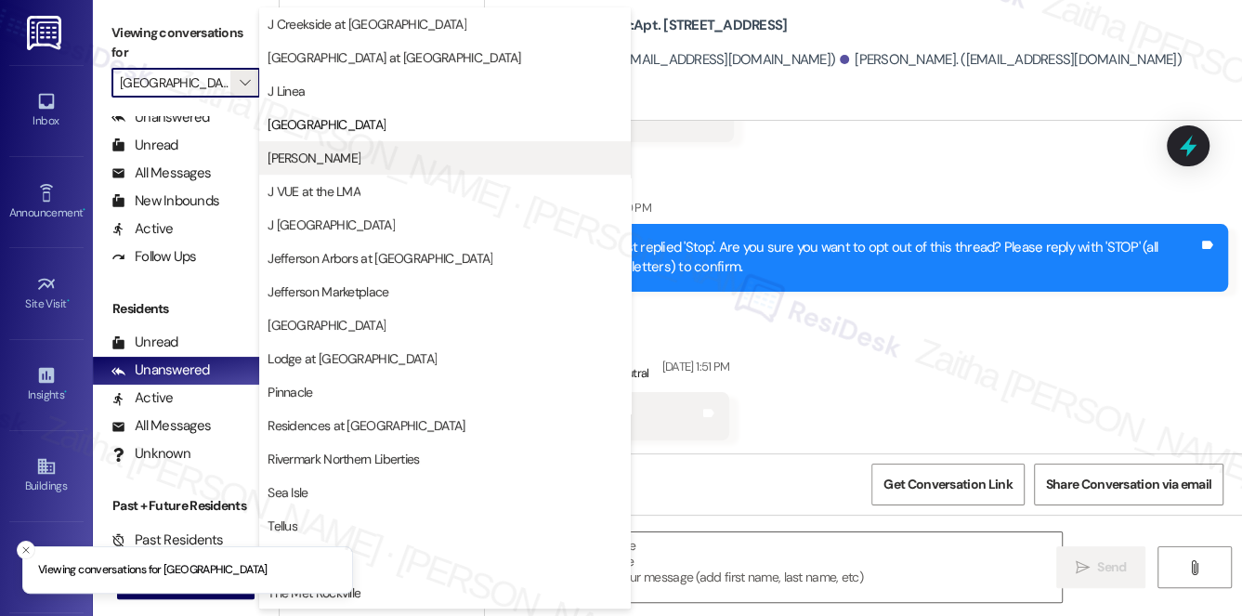
click at [348, 152] on span "[PERSON_NAME]" at bounding box center [445, 158] width 355 height 19
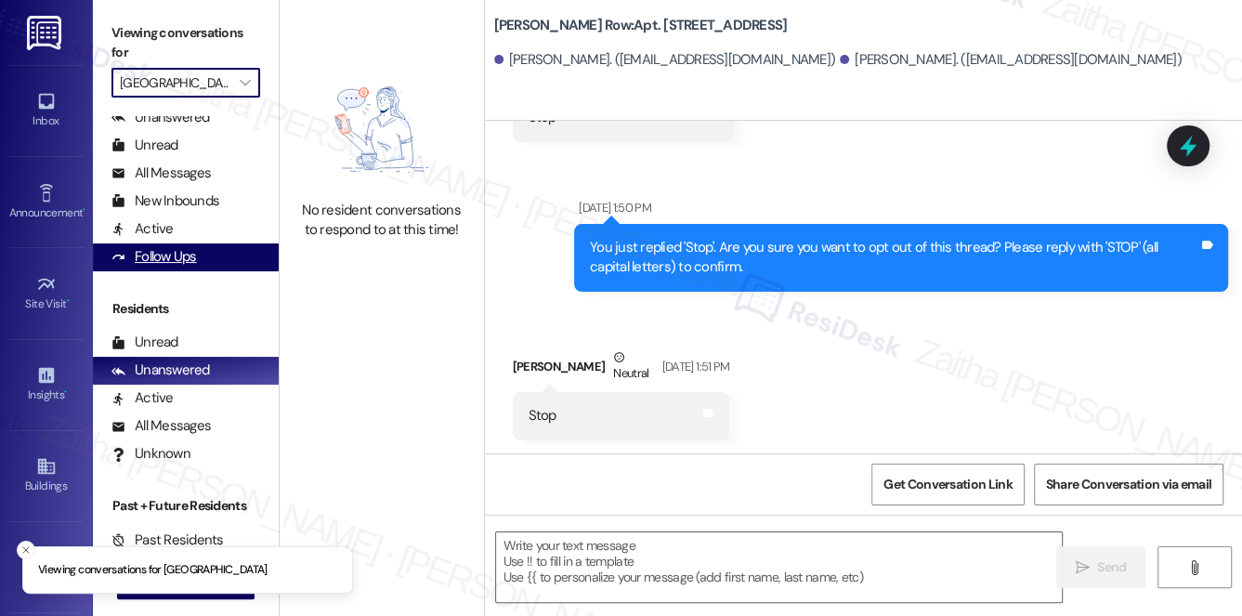
type input "[PERSON_NAME]"
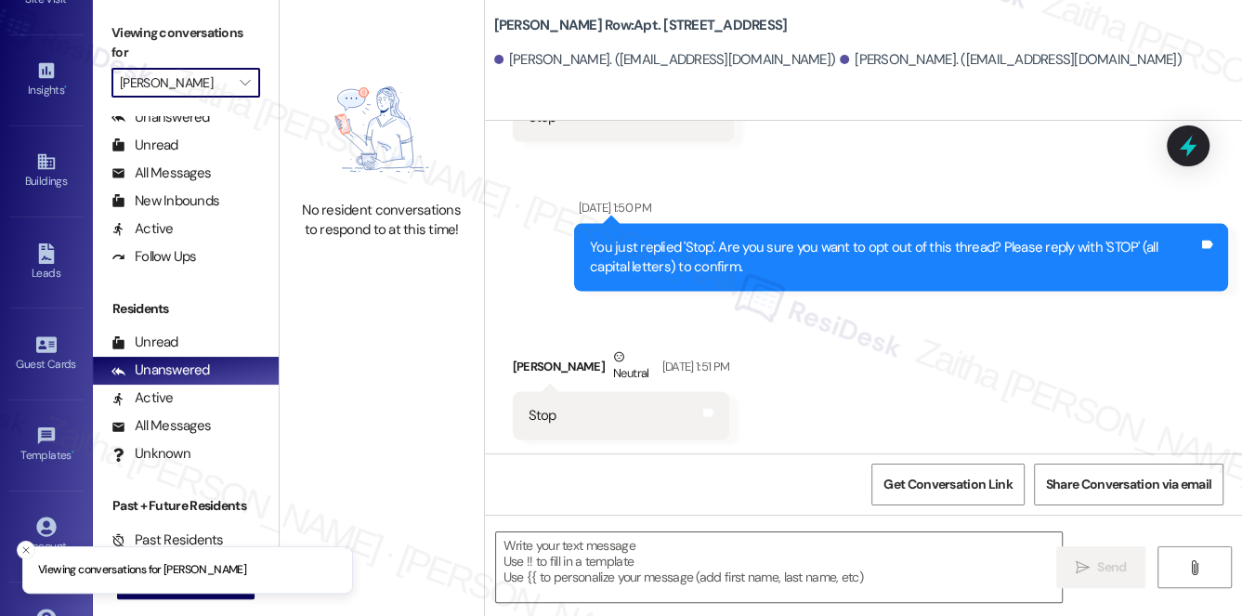
scroll to position [337, 0]
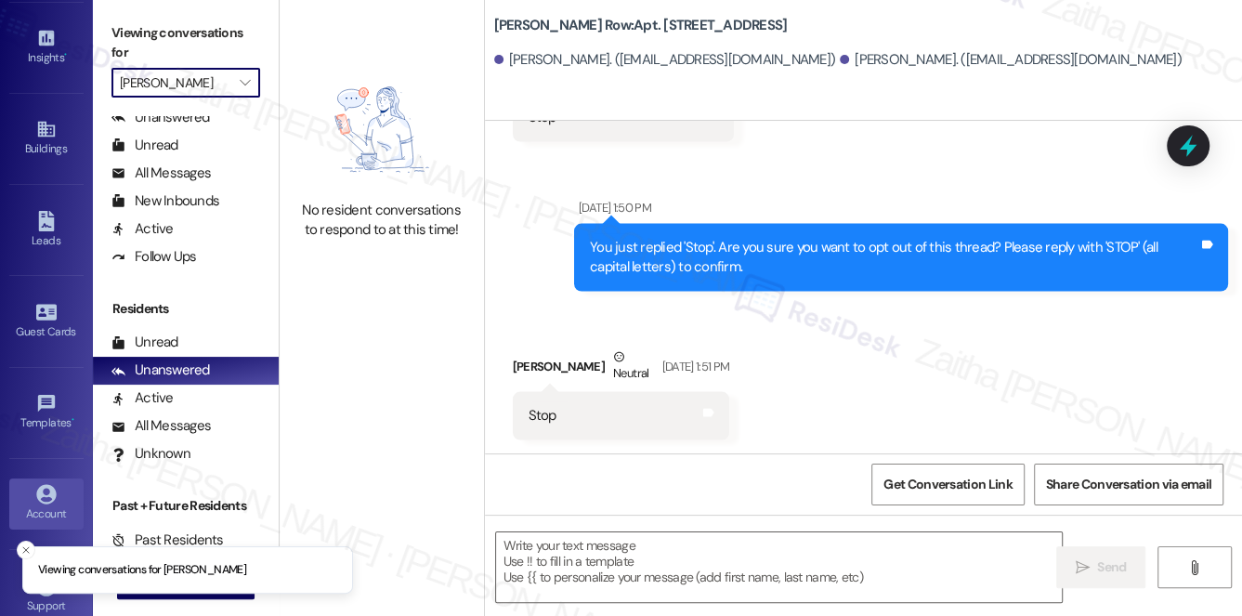
click at [52, 505] on div "Account" at bounding box center [46, 514] width 93 height 19
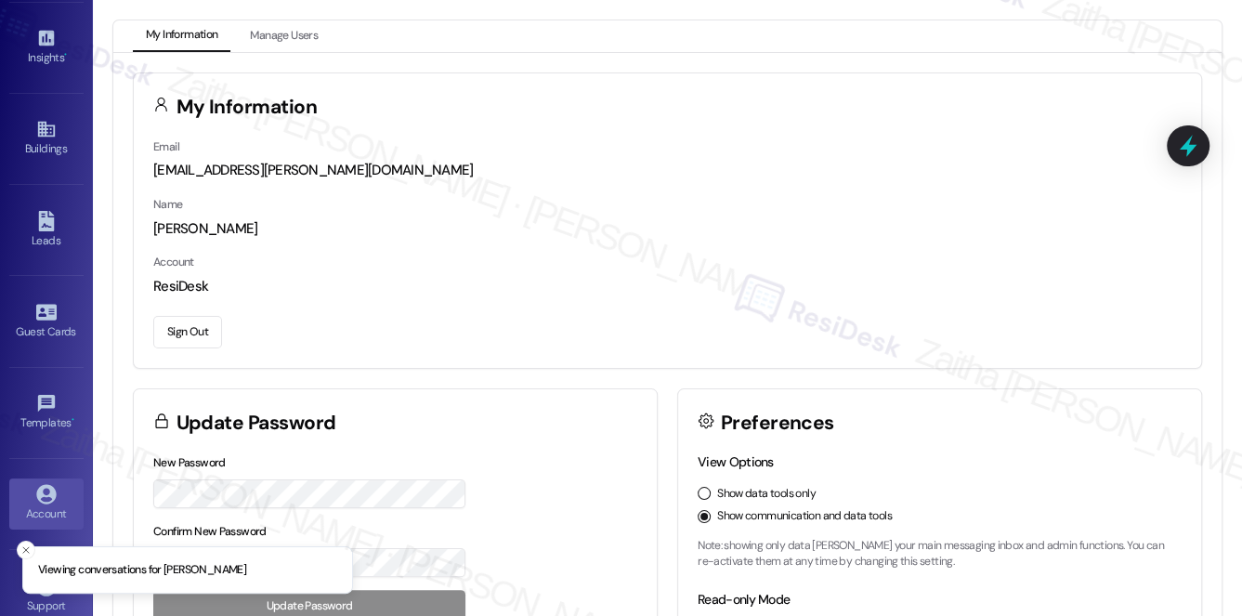
click at [189, 329] on button "Sign Out" at bounding box center [187, 332] width 69 height 33
